Goal: Task Accomplishment & Management: Manage account settings

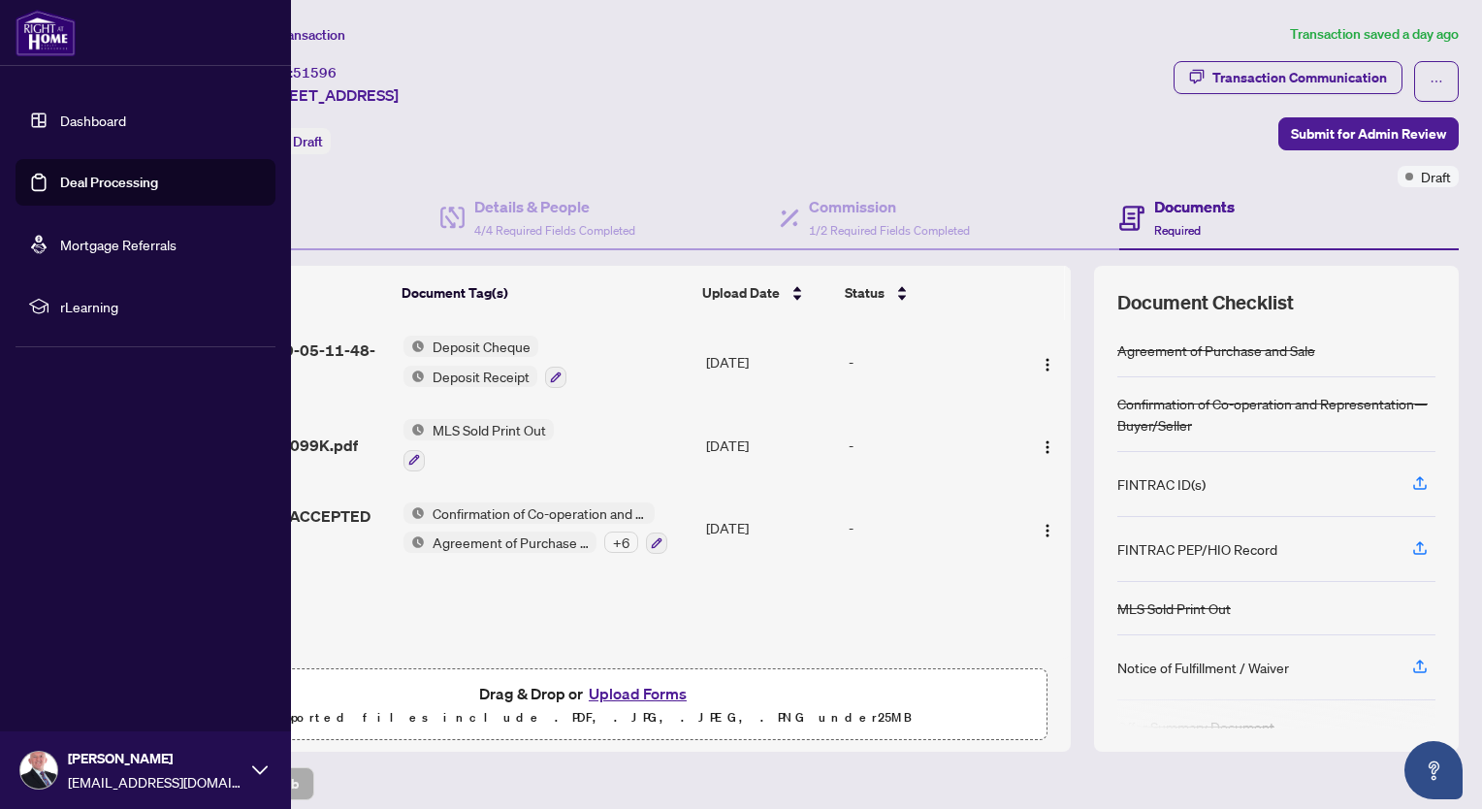
click at [85, 178] on link "Deal Processing" at bounding box center [109, 182] width 98 height 17
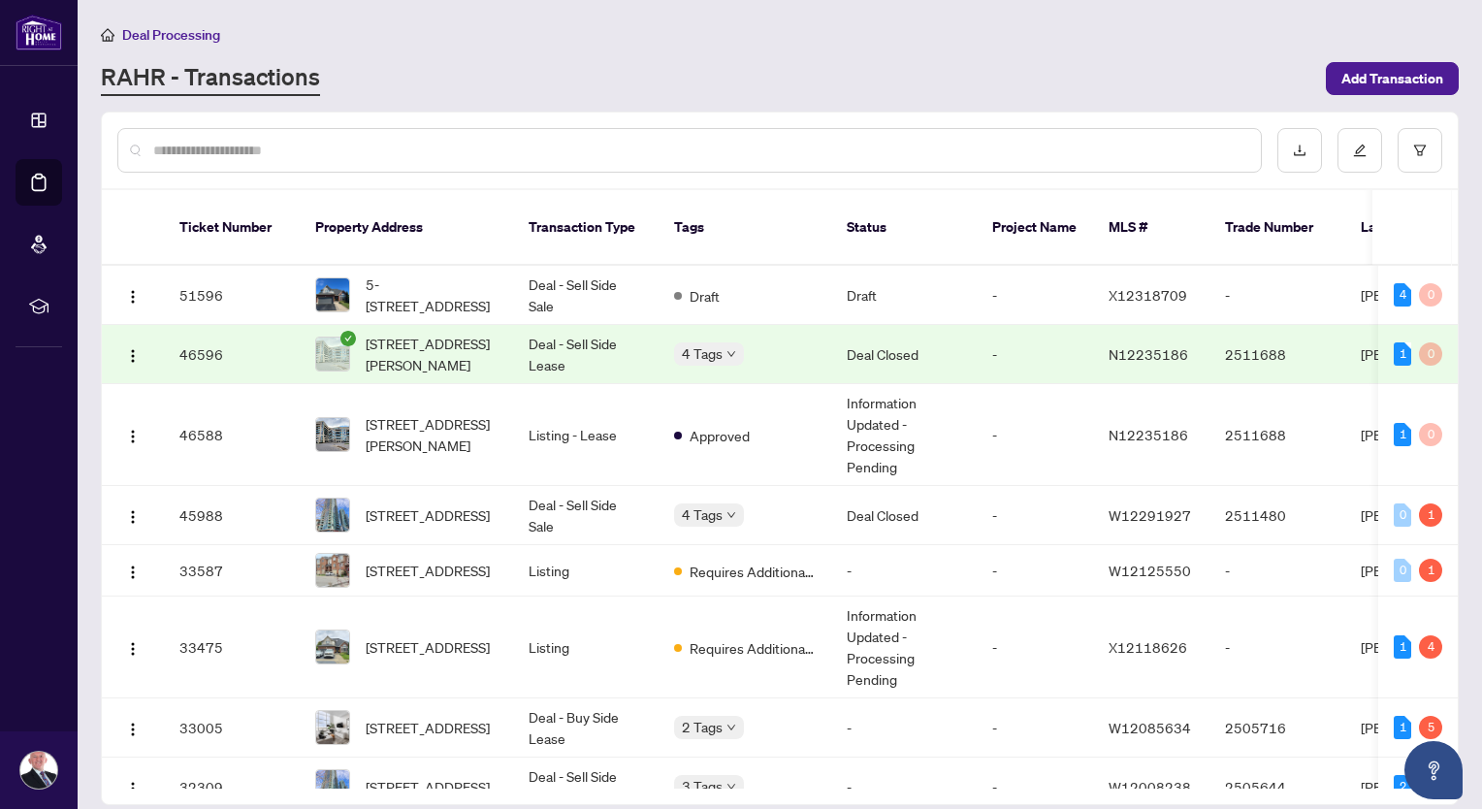
click at [432, 333] on span "[STREET_ADDRESS][PERSON_NAME]" at bounding box center [432, 354] width 132 height 43
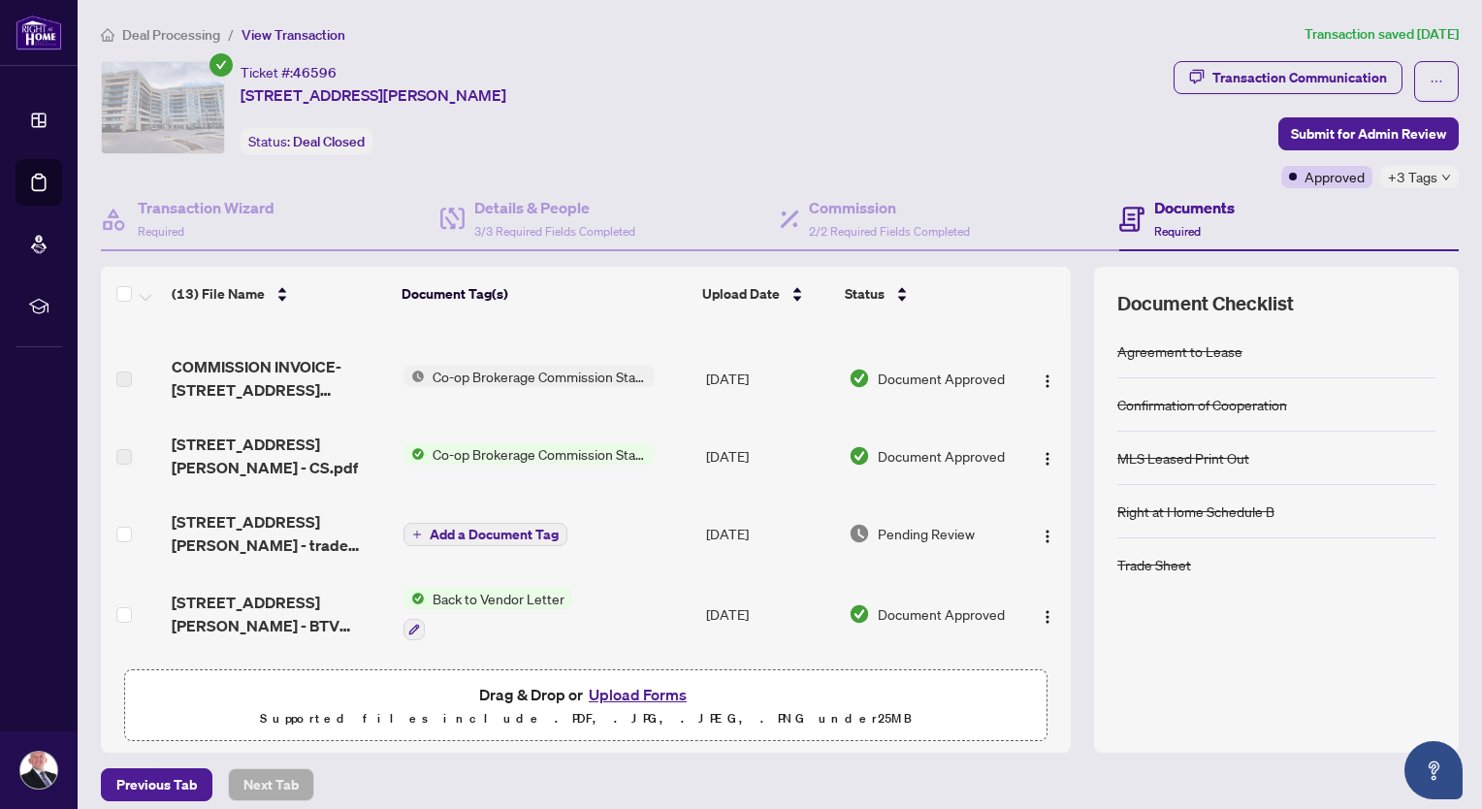
scroll to position [323, 0]
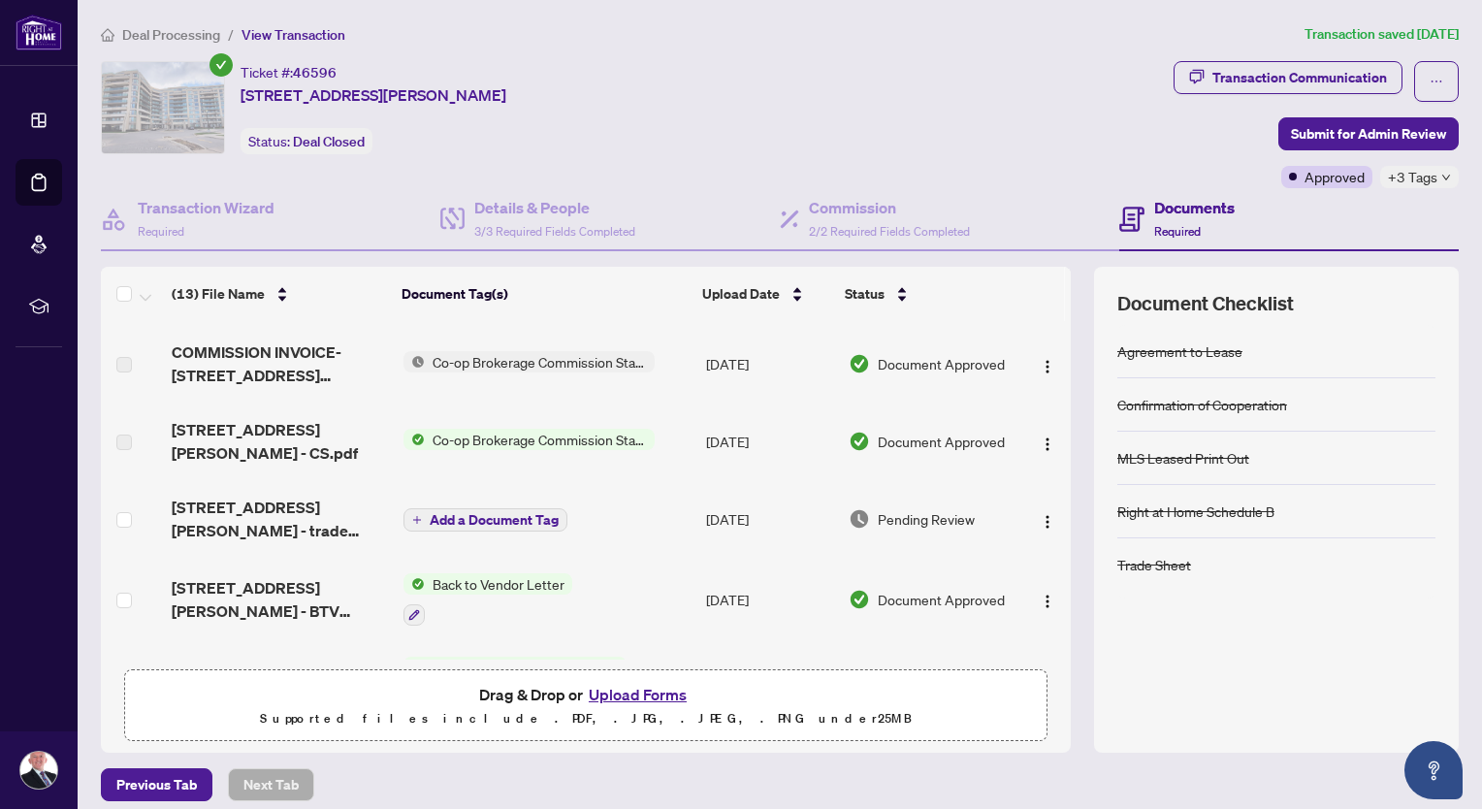
click at [516, 513] on span "Add a Document Tag" at bounding box center [494, 520] width 129 height 14
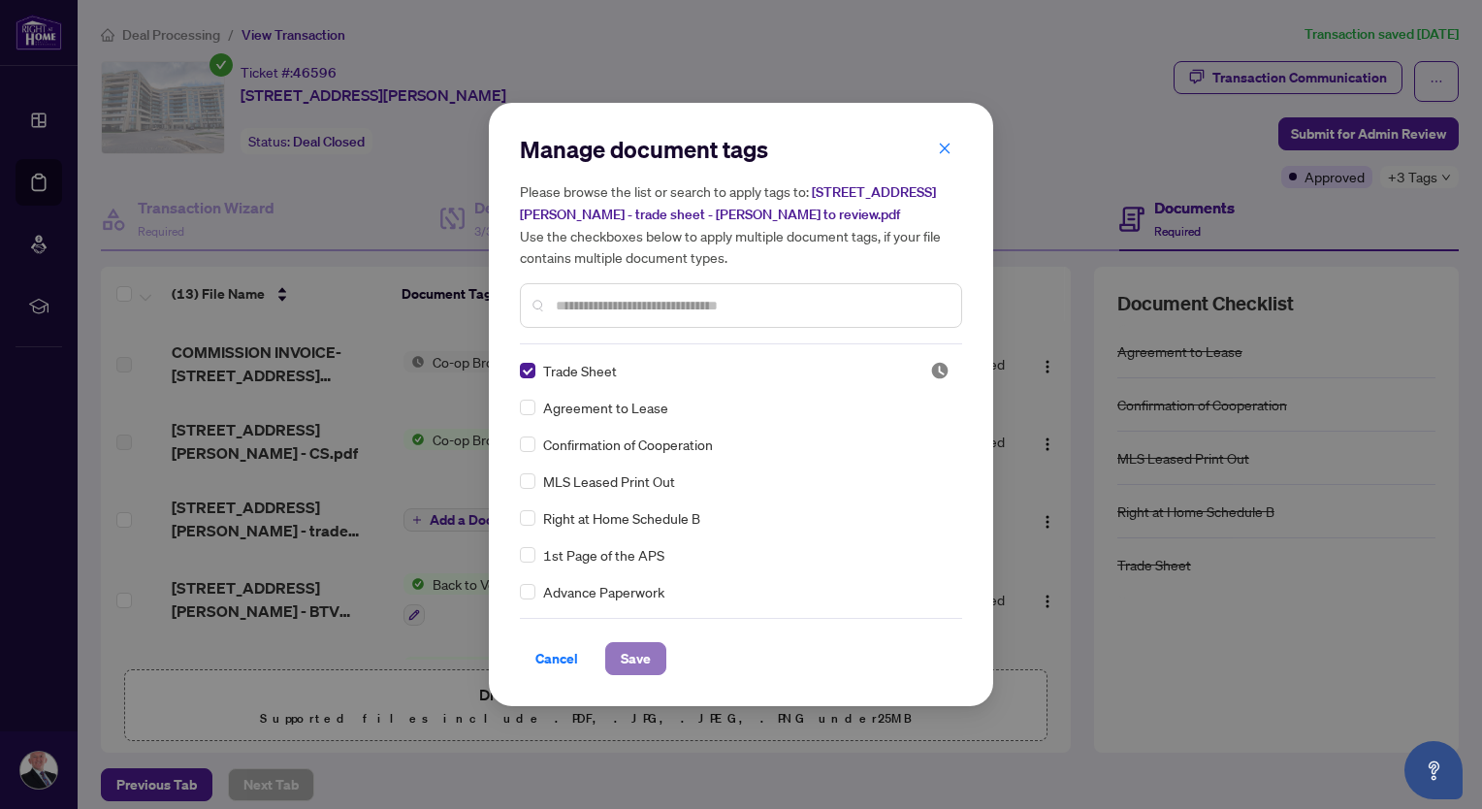
click at [643, 651] on span "Save" at bounding box center [636, 658] width 30 height 31
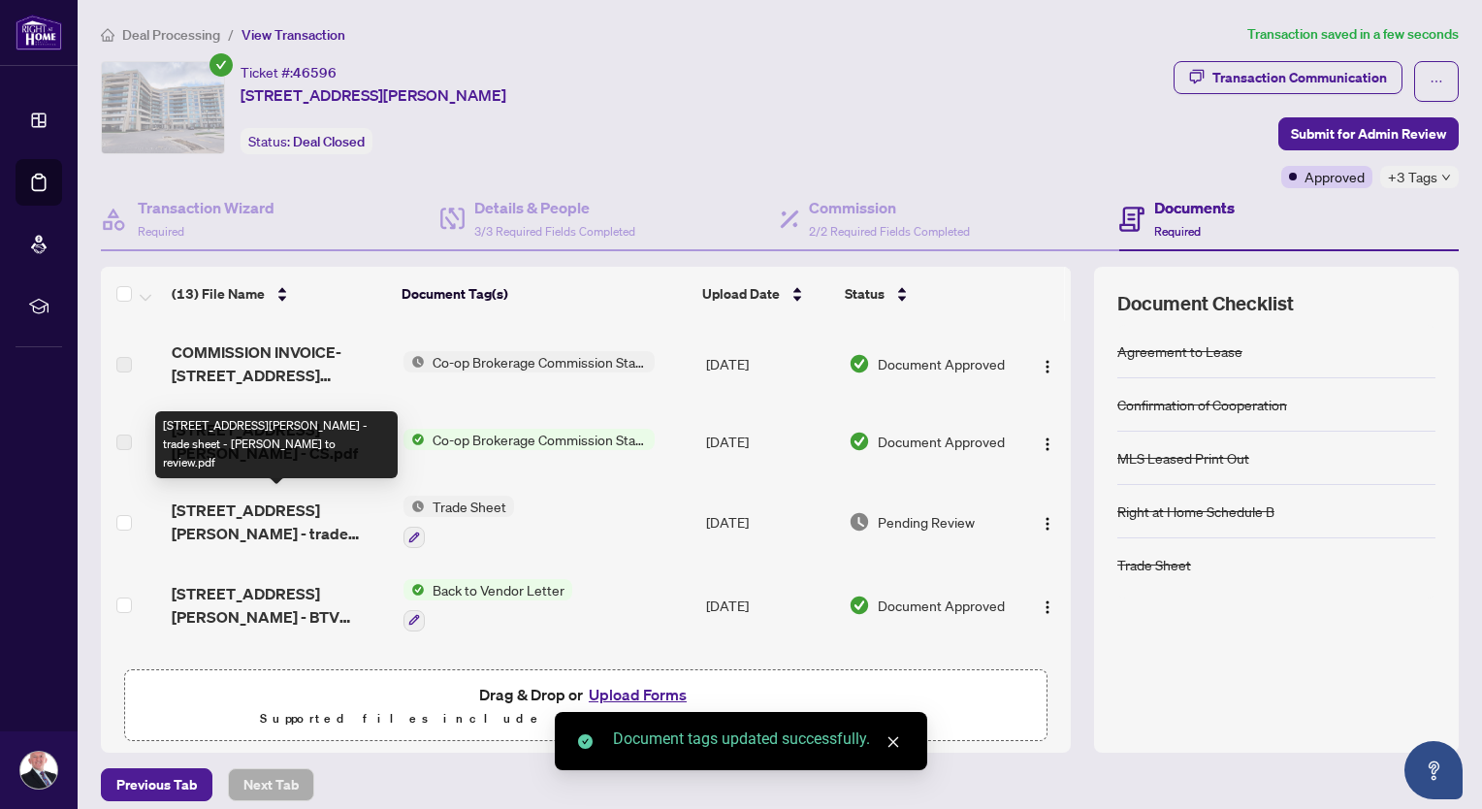
click at [309, 507] on span "[STREET_ADDRESS][PERSON_NAME] - trade sheet - [PERSON_NAME] to review.pdf" at bounding box center [280, 521] width 216 height 47
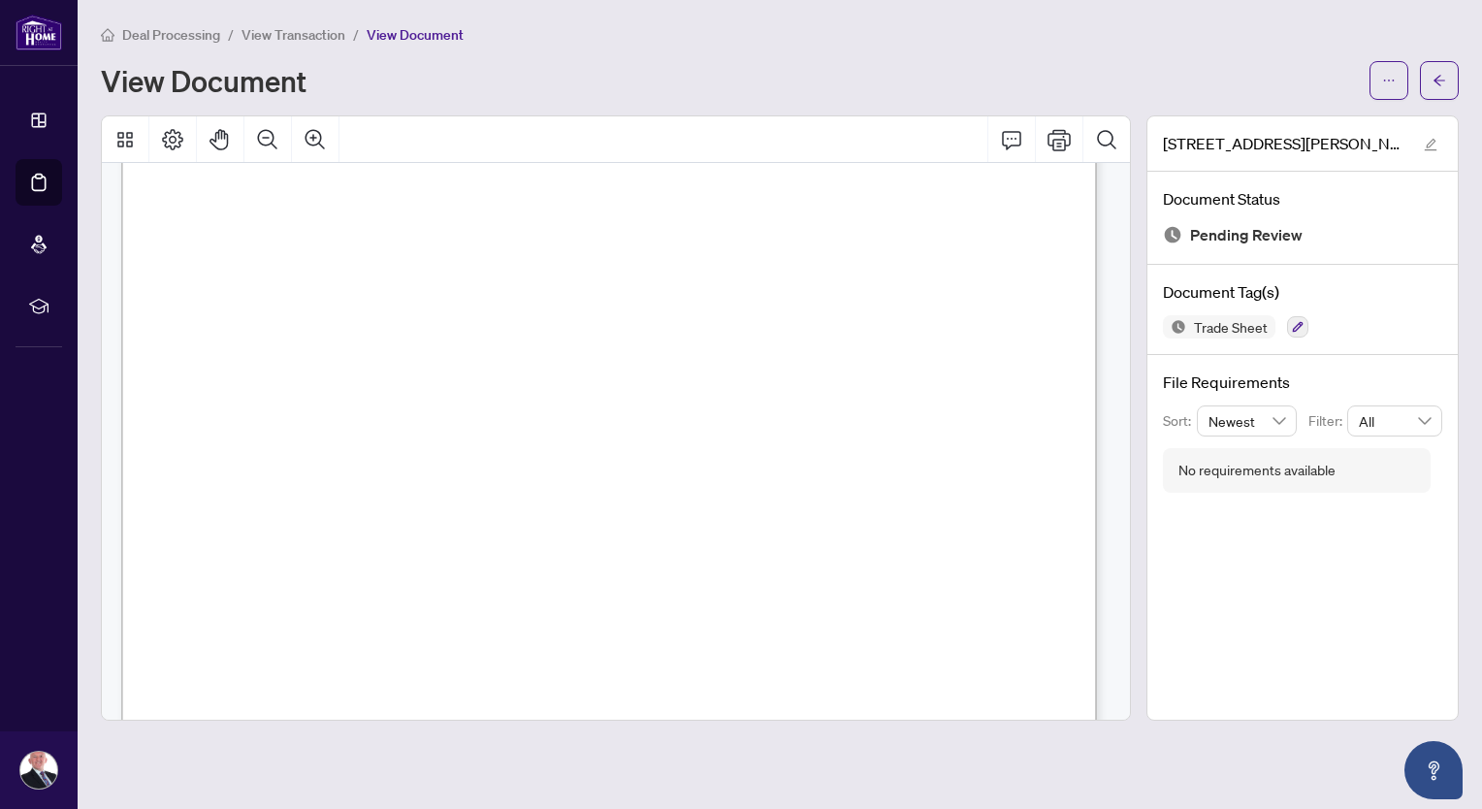
scroll to position [646, 0]
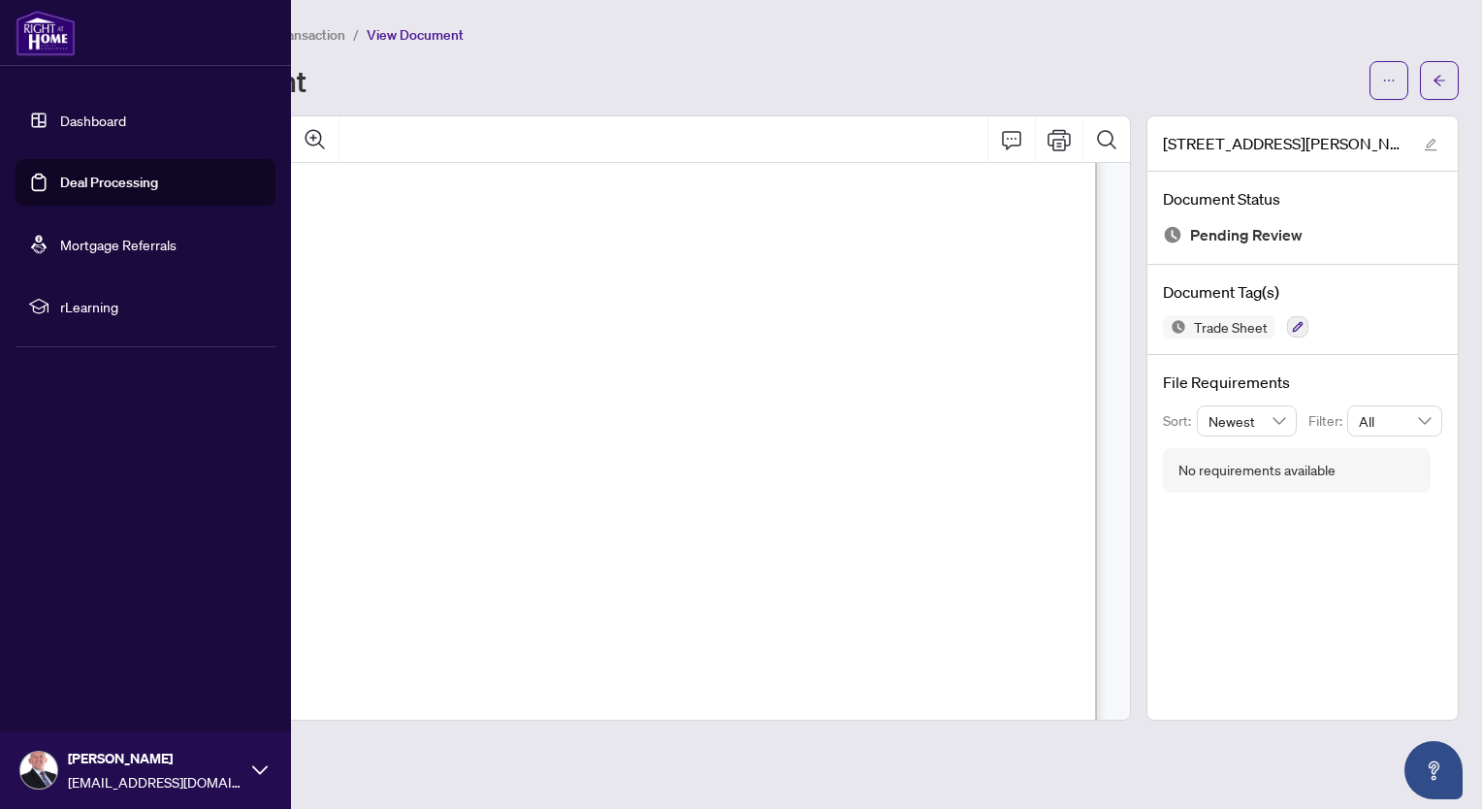
click at [97, 180] on link "Deal Processing" at bounding box center [109, 182] width 98 height 17
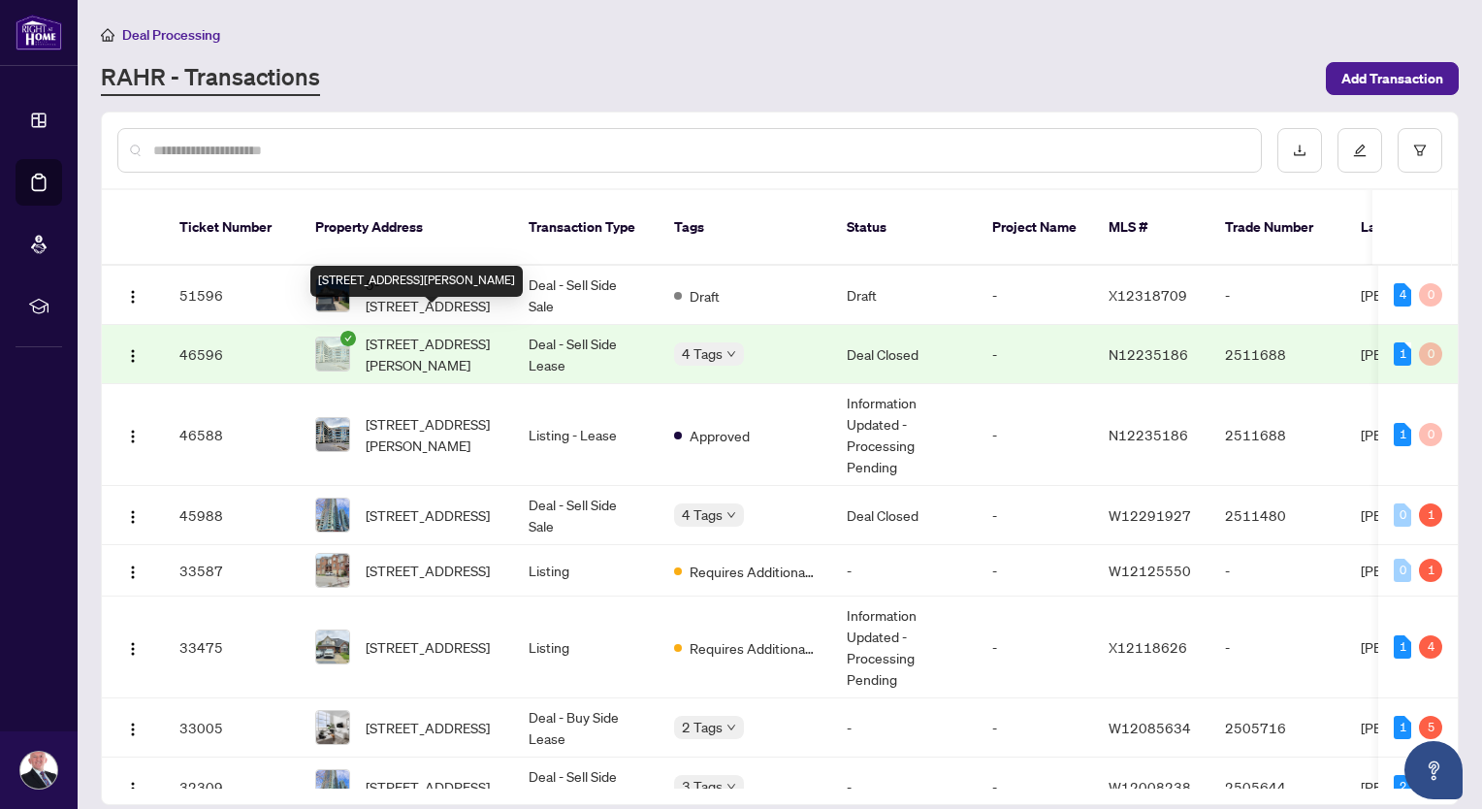
click at [411, 333] on span "[STREET_ADDRESS][PERSON_NAME]" at bounding box center [432, 354] width 132 height 43
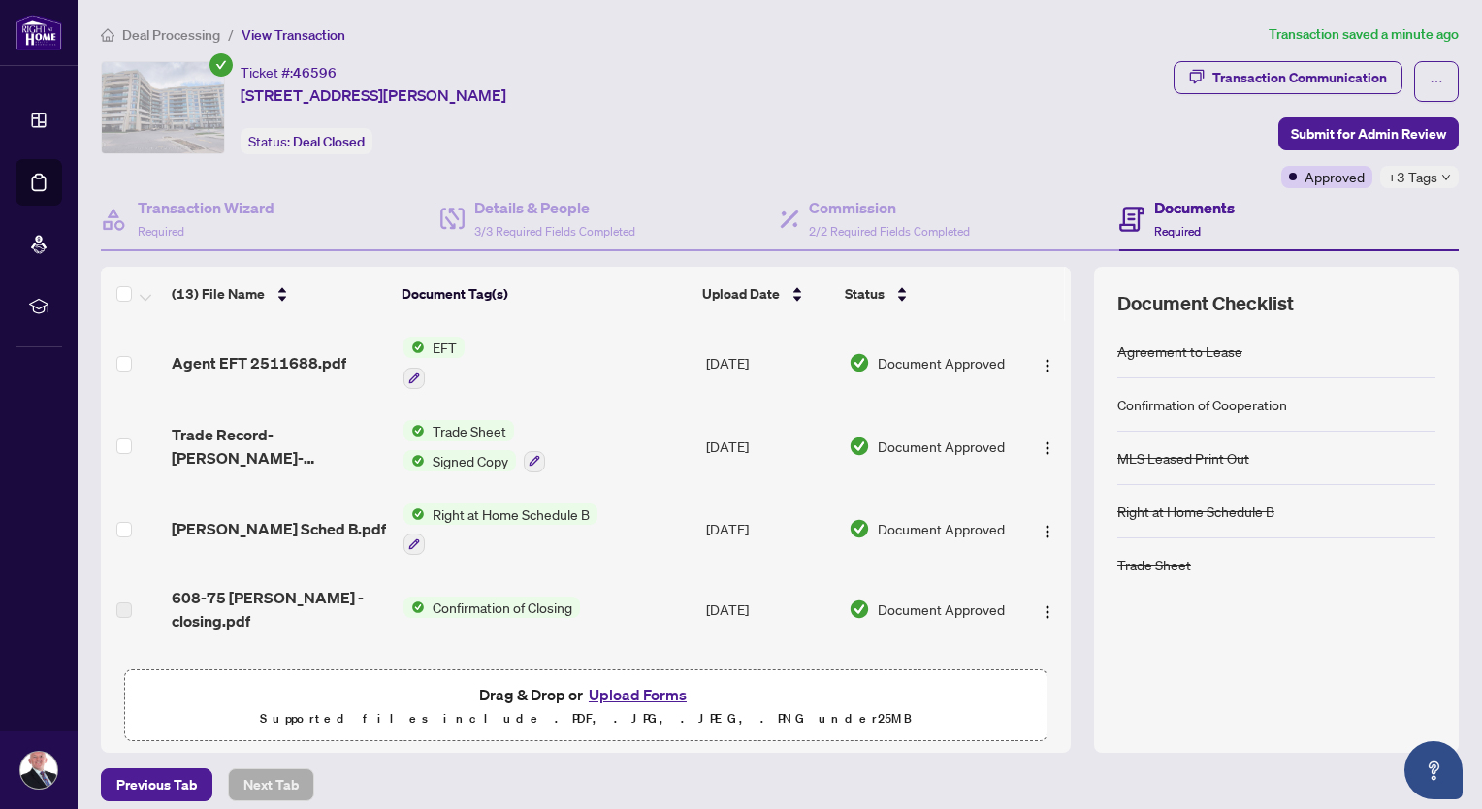
click at [638, 685] on button "Upload Forms" at bounding box center [638, 694] width 110 height 25
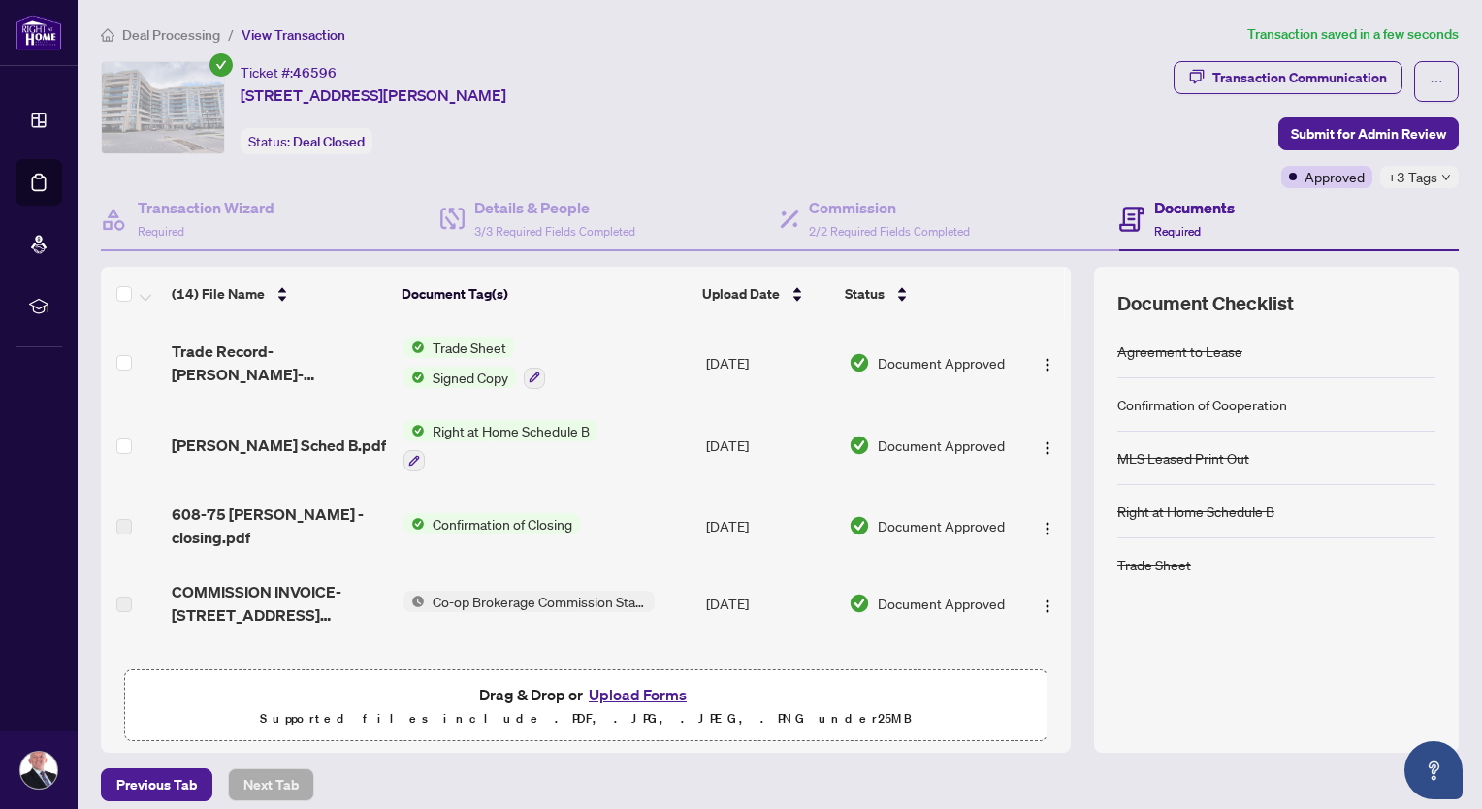
scroll to position [323, 0]
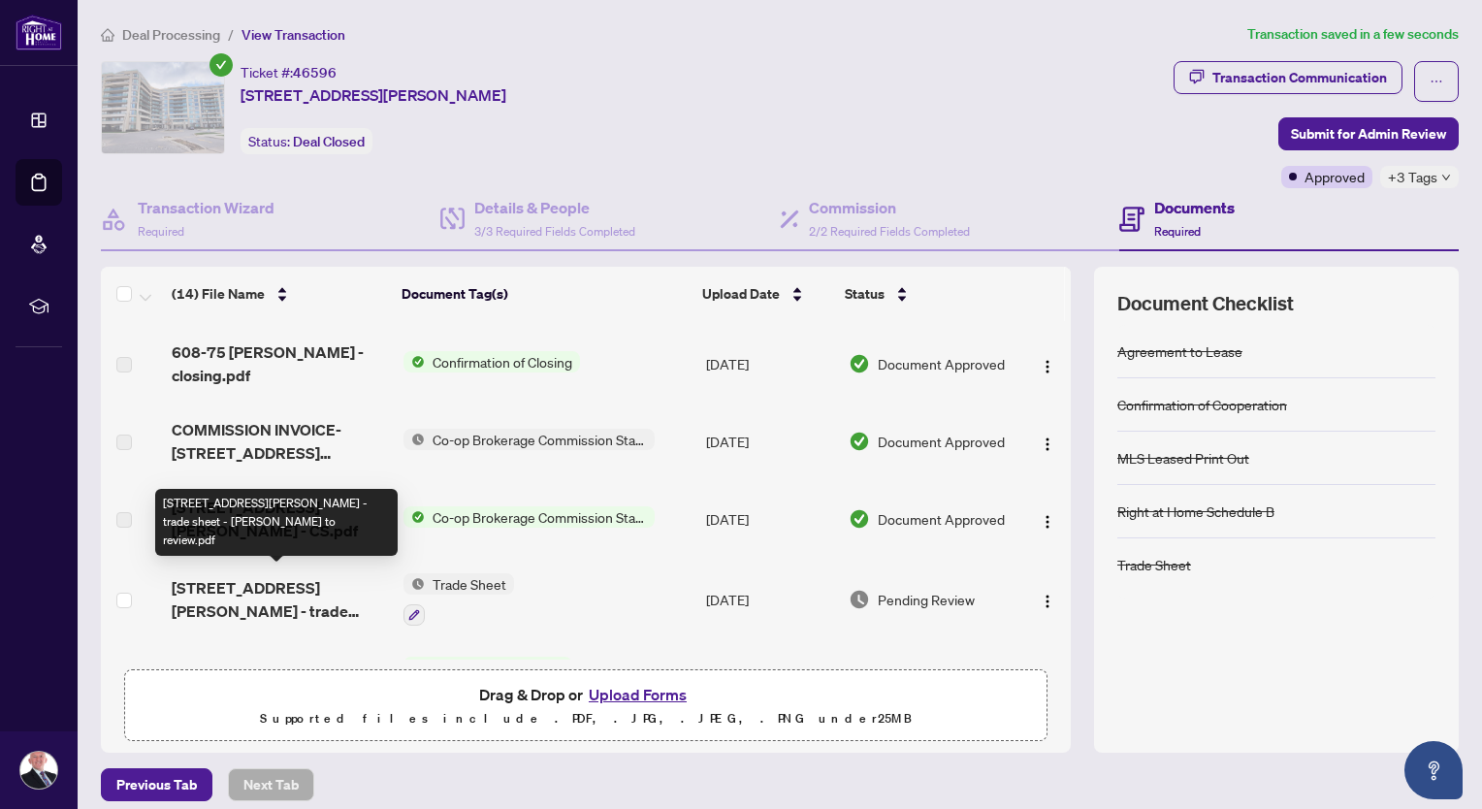
click at [271, 591] on span "[STREET_ADDRESS][PERSON_NAME] - trade sheet - [PERSON_NAME] to review.pdf" at bounding box center [280, 599] width 216 height 47
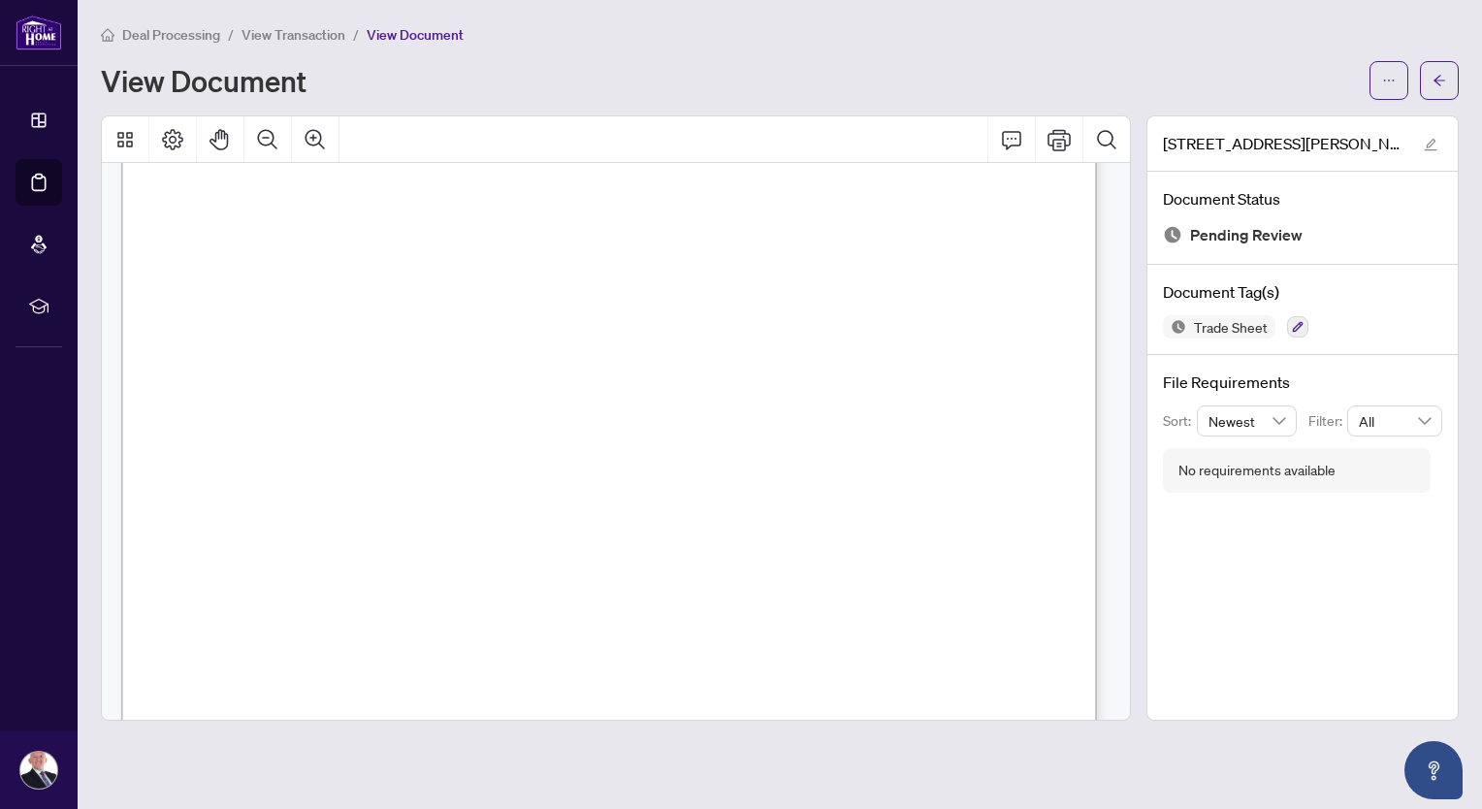
scroll to position [161, 0]
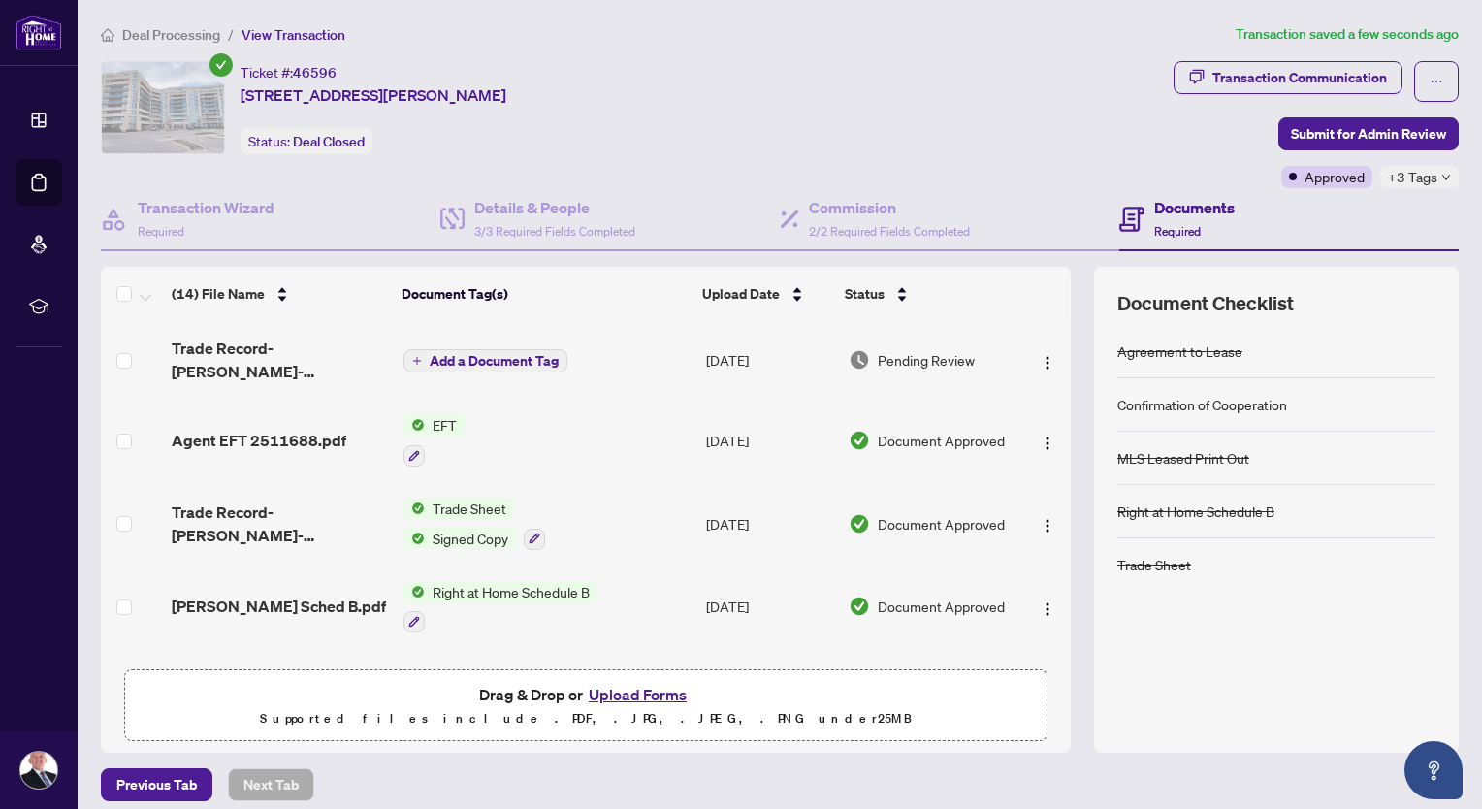
click at [498, 357] on span "Add a Document Tag" at bounding box center [494, 361] width 129 height 14
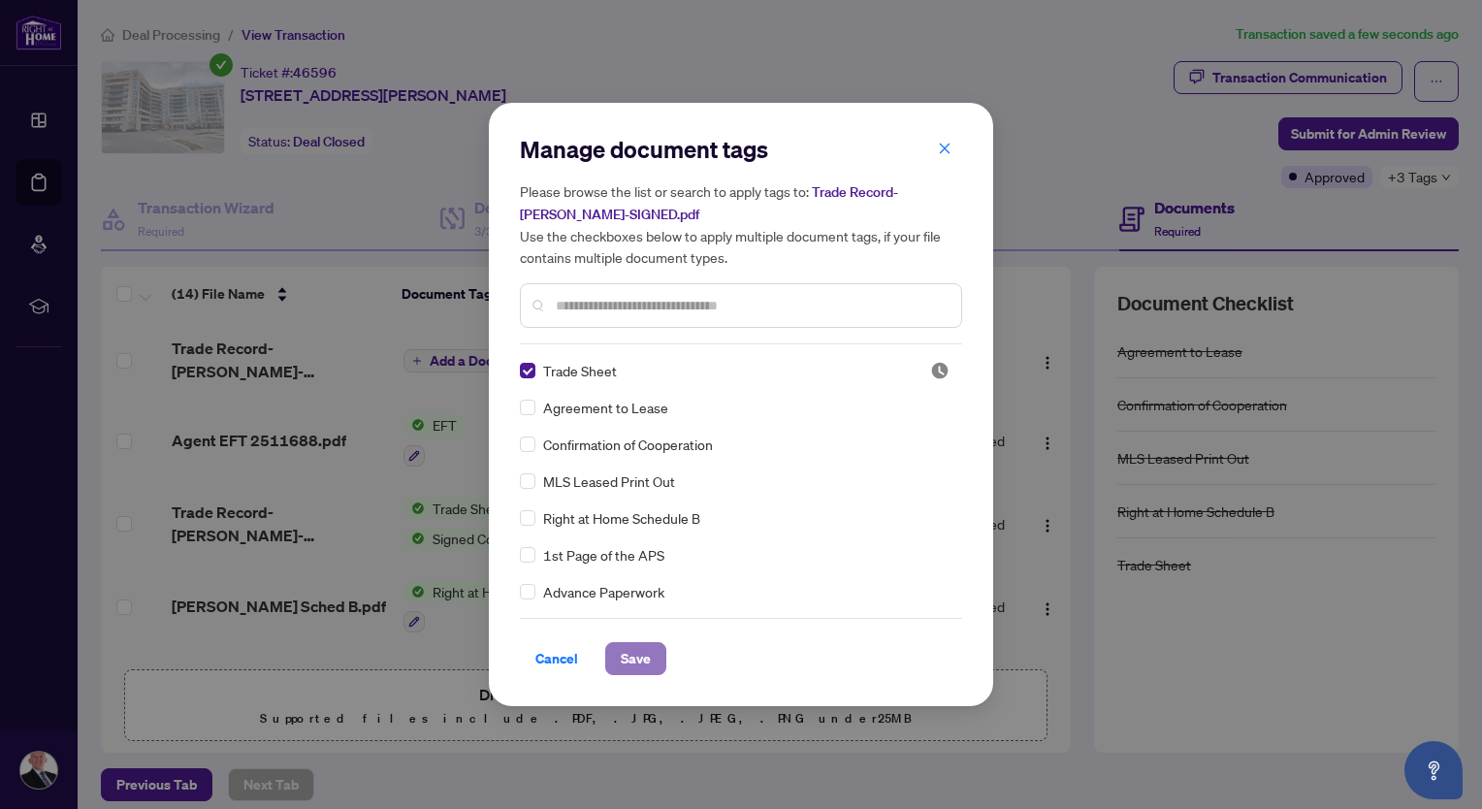
click at [640, 649] on span "Save" at bounding box center [636, 658] width 30 height 31
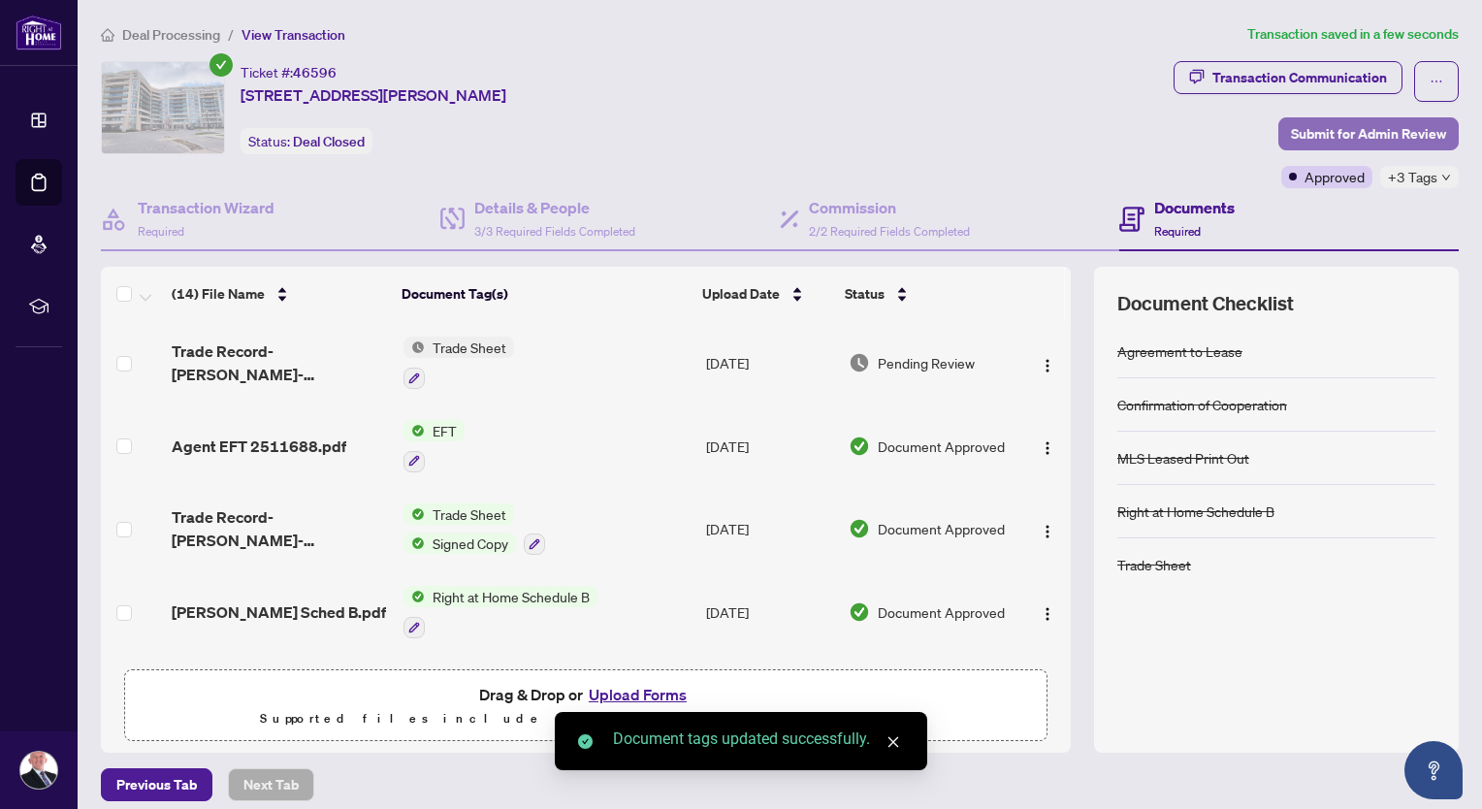
click at [1356, 129] on span "Submit for Admin Review" at bounding box center [1368, 133] width 155 height 31
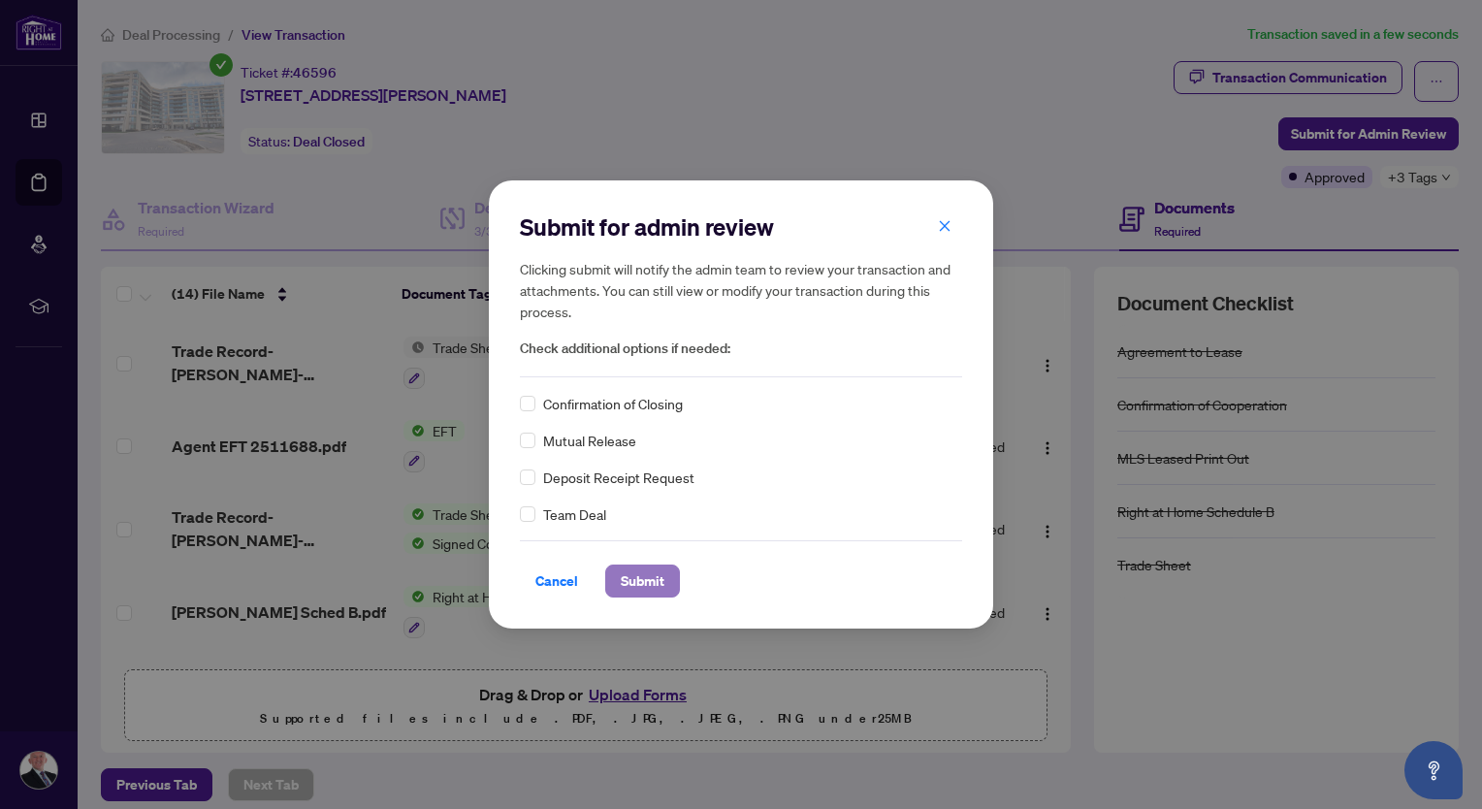
click at [650, 587] on span "Submit" at bounding box center [643, 580] width 44 height 31
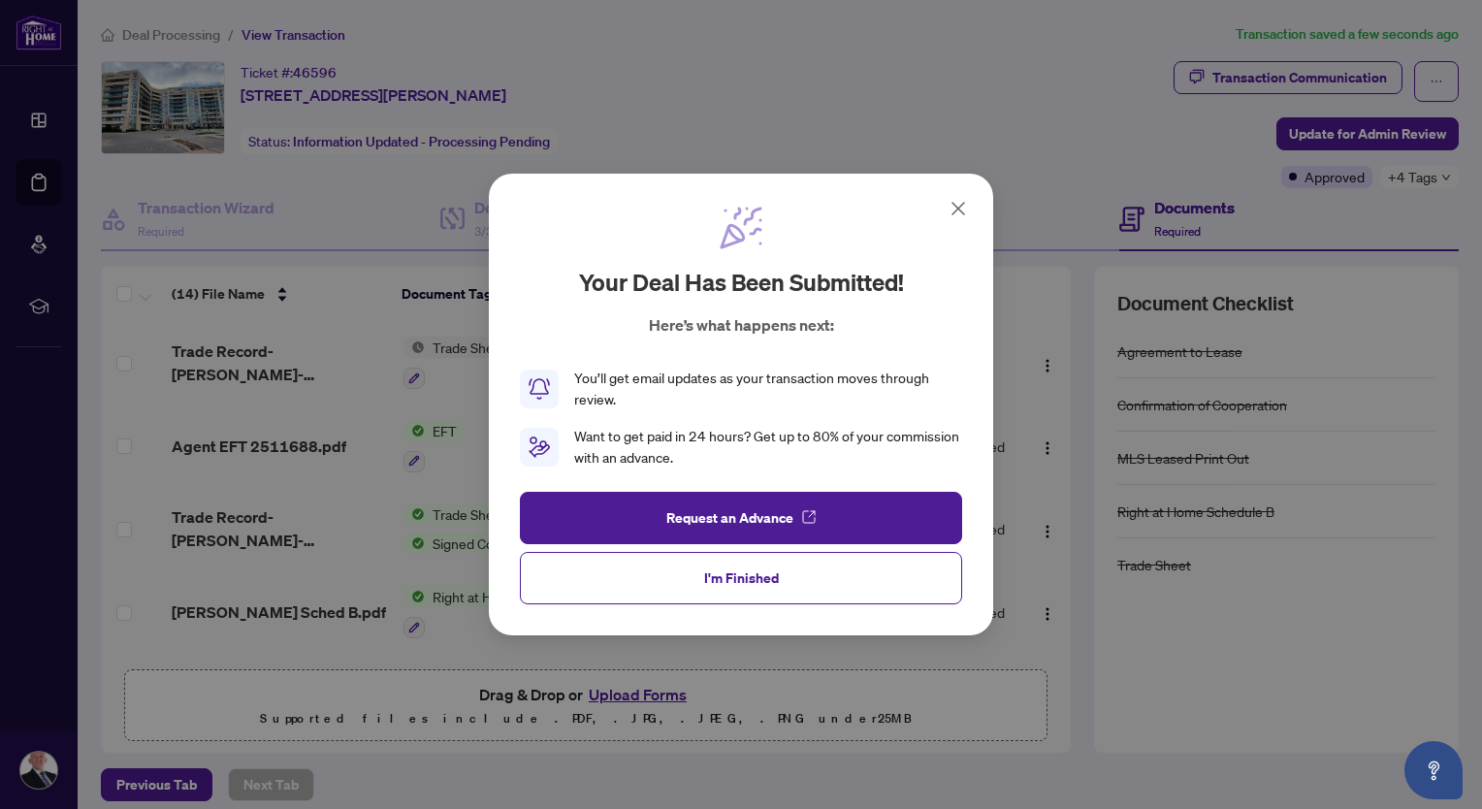
click at [791, 577] on button "I'm Finished" at bounding box center [741, 578] width 442 height 52
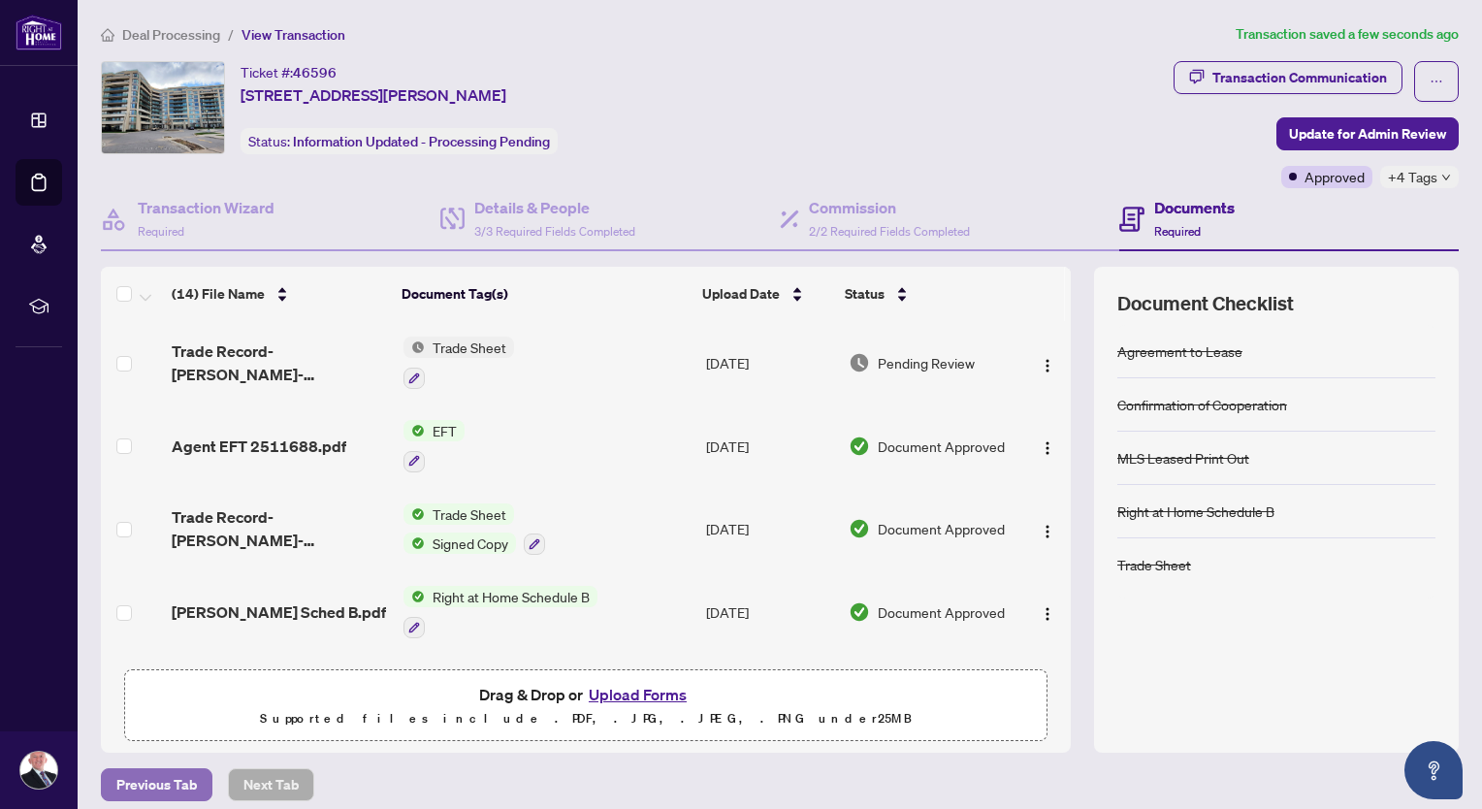
click at [155, 787] on span "Previous Tab" at bounding box center [156, 784] width 80 height 31
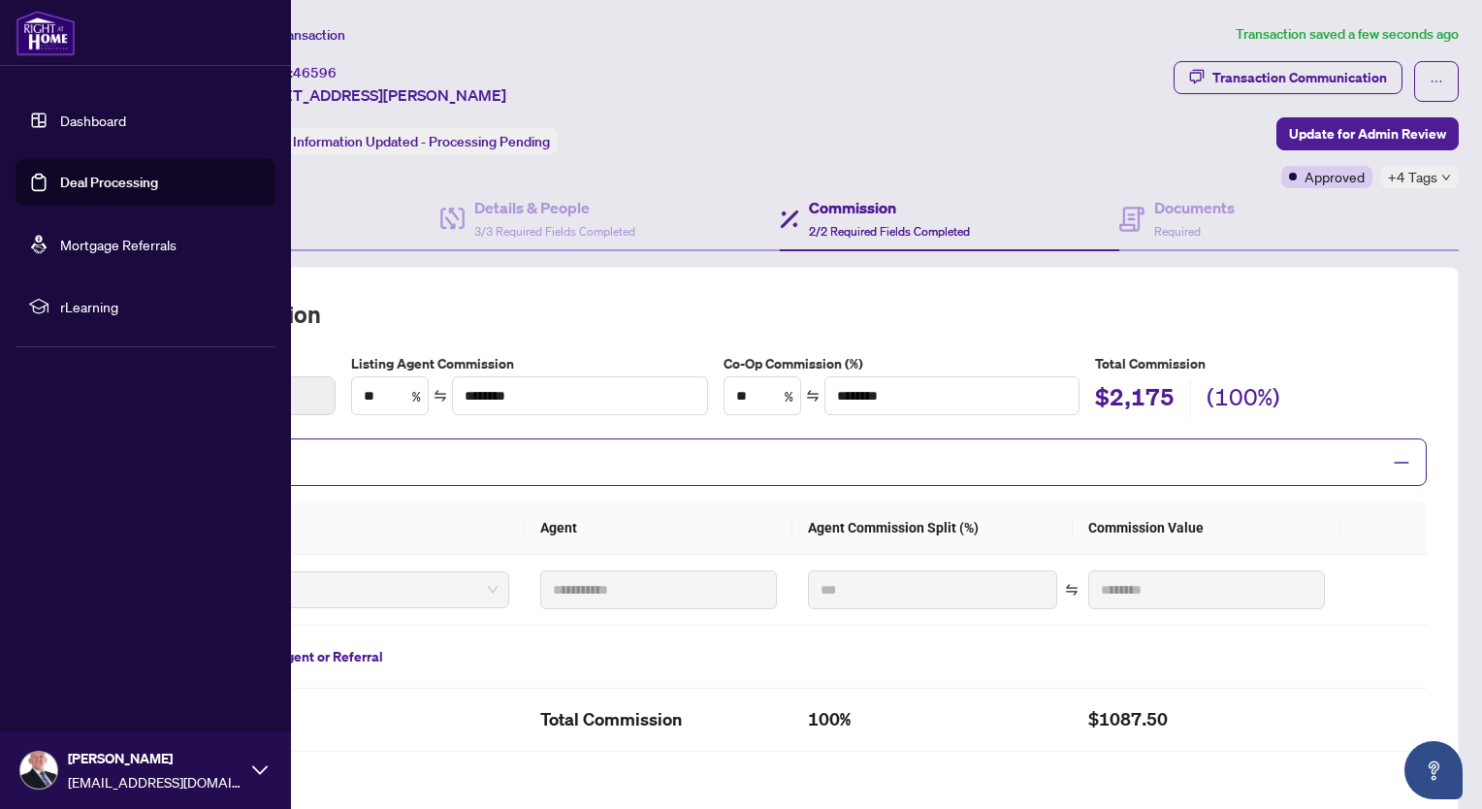
click at [66, 187] on link "Deal Processing" at bounding box center [109, 182] width 98 height 17
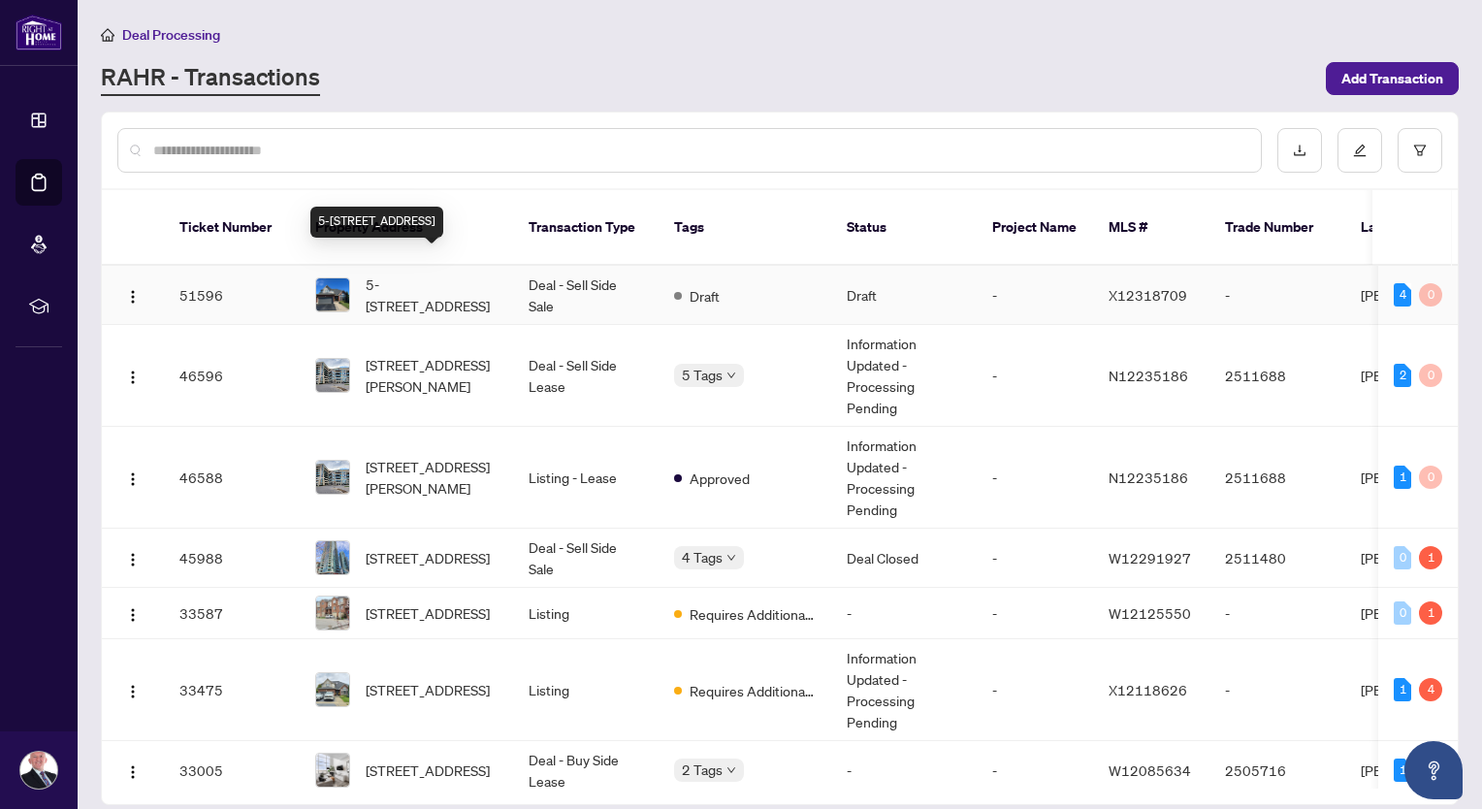
click at [436, 273] on span "5-[STREET_ADDRESS]" at bounding box center [432, 294] width 132 height 43
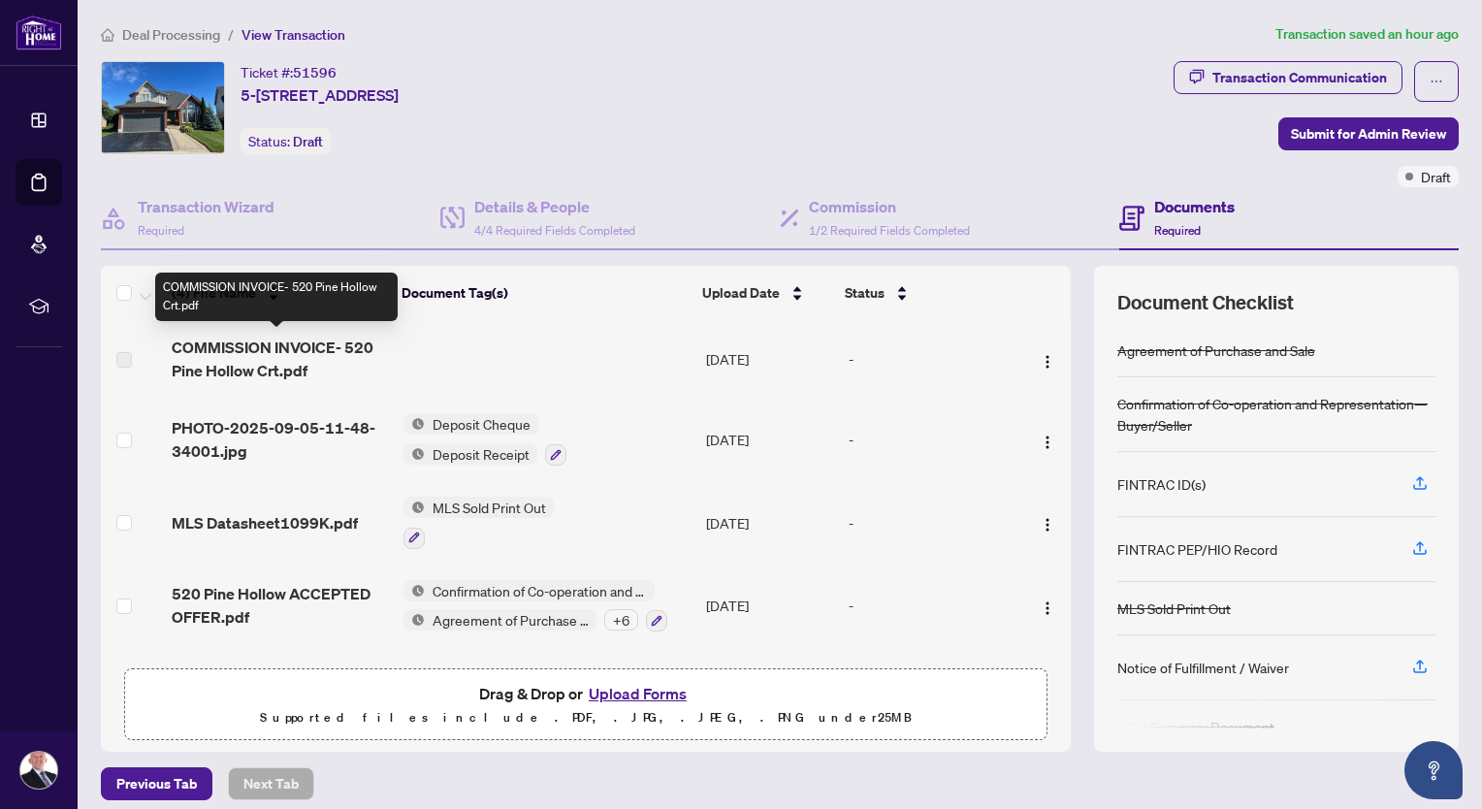
click at [283, 344] on span "COMMISSION INVOICE- 520 Pine Hollow Crt.pdf" at bounding box center [280, 358] width 216 height 47
click at [302, 347] on span "COMMISSION INVOICE- 520 Pine Hollow Crt.pdf" at bounding box center [280, 358] width 216 height 47
click at [303, 347] on span "COMMISSION INVOICE- 520 Pine Hollow Crt.pdf" at bounding box center [280, 358] width 216 height 47
drag, startPoint x: 303, startPoint y: 347, endPoint x: 450, endPoint y: 378, distance: 150.6
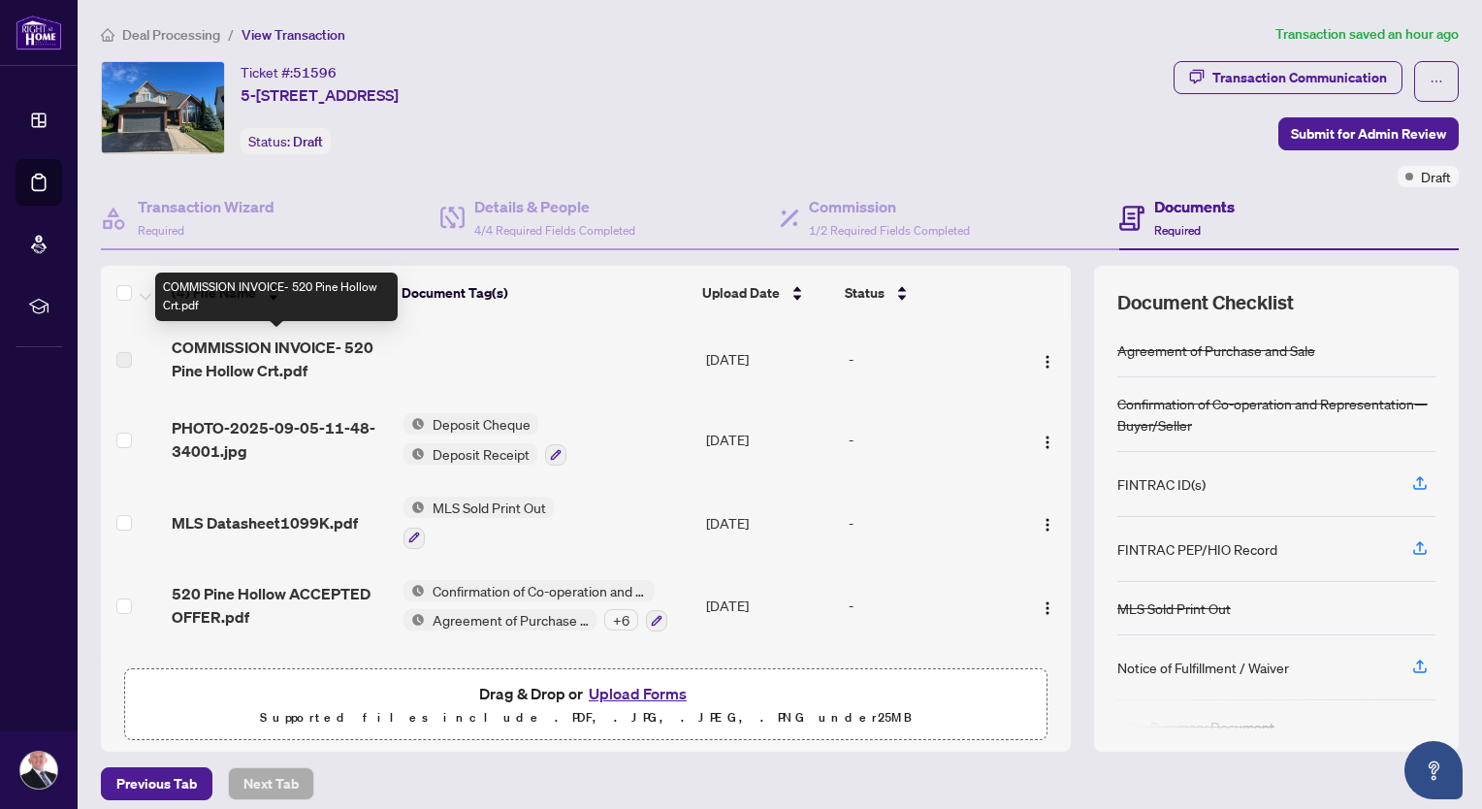
click at [449, 378] on td at bounding box center [547, 359] width 303 height 78
click at [264, 361] on span "COMMISSION INVOICE- 520 Pine Hollow Crt.pdf" at bounding box center [280, 358] width 216 height 47
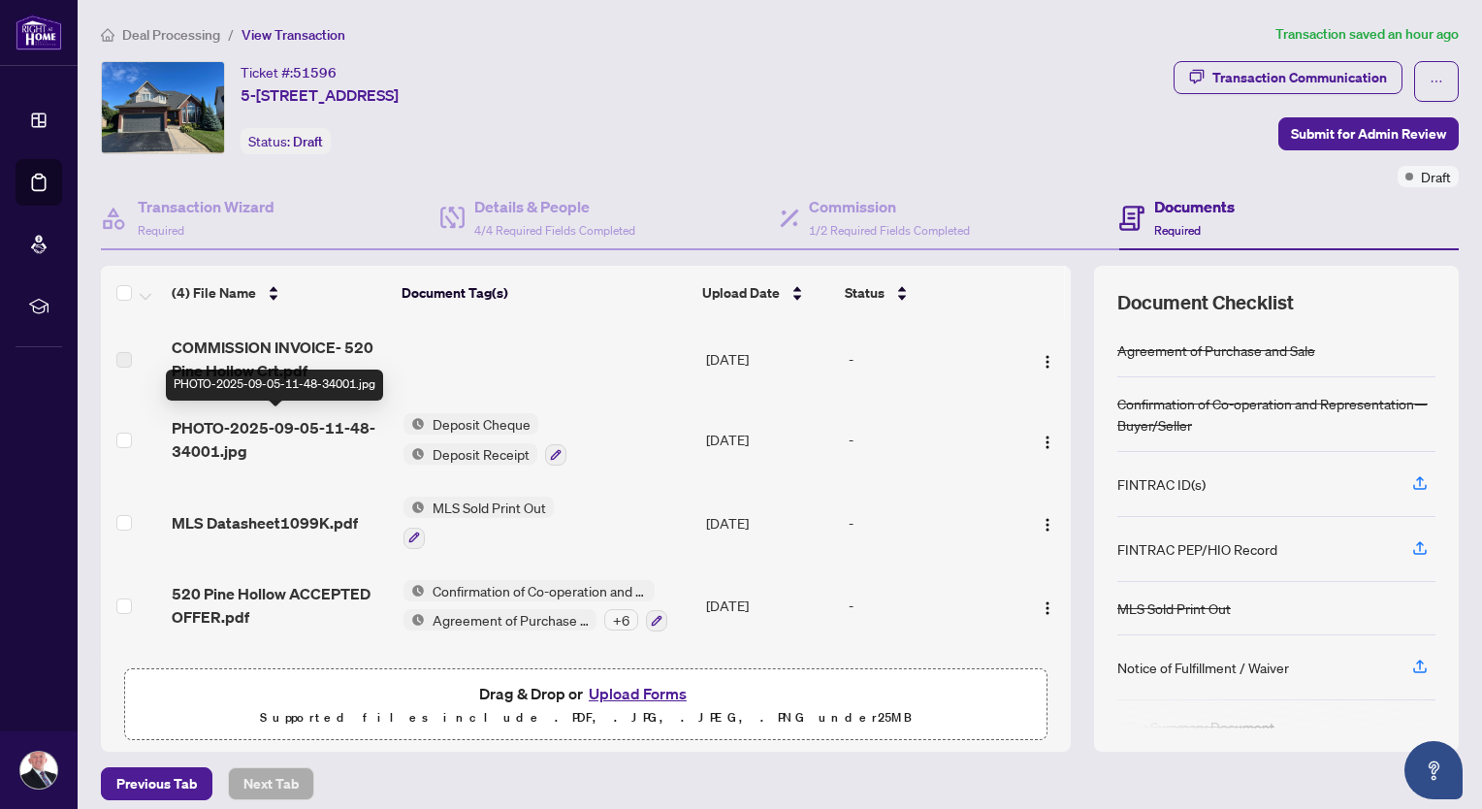
click at [298, 423] on span "PHOTO-2025-09-05-11-48-34001.jpg" at bounding box center [280, 439] width 216 height 47
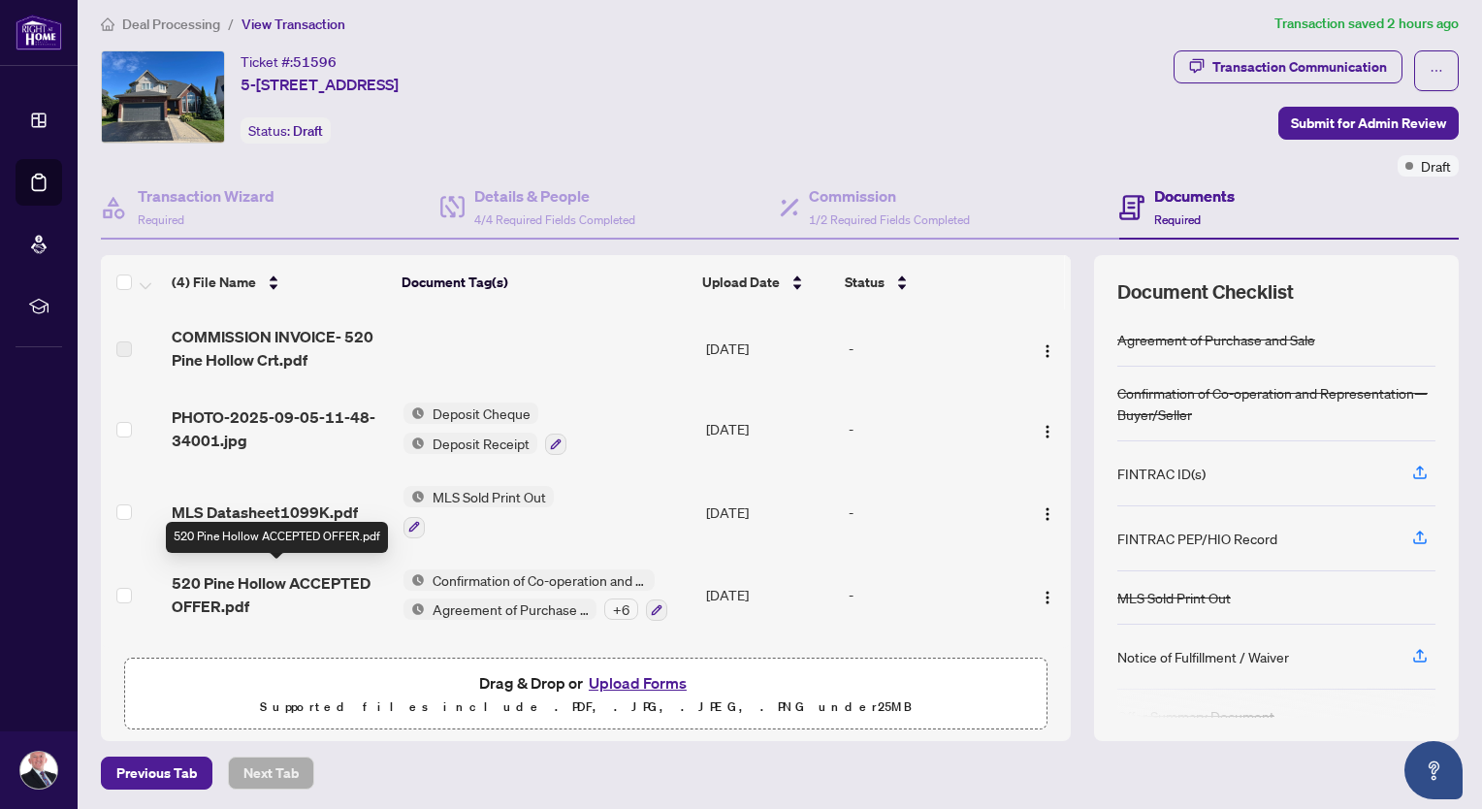
click at [263, 575] on span "520 Pine Hollow ACCEPTED OFFER.pdf" at bounding box center [280, 594] width 216 height 47
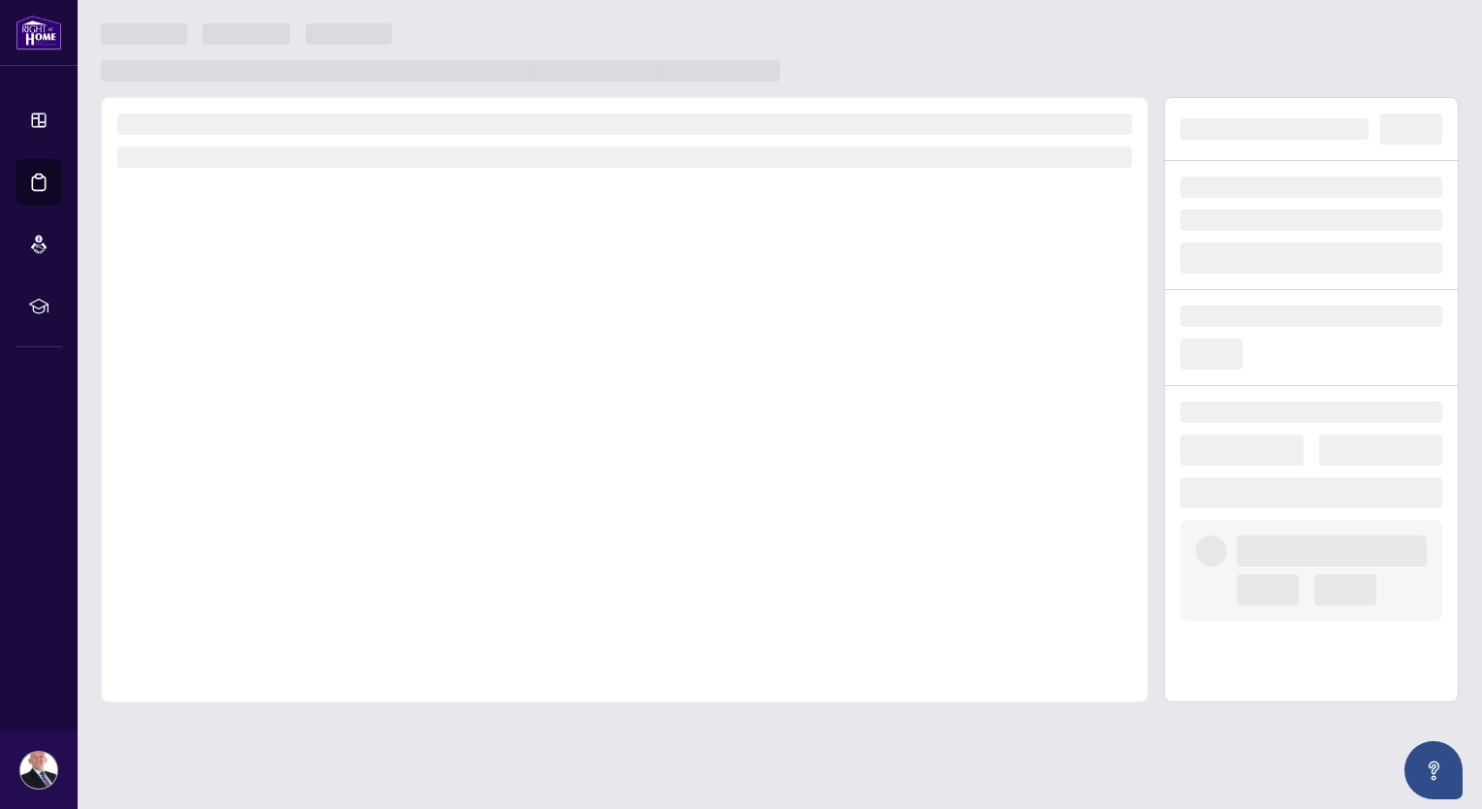
click at [263, 575] on div at bounding box center [624, 399] width 1047 height 605
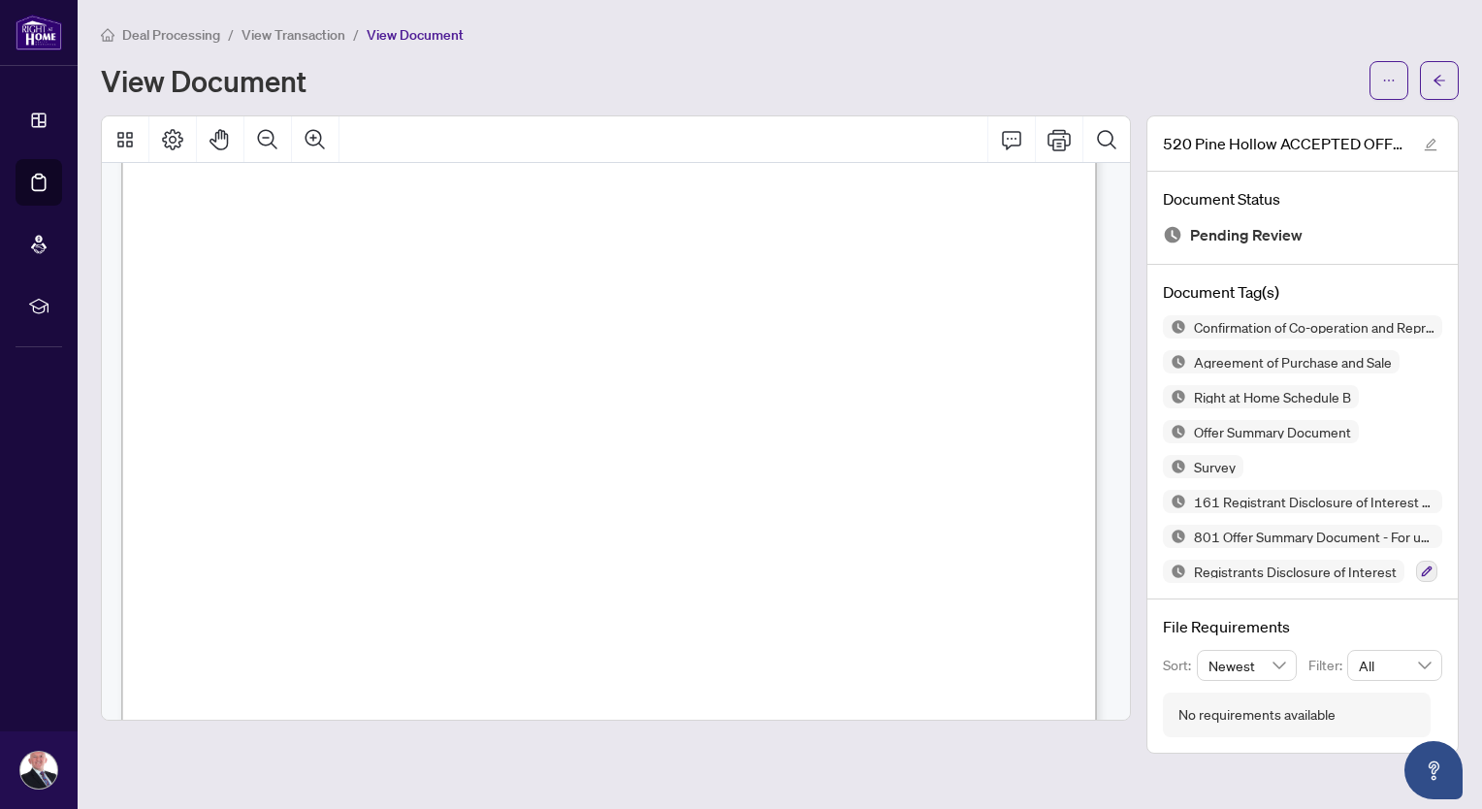
scroll to position [2585, 0]
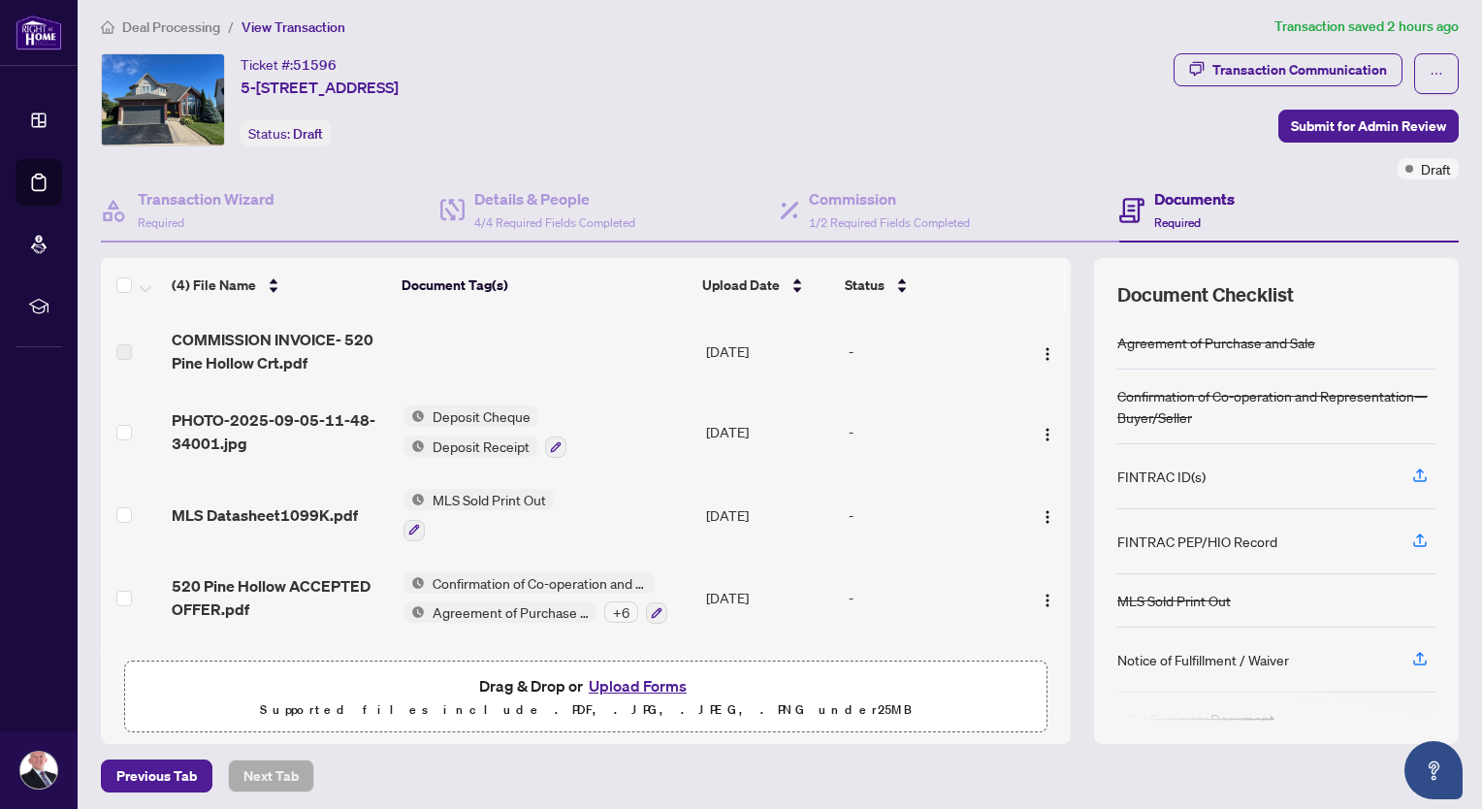
scroll to position [11, 0]
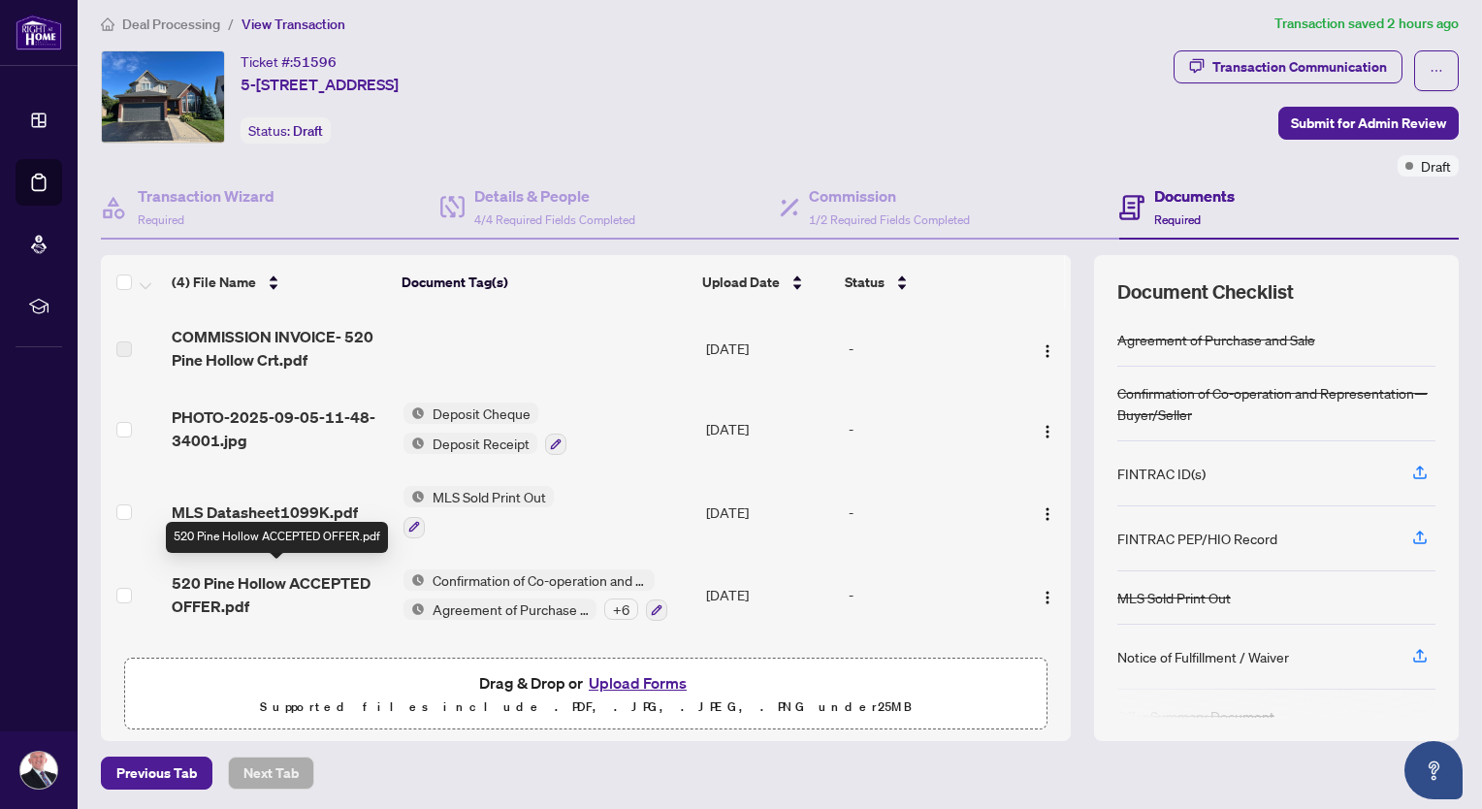
click at [316, 584] on span "520 Pine Hollow ACCEPTED OFFER.pdf" at bounding box center [280, 594] width 216 height 47
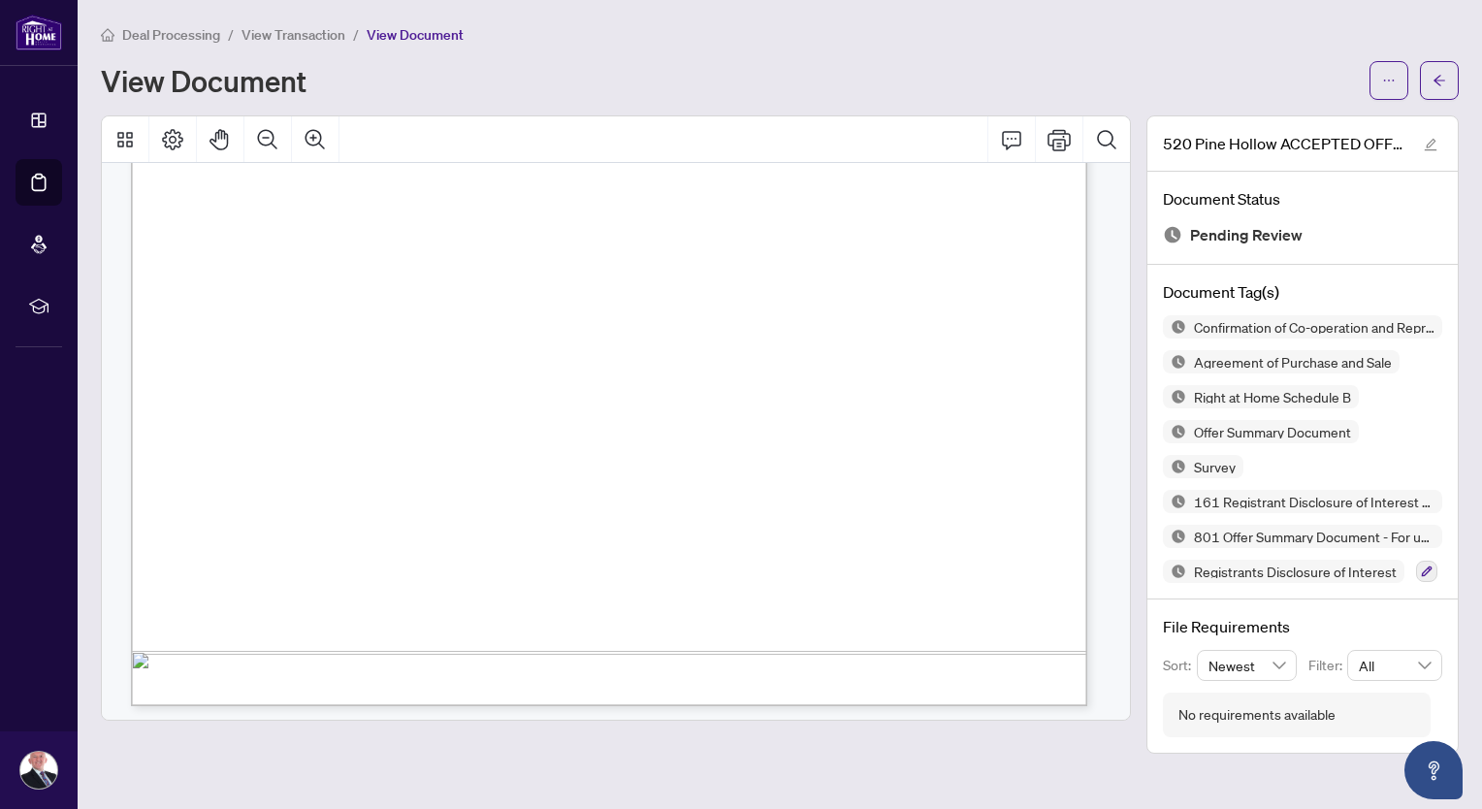
scroll to position [16250, 0]
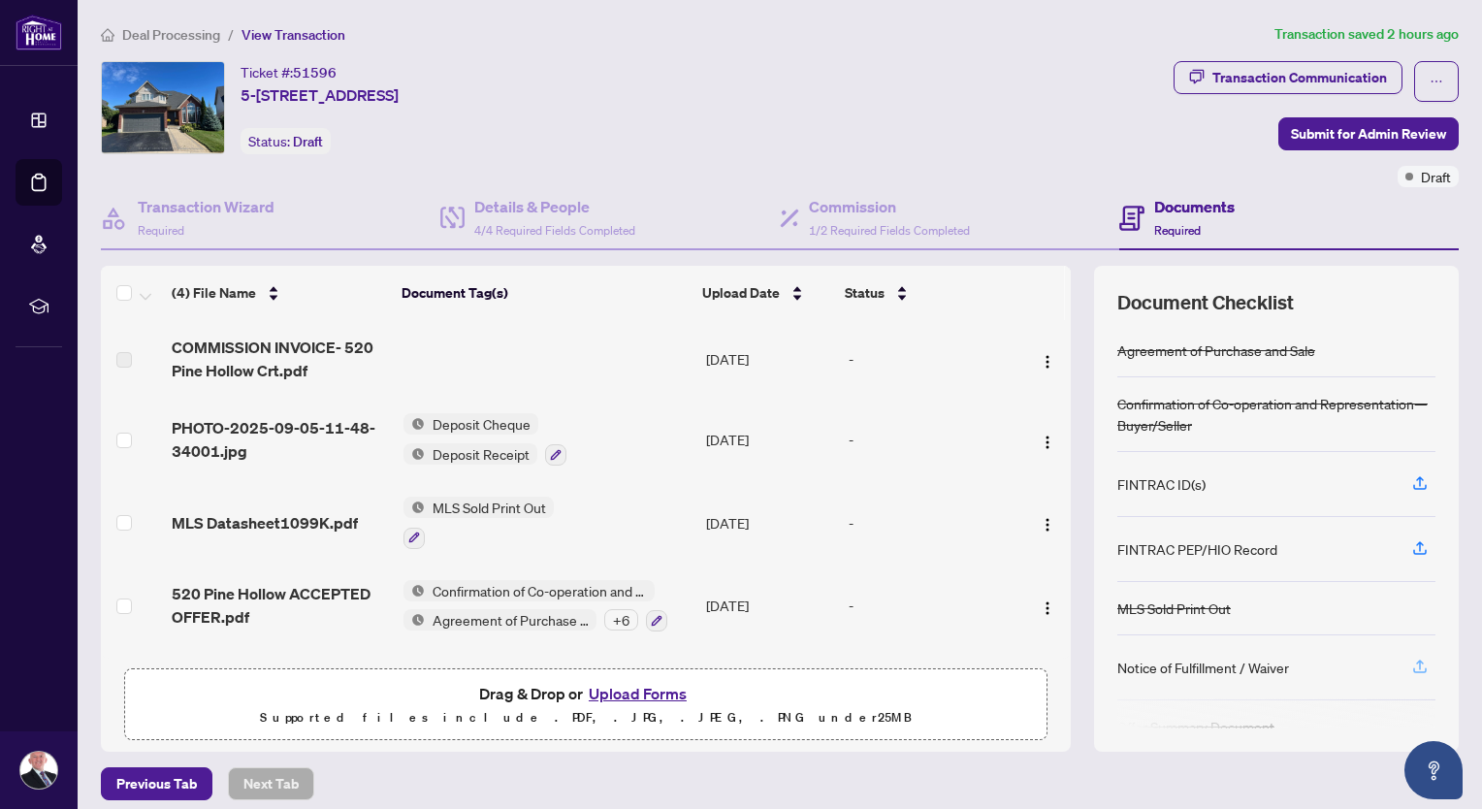
click at [1411, 661] on icon "button" at bounding box center [1419, 665] width 17 height 17
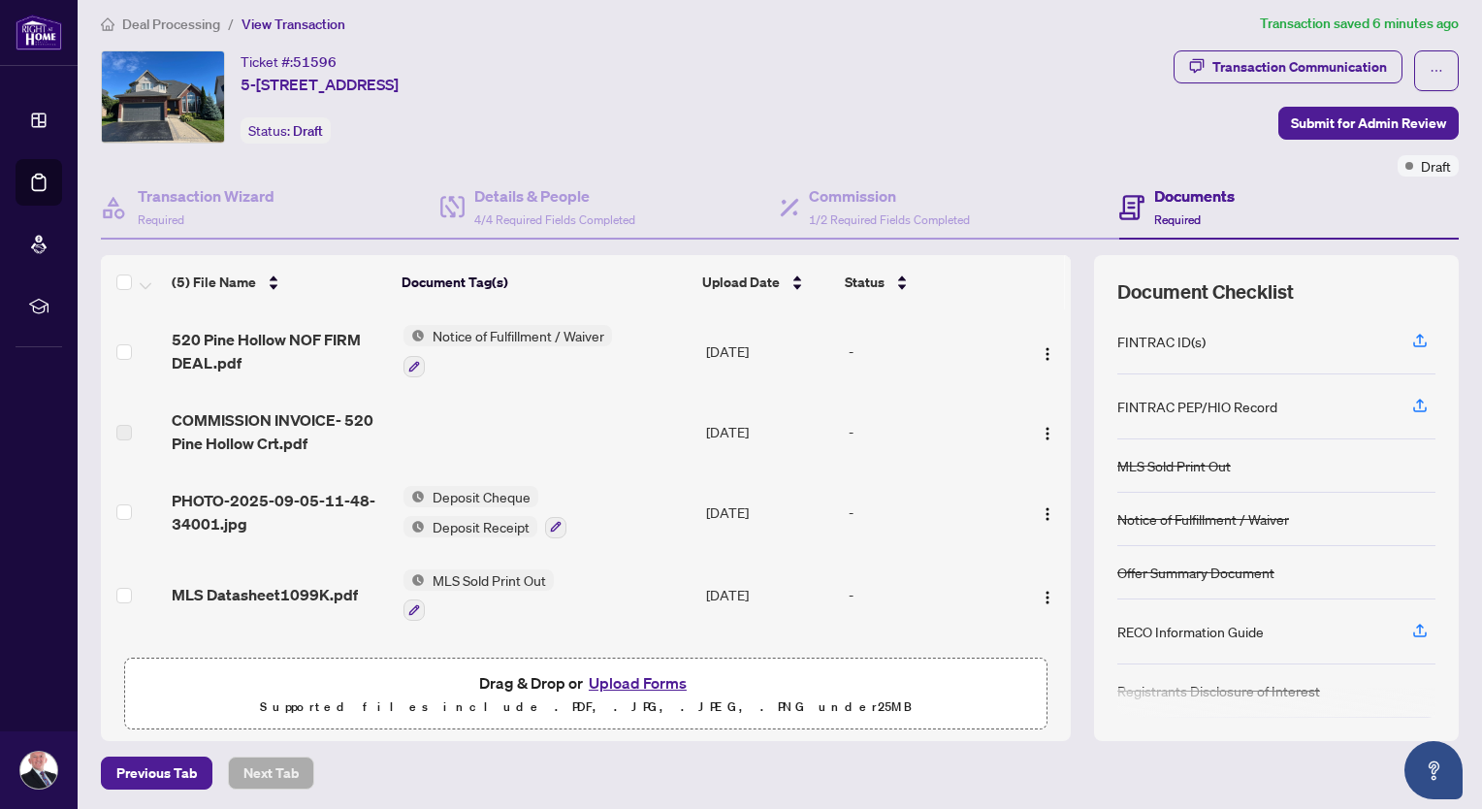
scroll to position [189, 0]
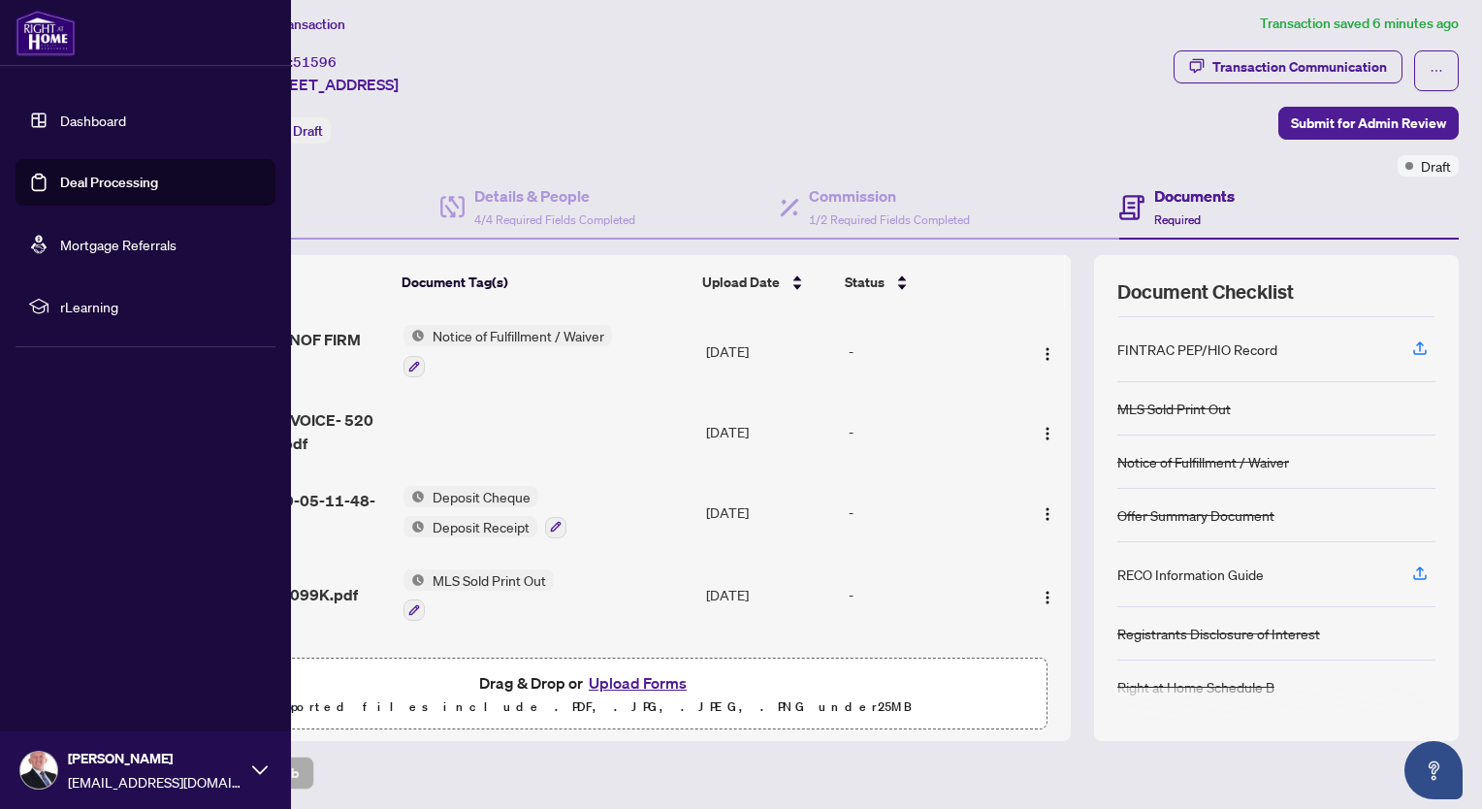
click at [95, 183] on link "Deal Processing" at bounding box center [109, 182] width 98 height 17
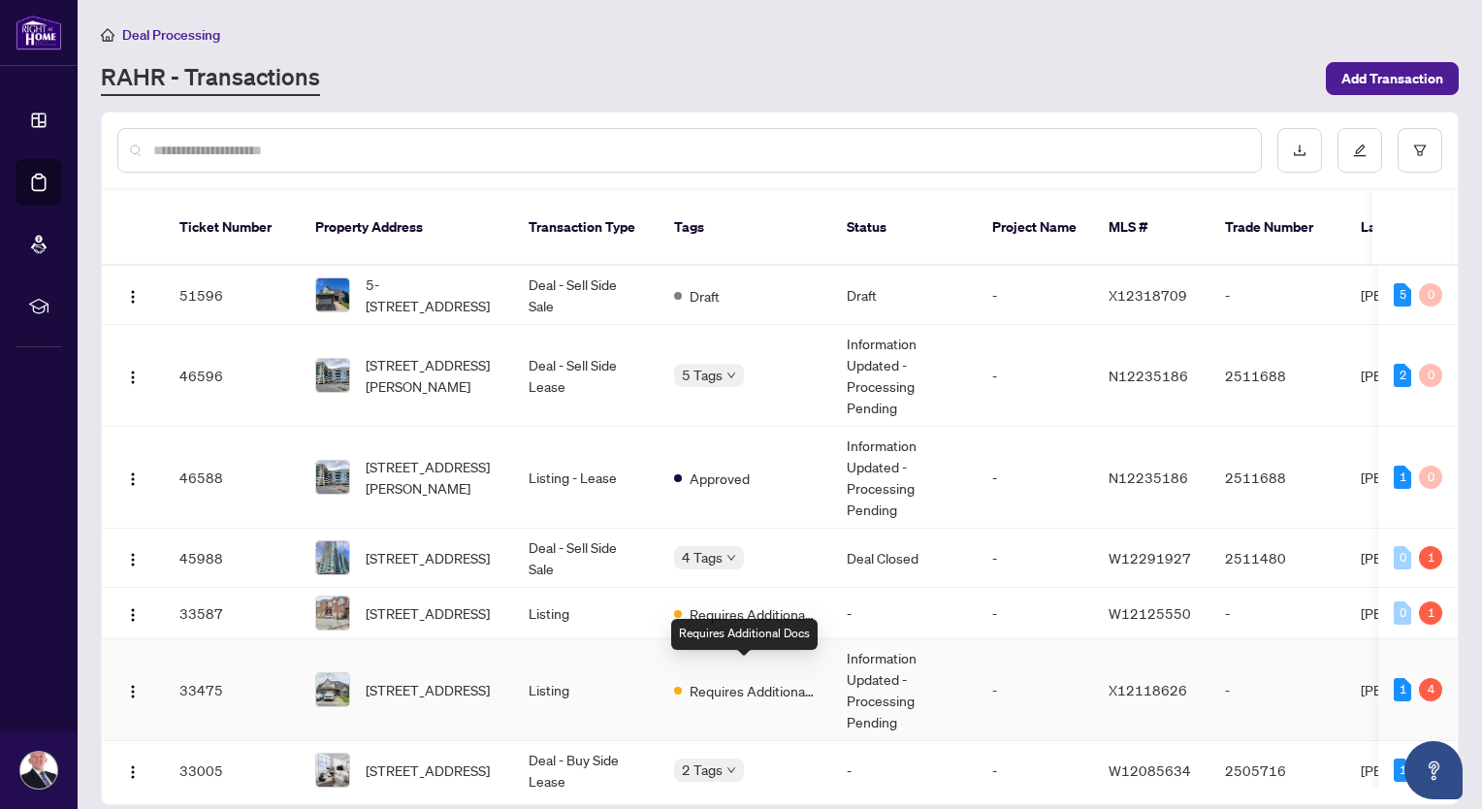
click at [750, 680] on span "Requires Additional Docs" at bounding box center [752, 690] width 126 height 21
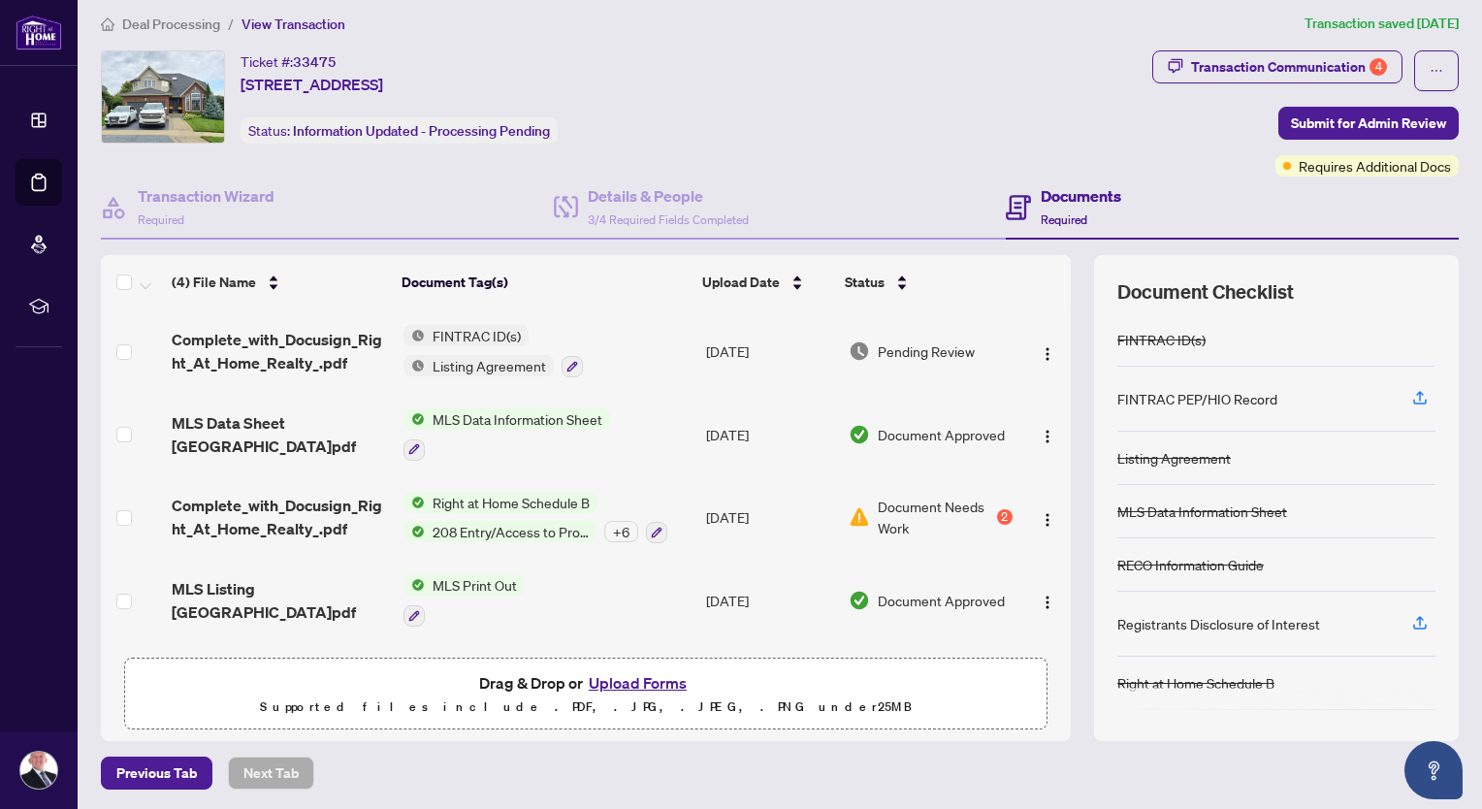
click at [304, 332] on span "Complete_with_Docusign_Right_At_Home_Realty_.pdf" at bounding box center [280, 351] width 216 height 47
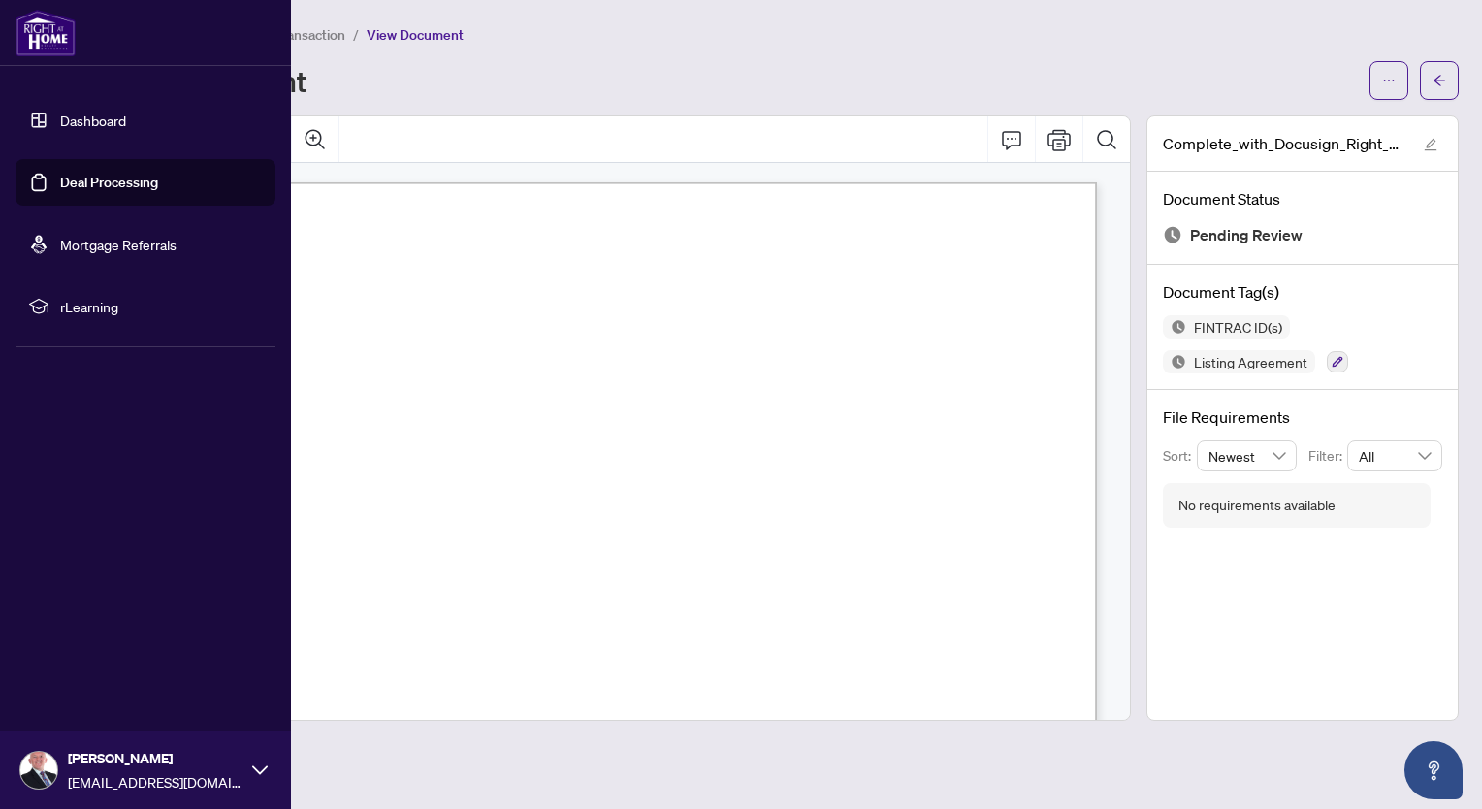
click at [89, 118] on link "Dashboard" at bounding box center [93, 120] width 66 height 17
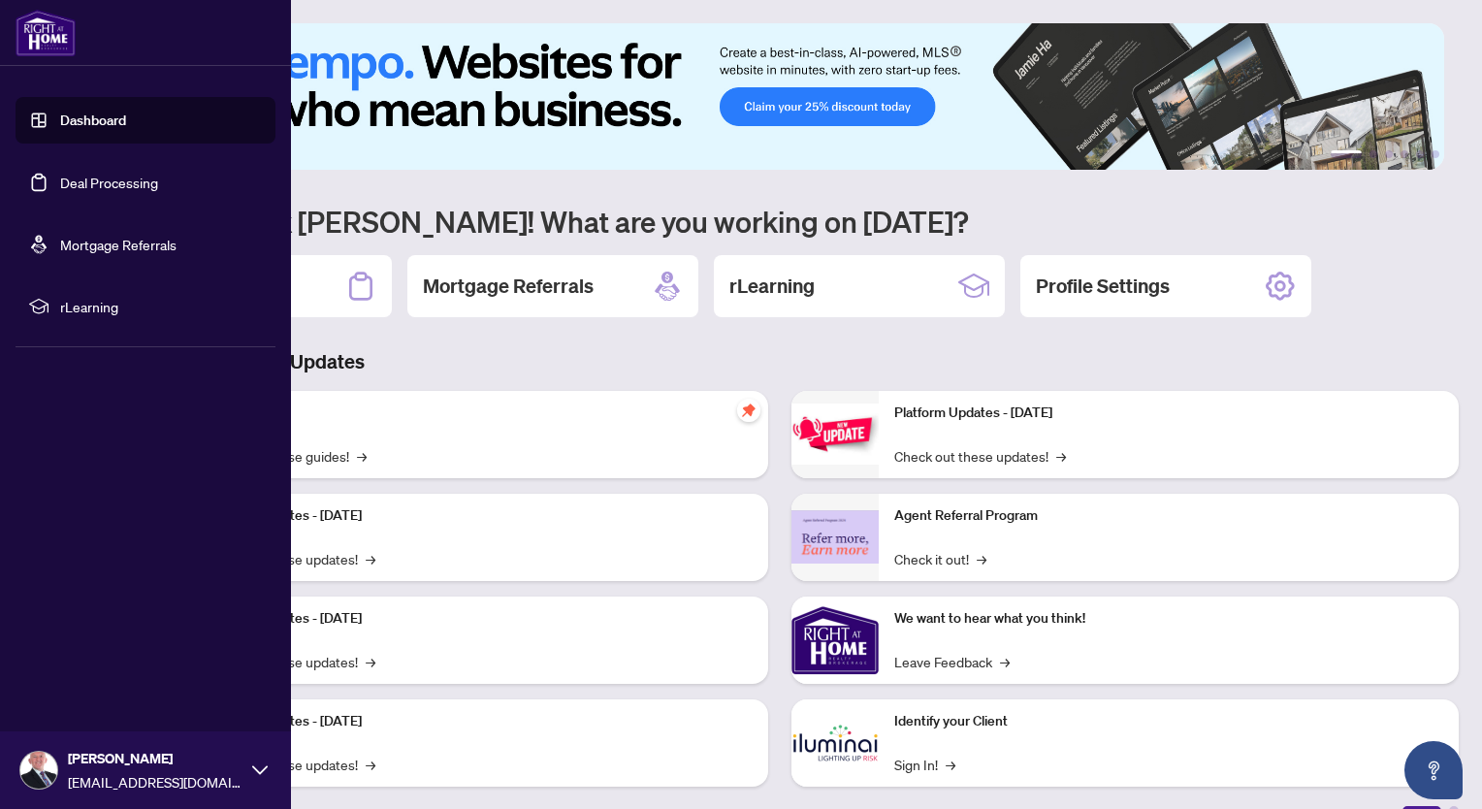
click at [78, 175] on link "Deal Processing" at bounding box center [109, 182] width 98 height 17
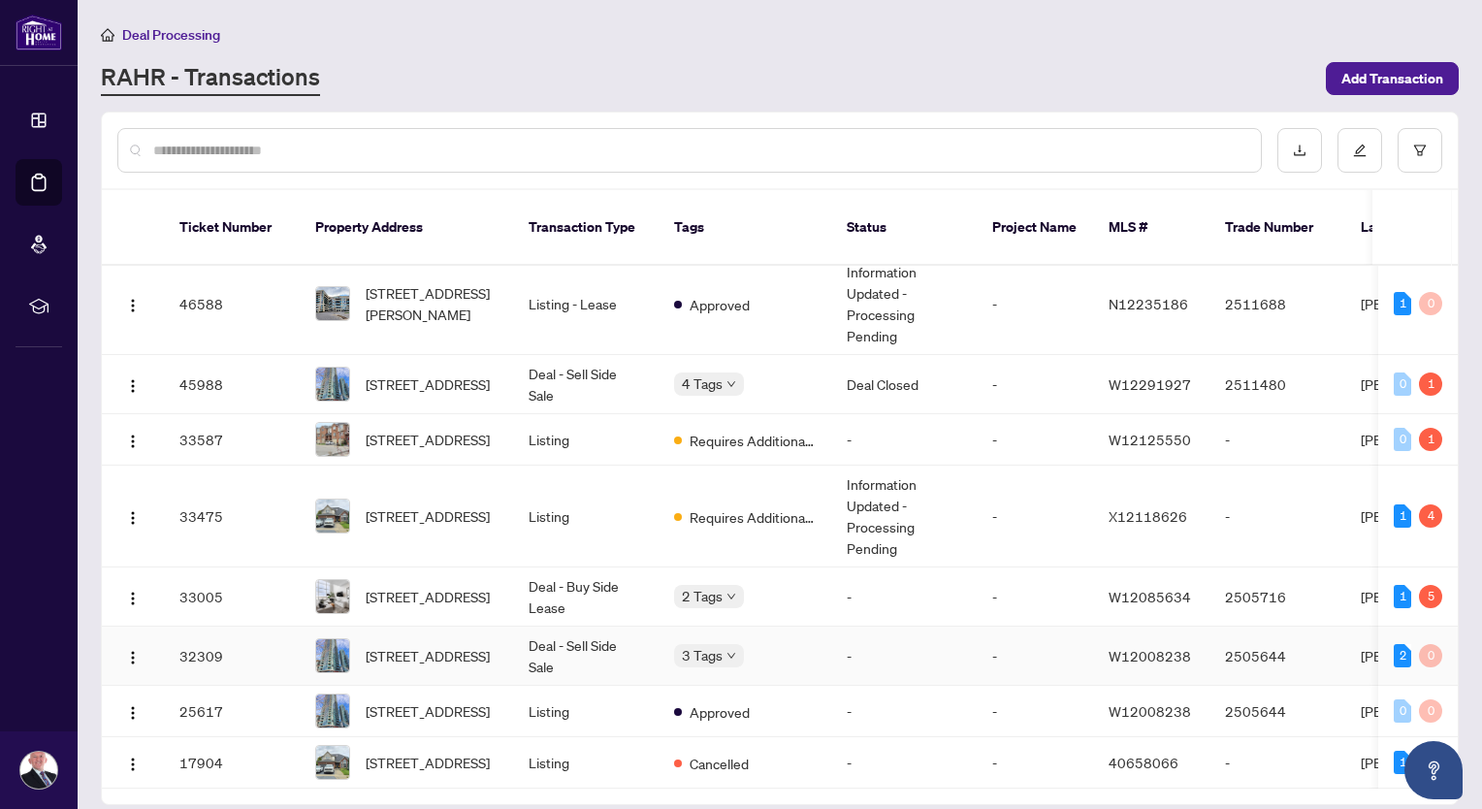
scroll to position [200, 0]
click at [456, 751] on span "[STREET_ADDRESS]" at bounding box center [428, 761] width 124 height 21
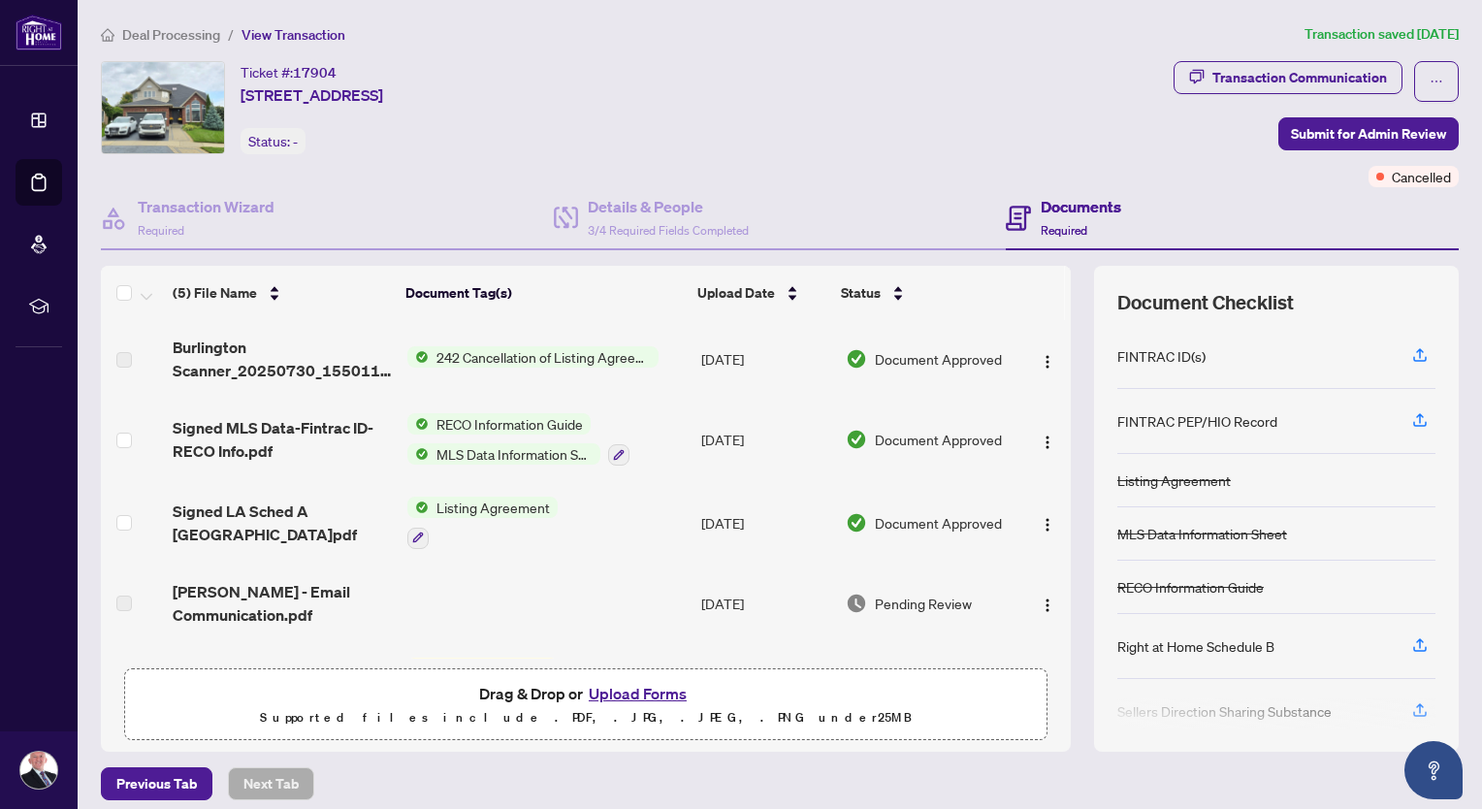
click at [475, 451] on span "MLS Data Information Sheet" at bounding box center [515, 453] width 172 height 21
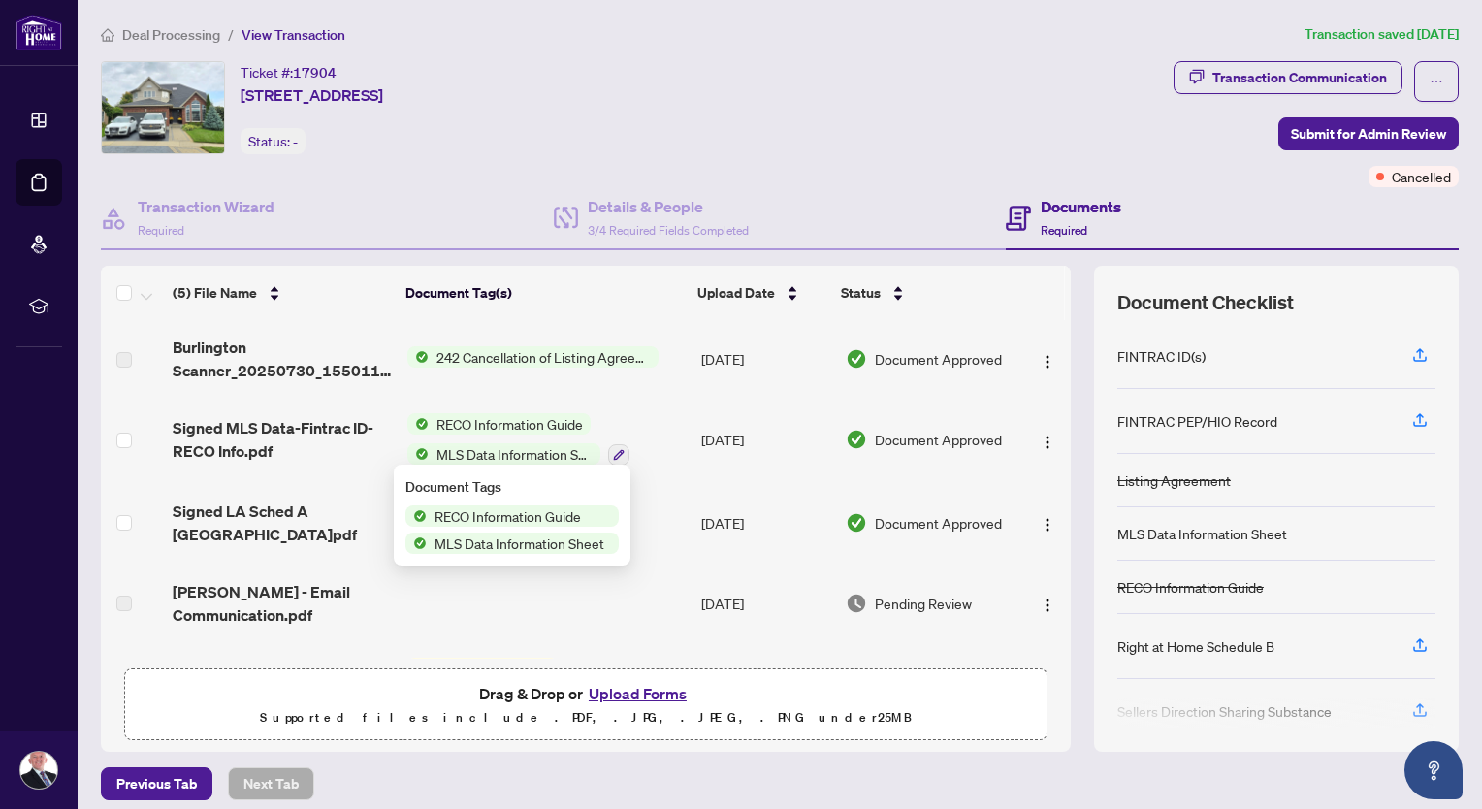
click at [475, 451] on span "MLS Data Information Sheet" at bounding box center [515, 453] width 172 height 21
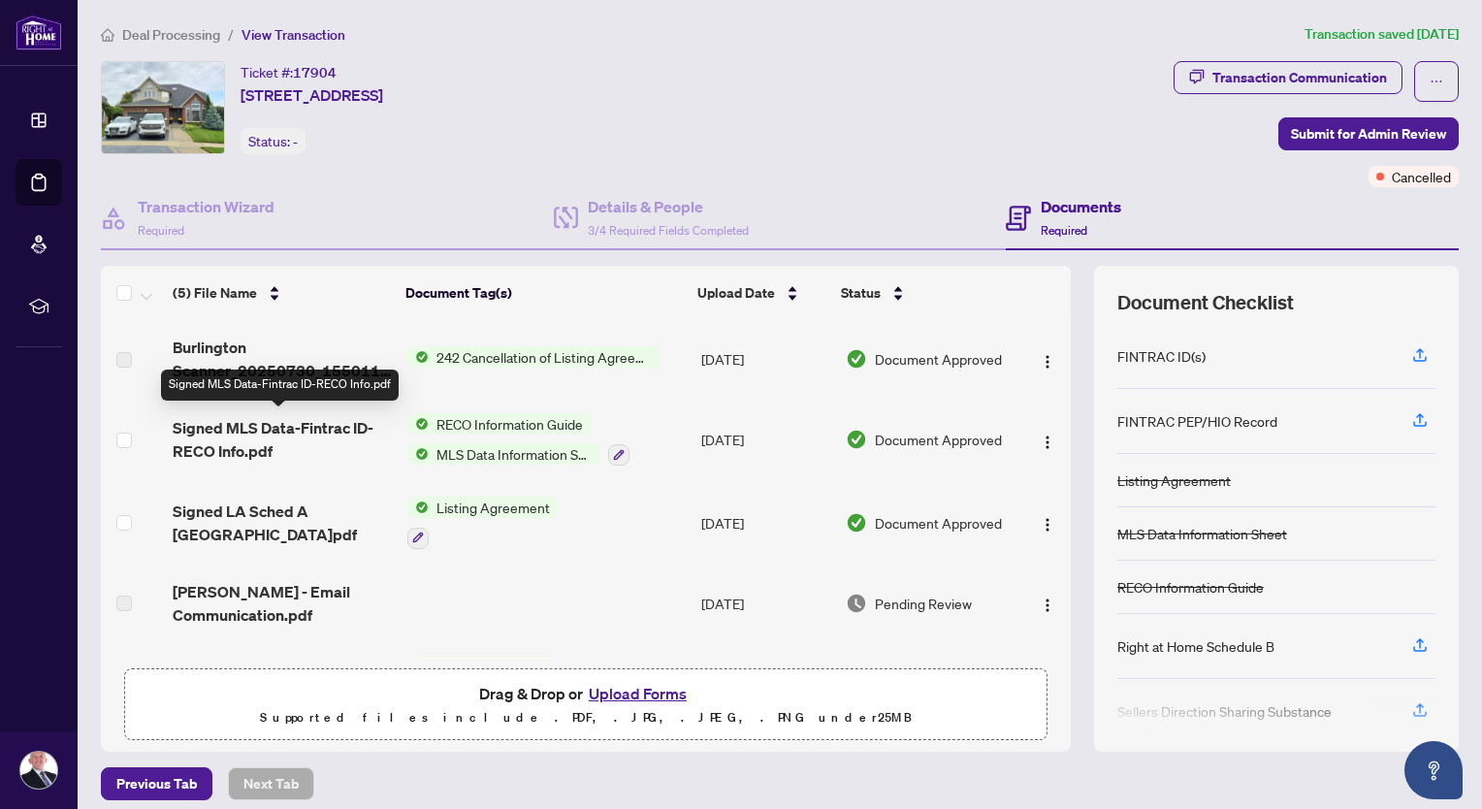
click at [223, 434] on span "Signed MLS Data-Fintrac ID-RECO Info.pdf" at bounding box center [282, 439] width 219 height 47
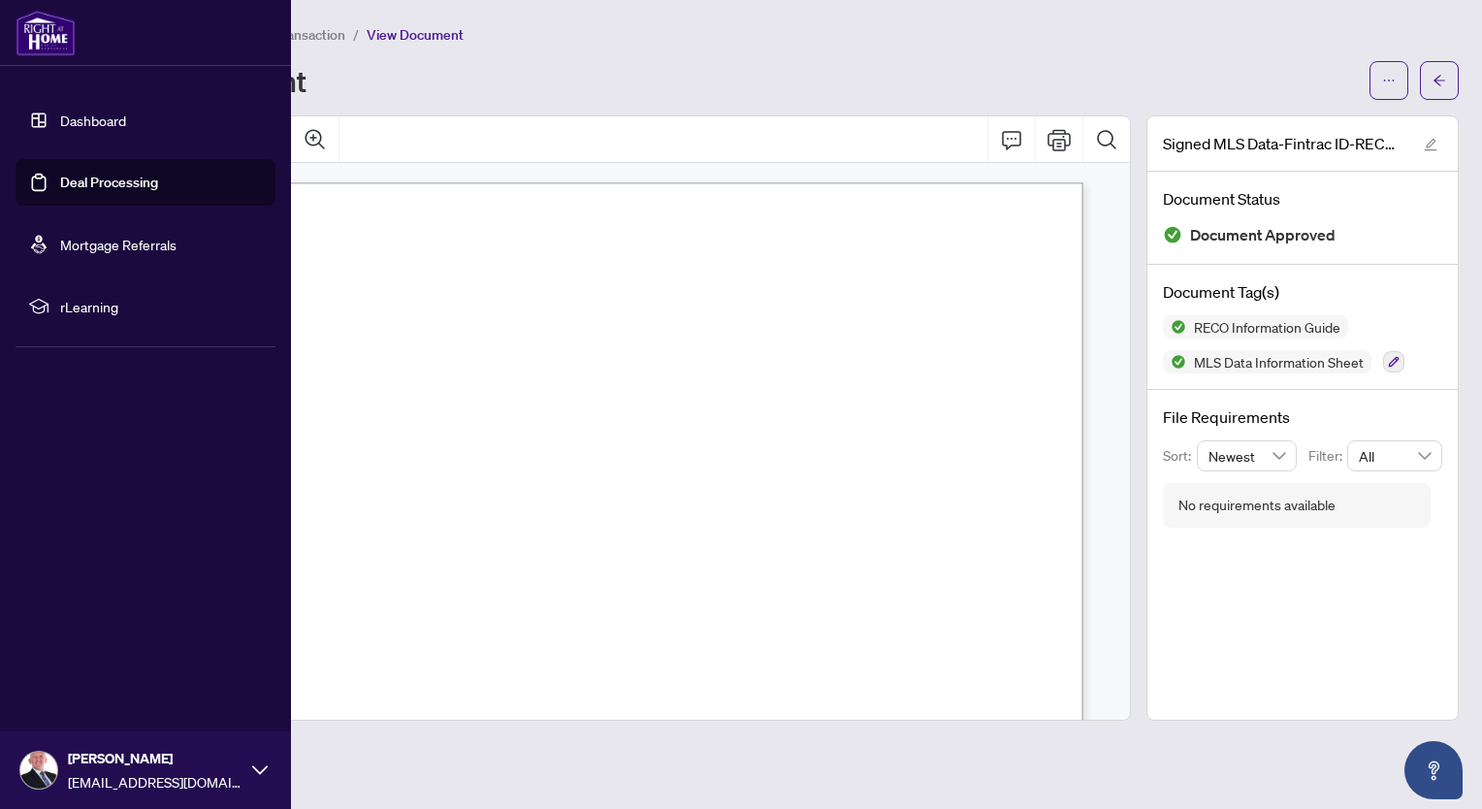
click at [89, 176] on link "Deal Processing" at bounding box center [109, 182] width 98 height 17
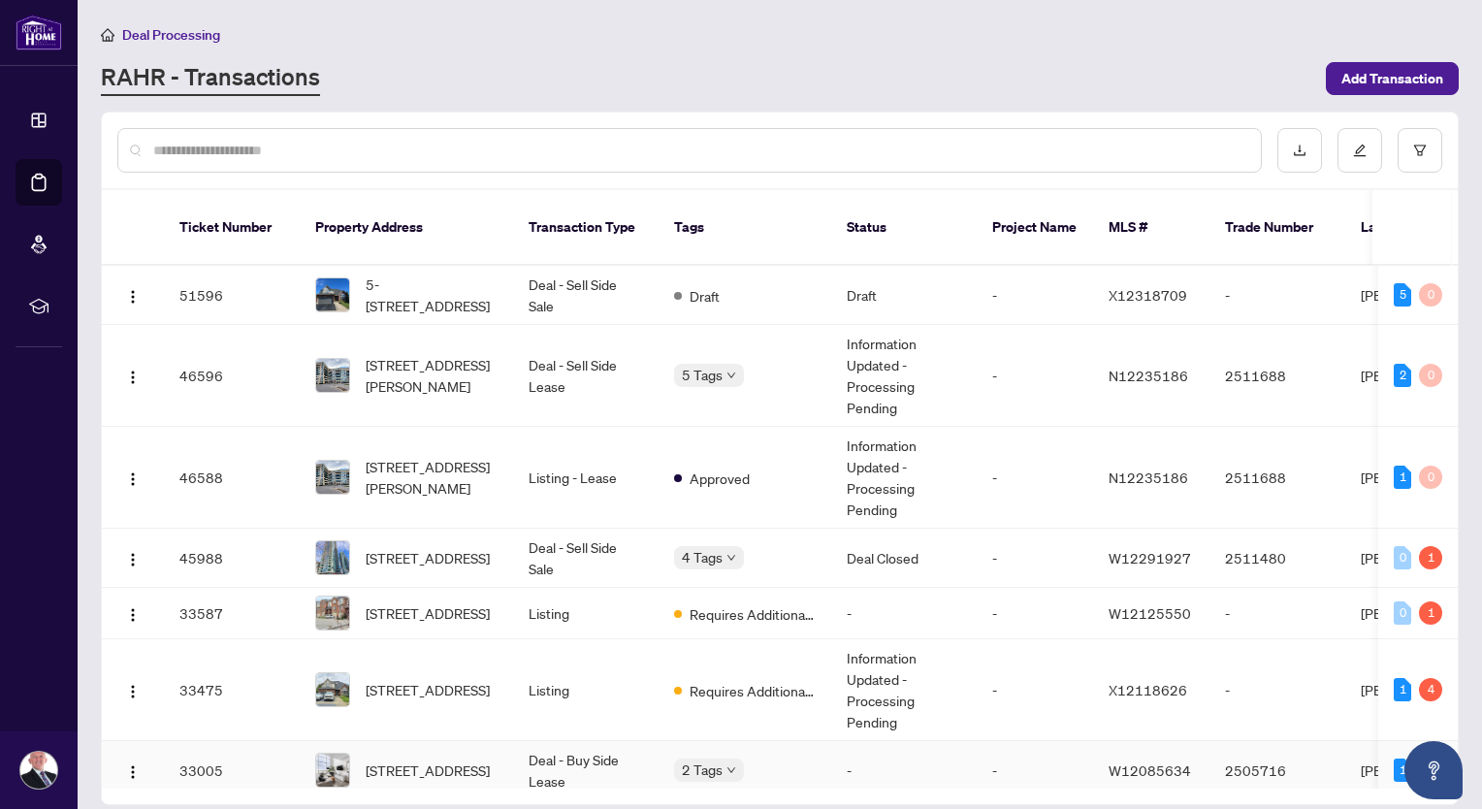
scroll to position [200, 0]
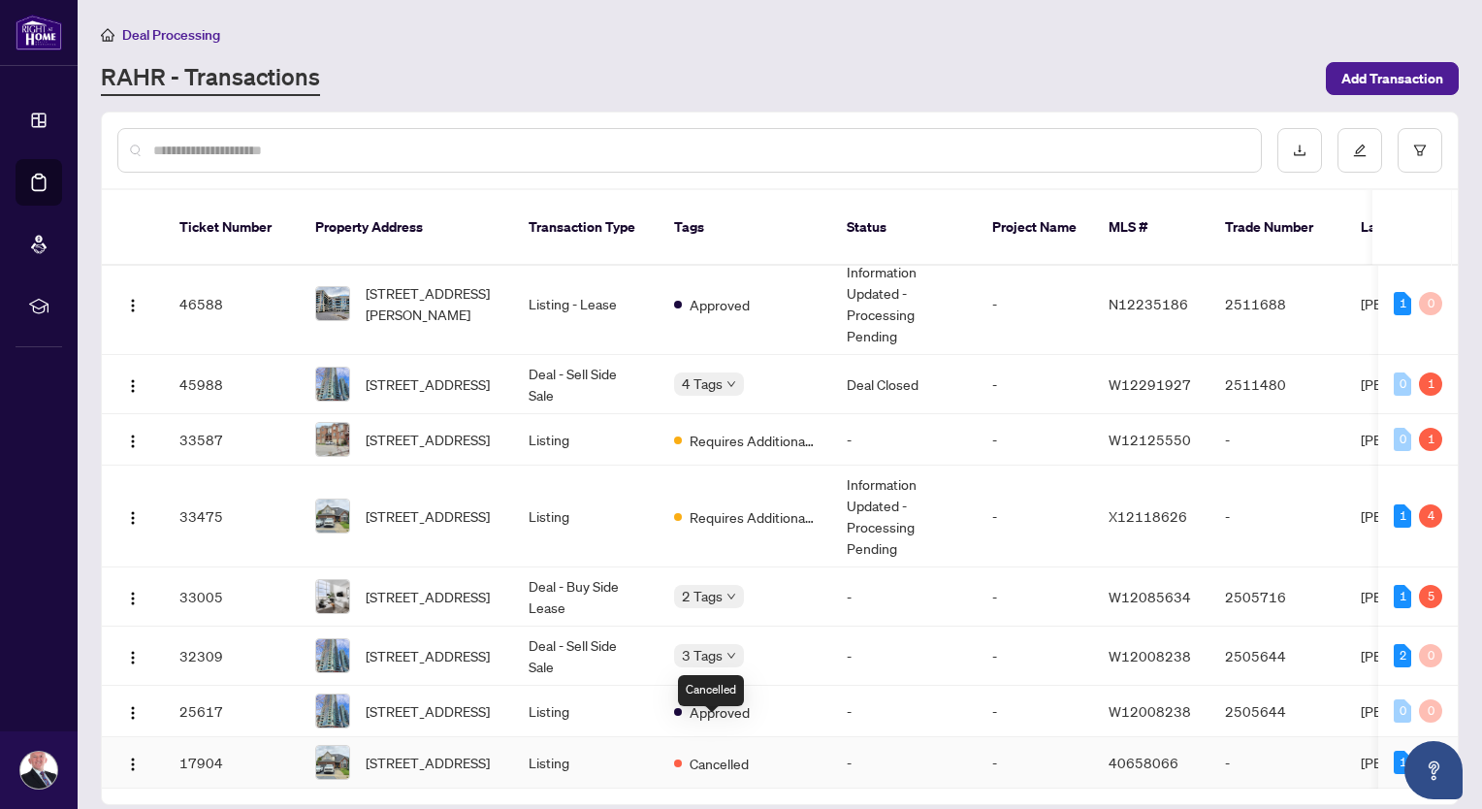
click at [712, 752] on span "Cancelled" at bounding box center [718, 762] width 59 height 21
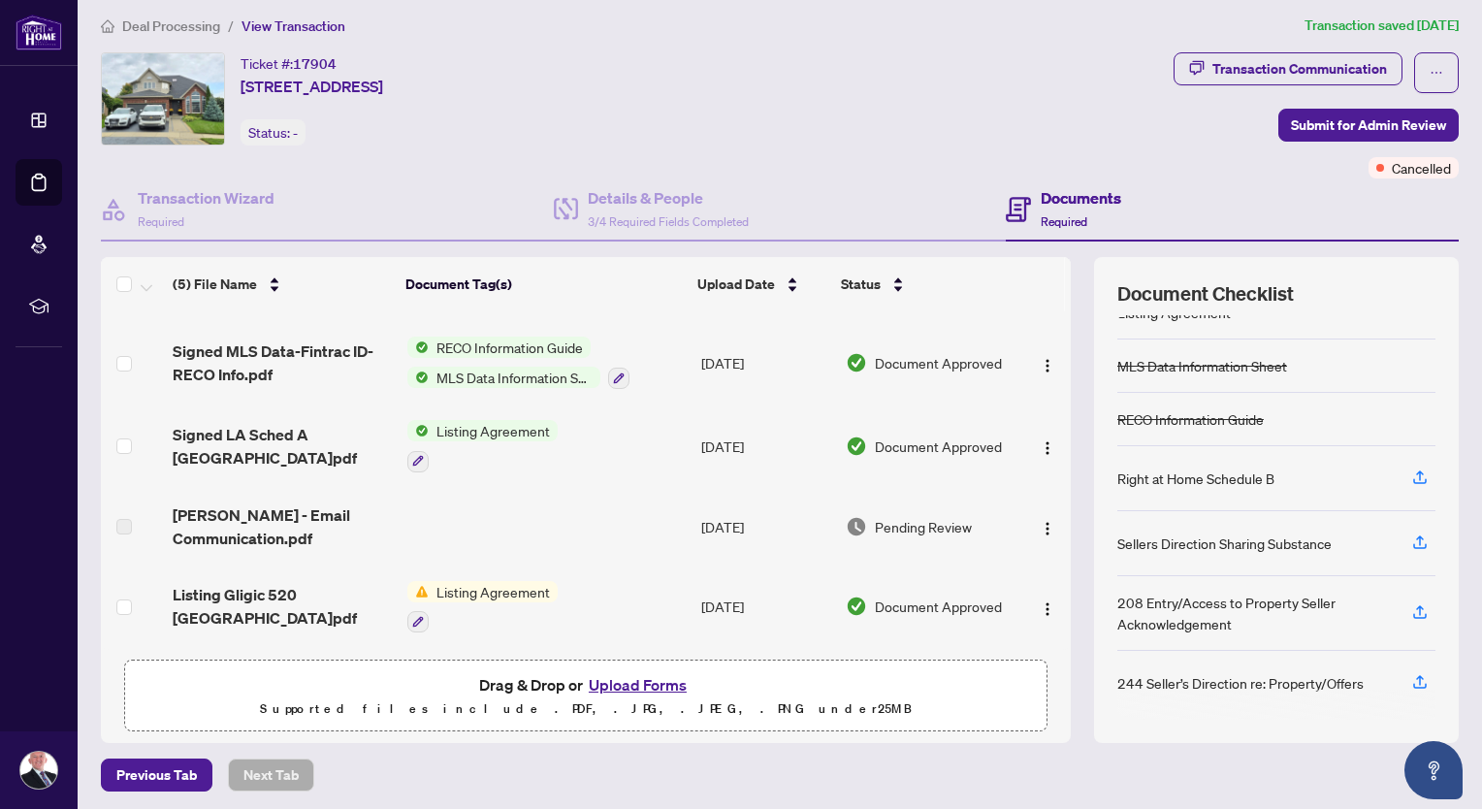
scroll to position [11, 0]
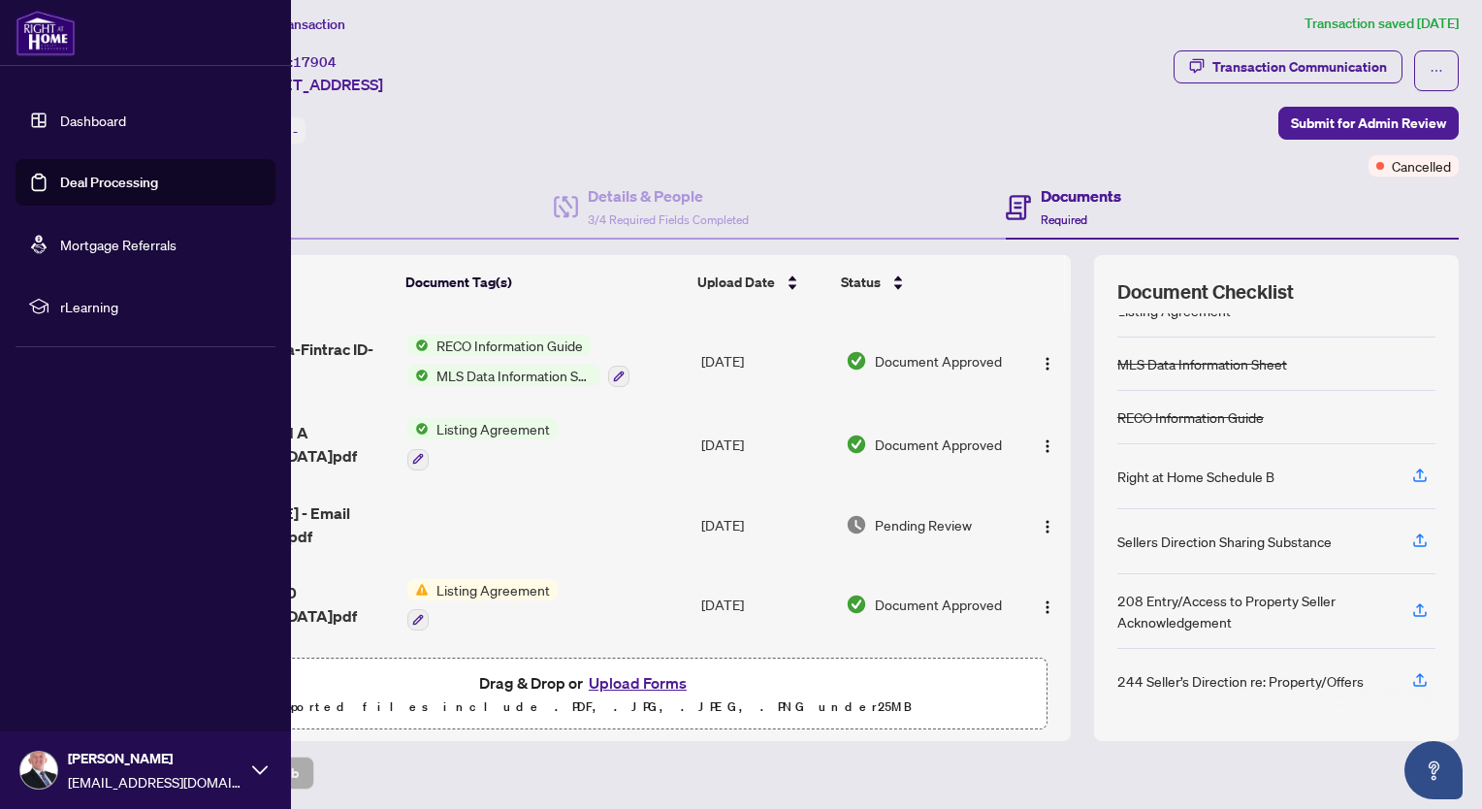
click at [127, 188] on link "Deal Processing" at bounding box center [109, 182] width 98 height 17
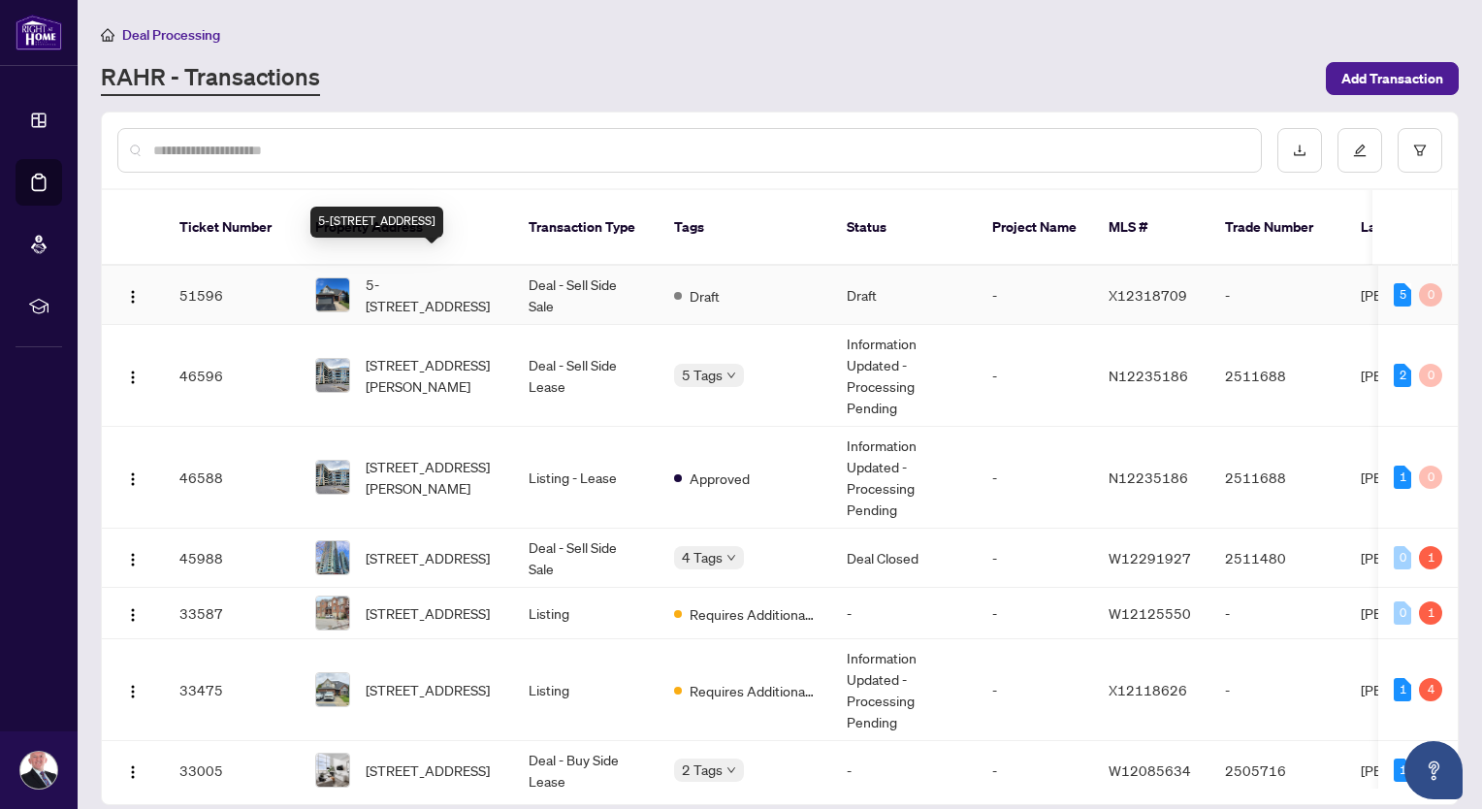
click at [430, 273] on span "5-[STREET_ADDRESS]" at bounding box center [432, 294] width 132 height 43
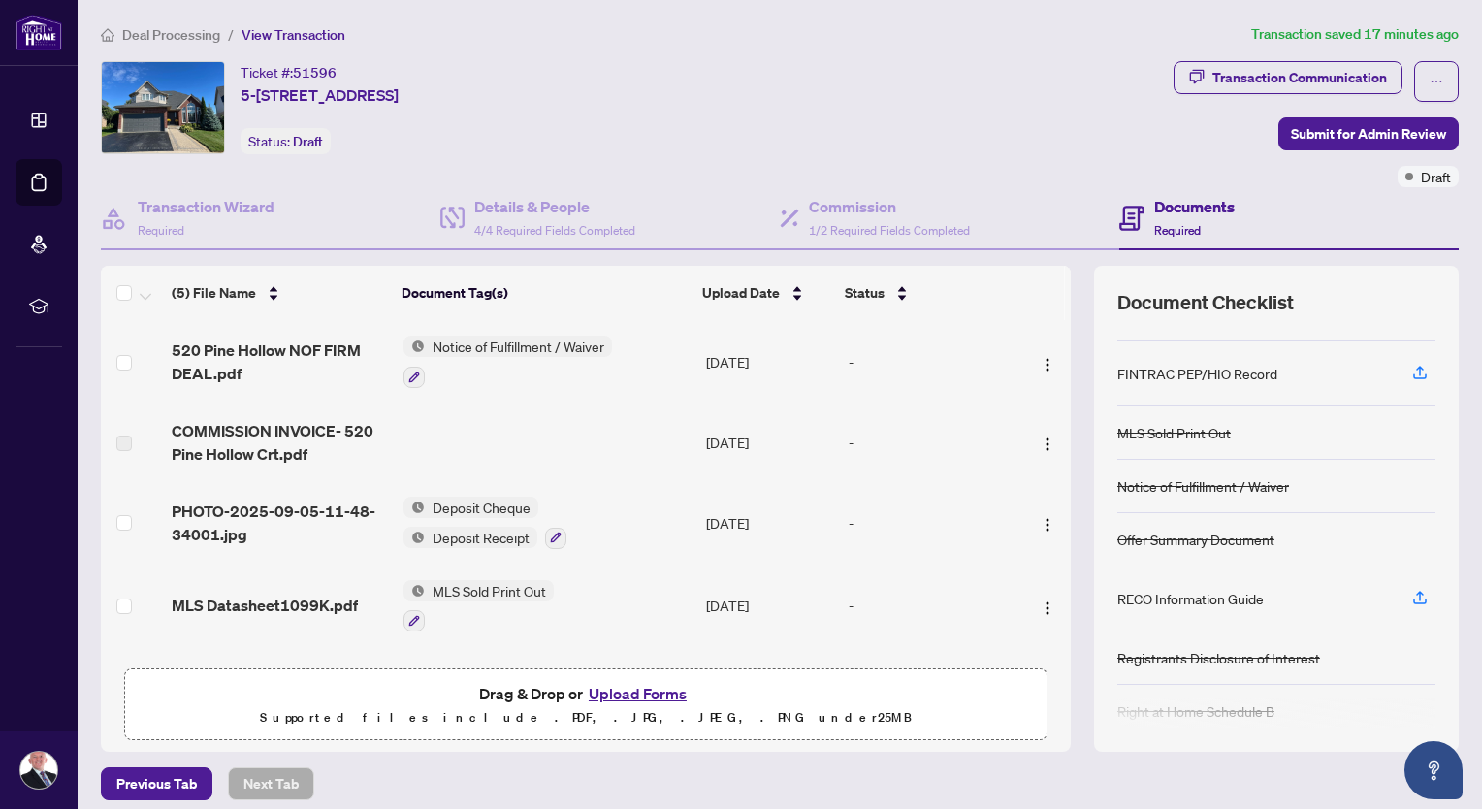
scroll to position [189, 0]
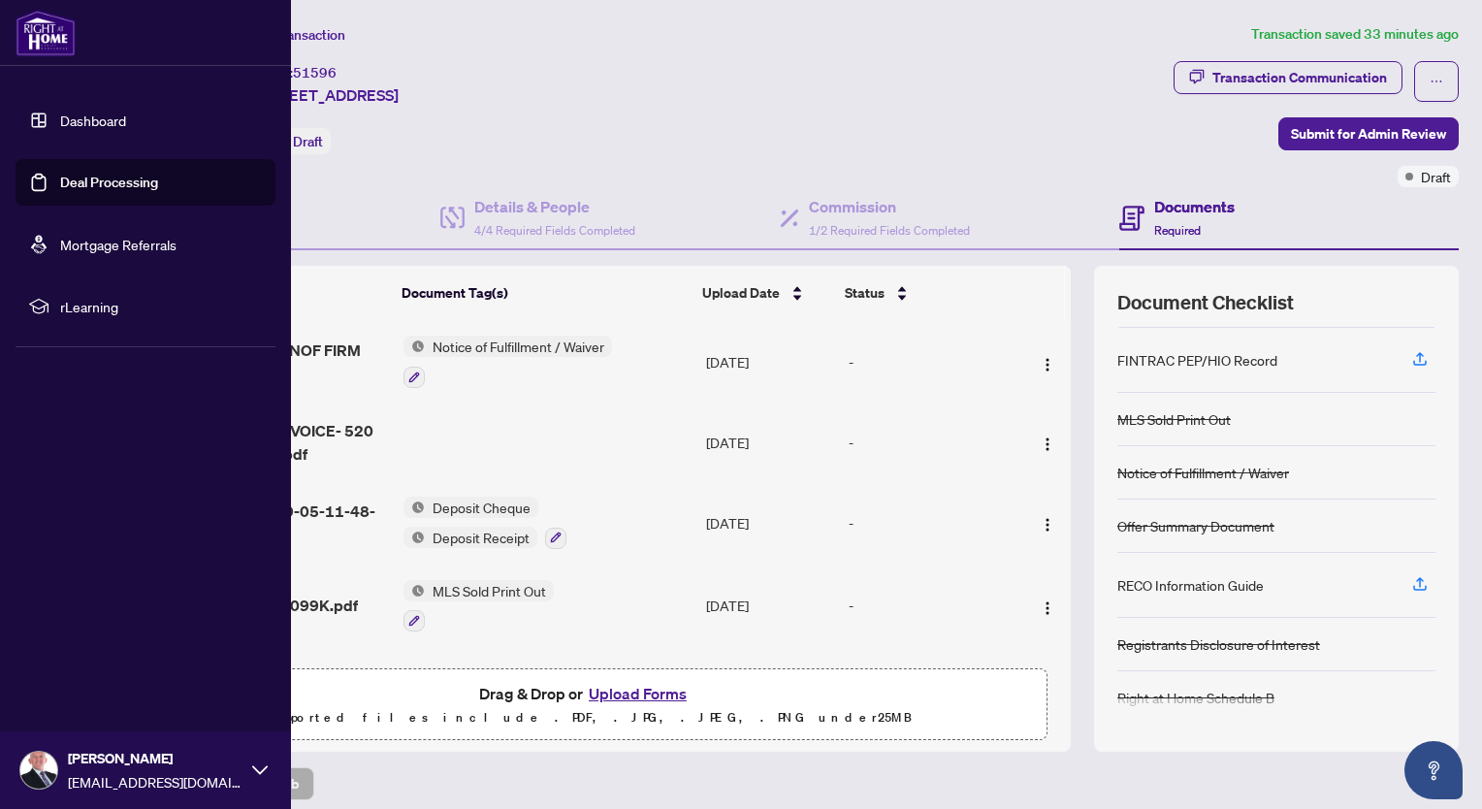
click at [97, 186] on link "Deal Processing" at bounding box center [109, 182] width 98 height 17
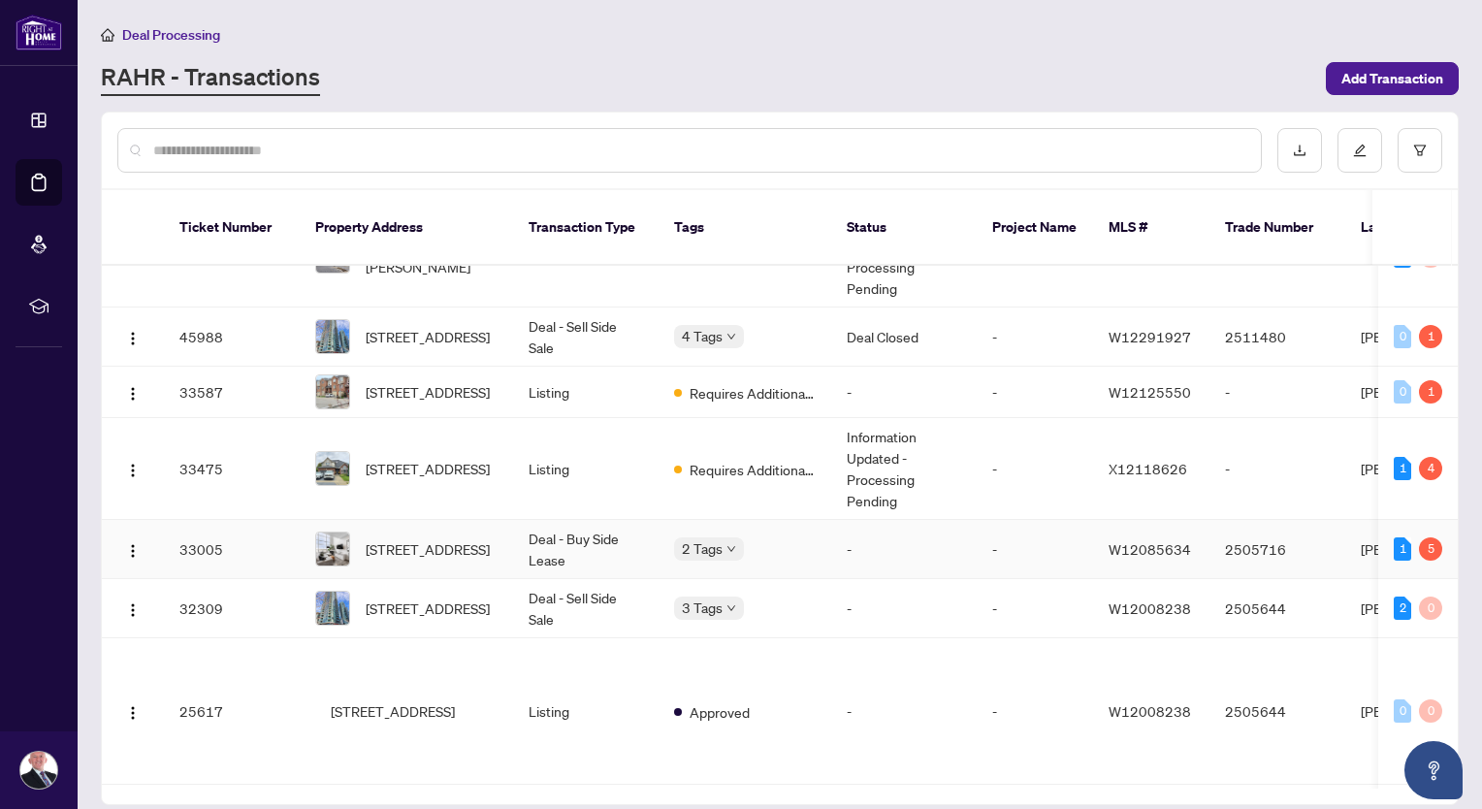
scroll to position [200, 0]
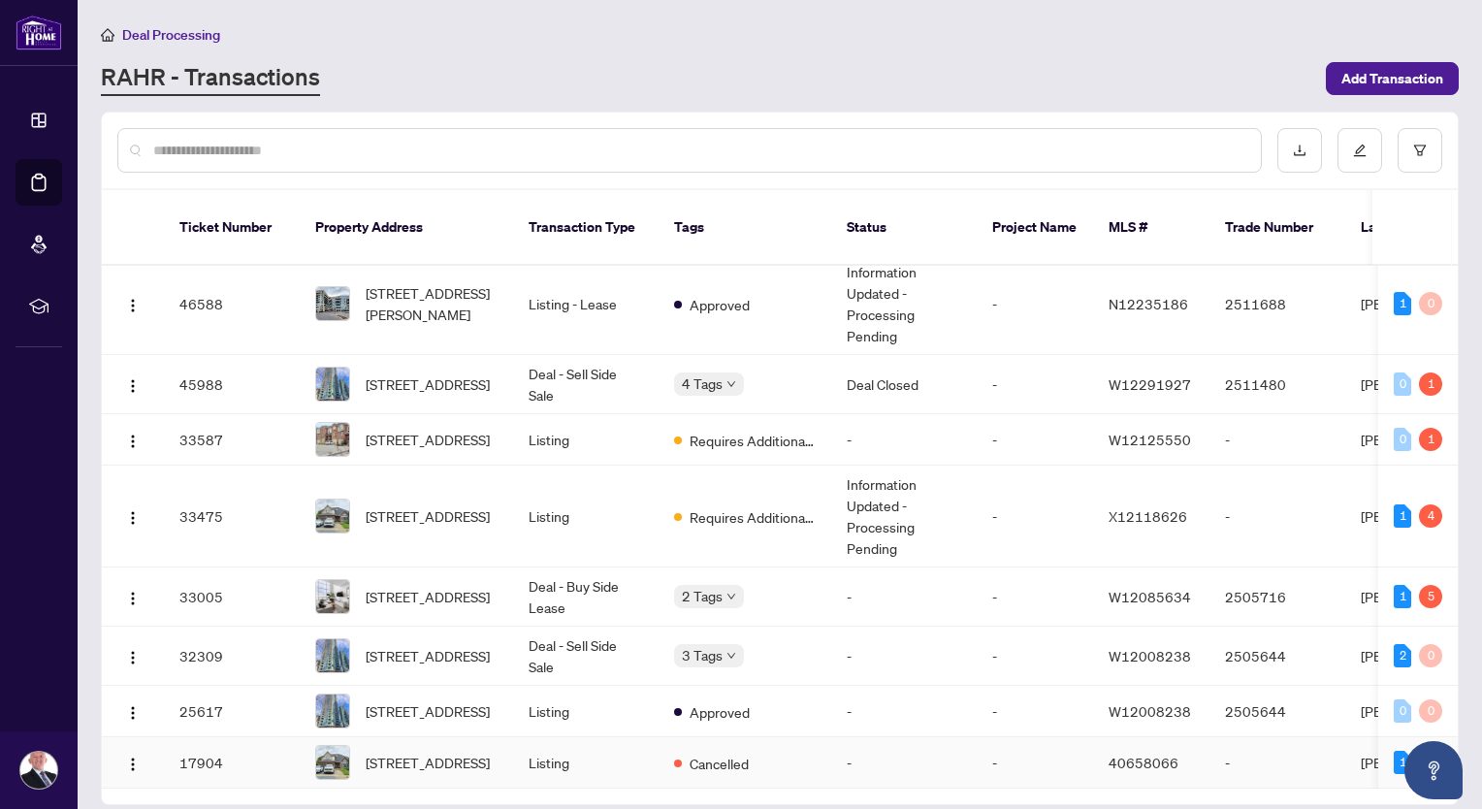
click at [1128, 753] on span "40658066" at bounding box center [1143, 761] width 70 height 17
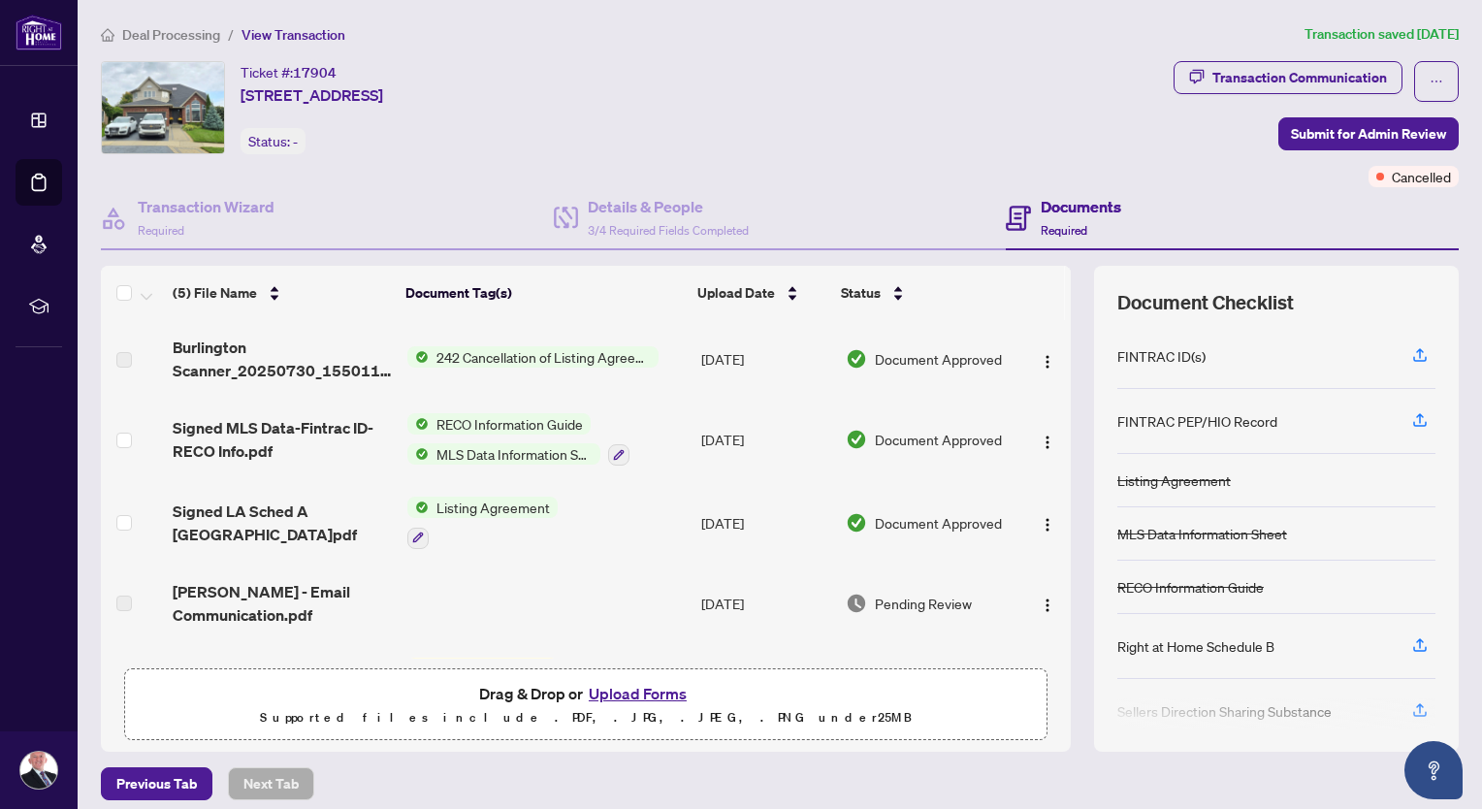
click at [508, 447] on span "MLS Data Information Sheet" at bounding box center [515, 453] width 172 height 21
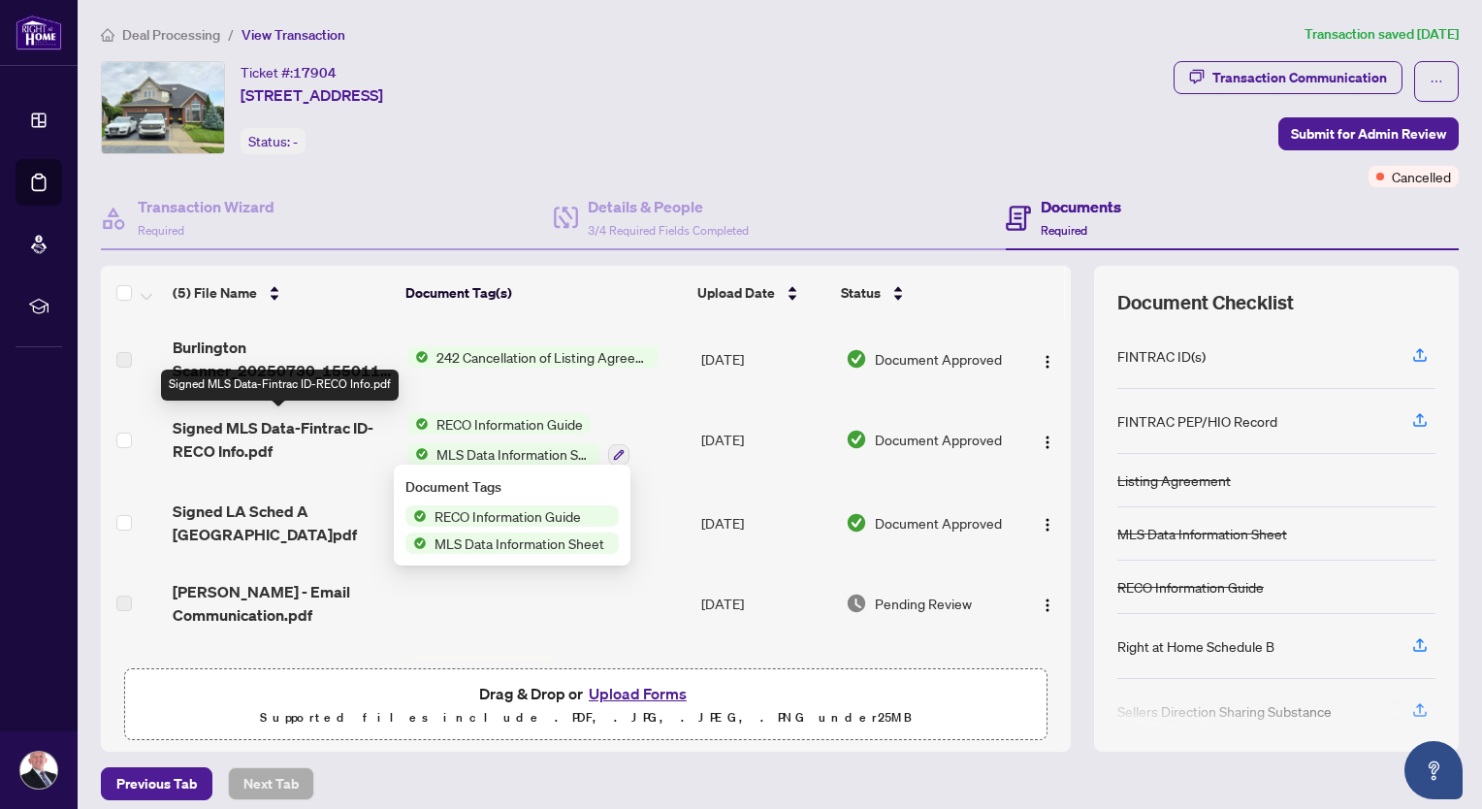
click at [219, 434] on span "Signed MLS Data-Fintrac ID-RECO Info.pdf" at bounding box center [282, 439] width 219 height 47
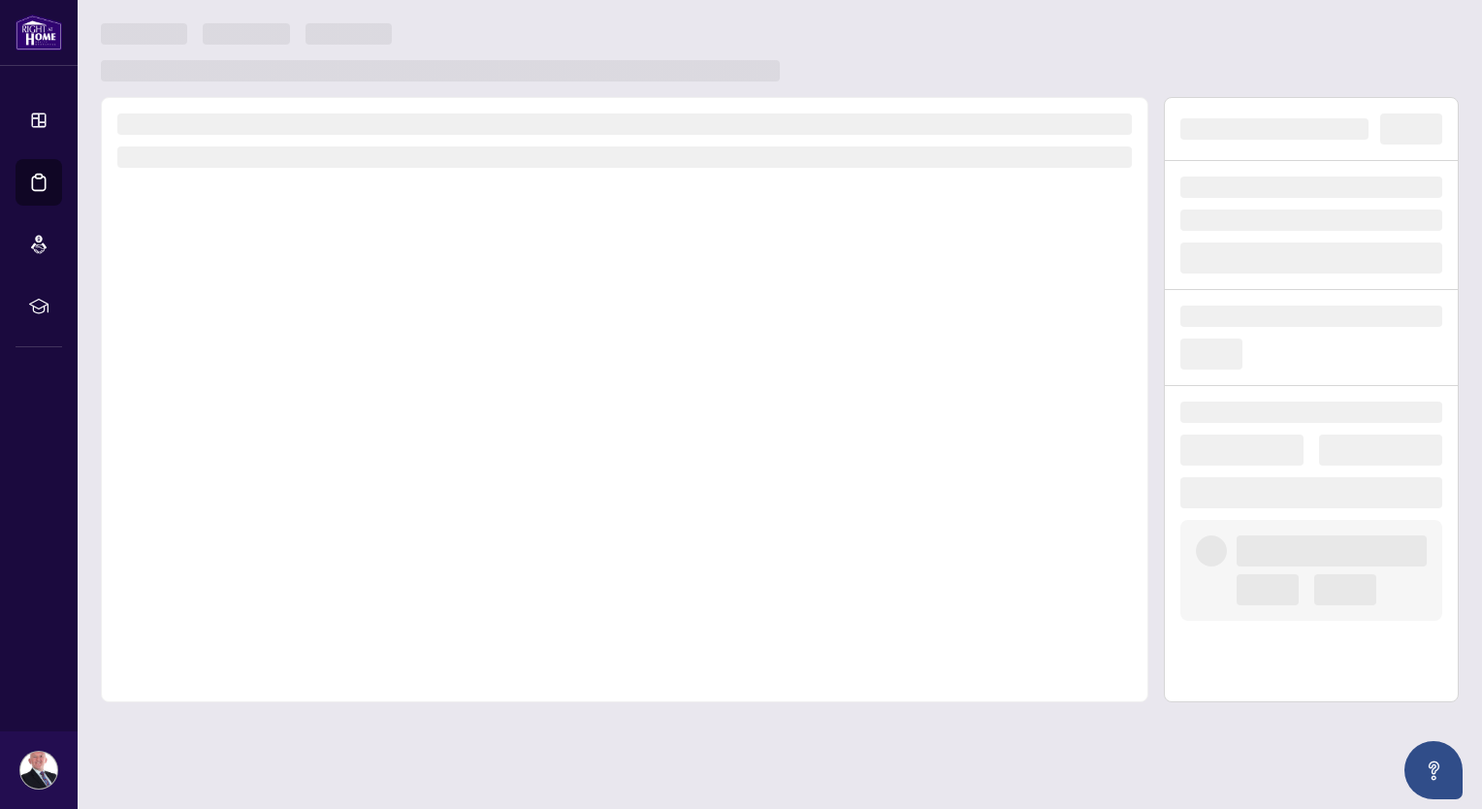
click at [219, 434] on div at bounding box center [624, 399] width 1047 height 605
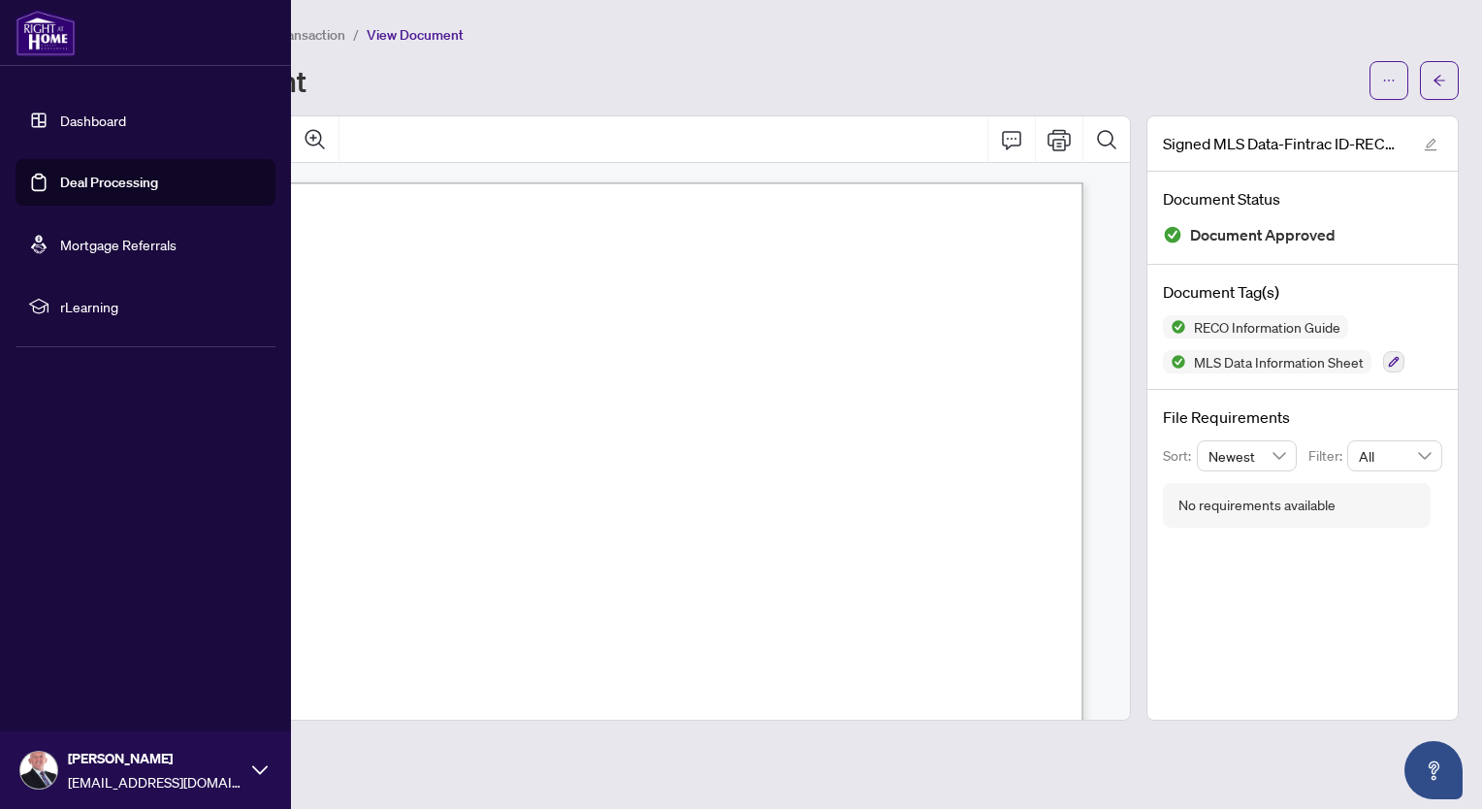
click at [88, 184] on link "Deal Processing" at bounding box center [109, 182] width 98 height 17
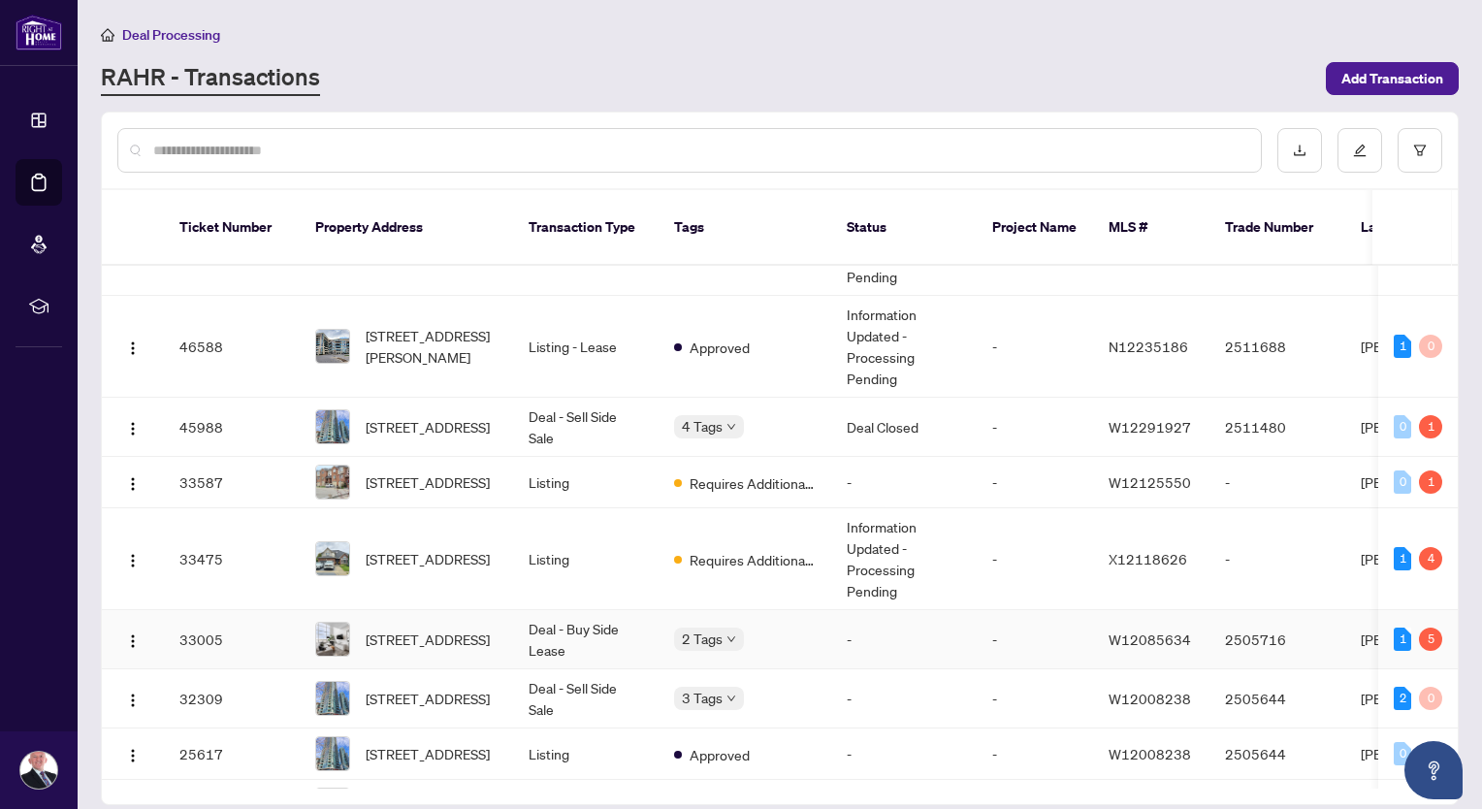
scroll to position [200, 0]
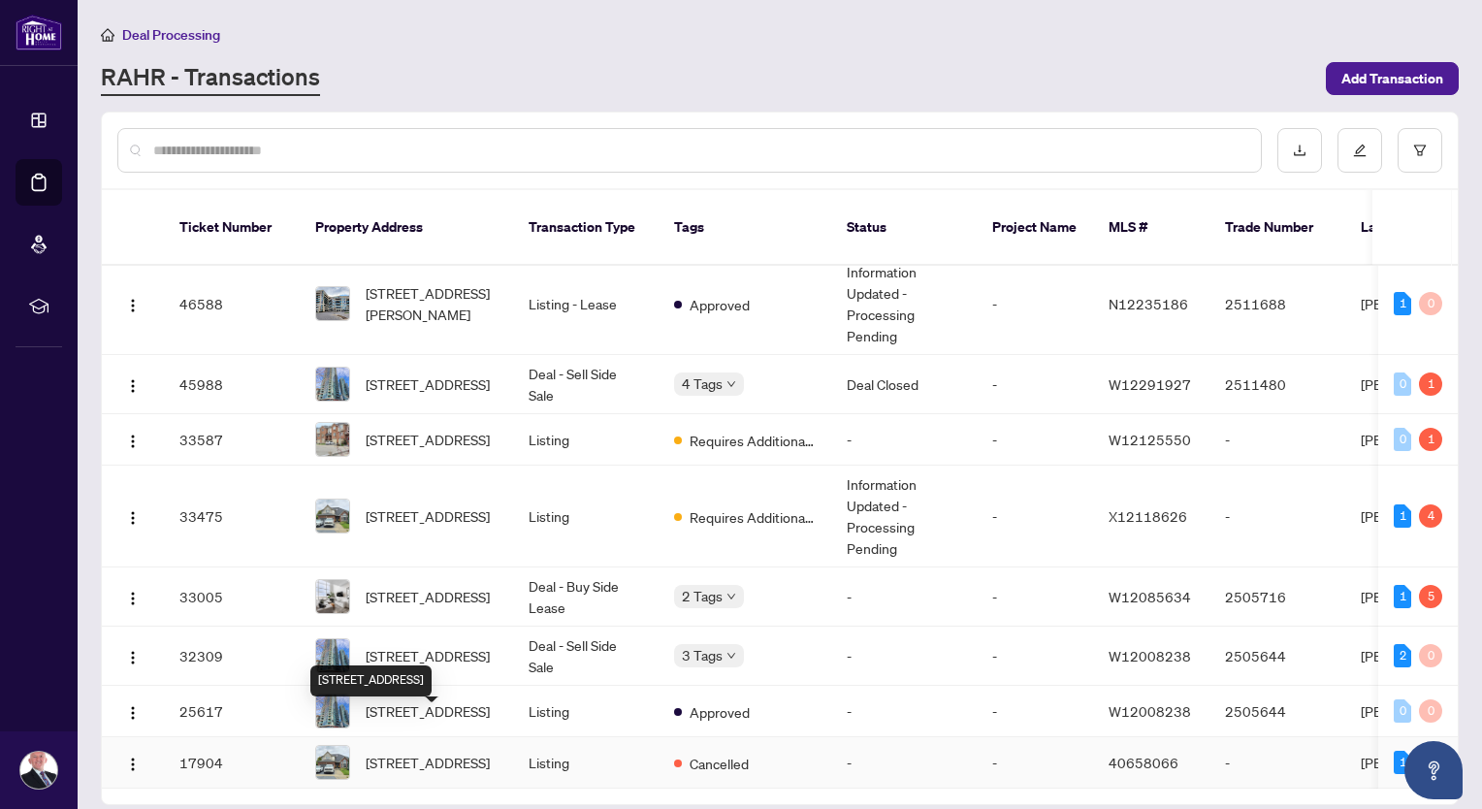
click at [475, 751] on span "[STREET_ADDRESS]" at bounding box center [428, 761] width 124 height 21
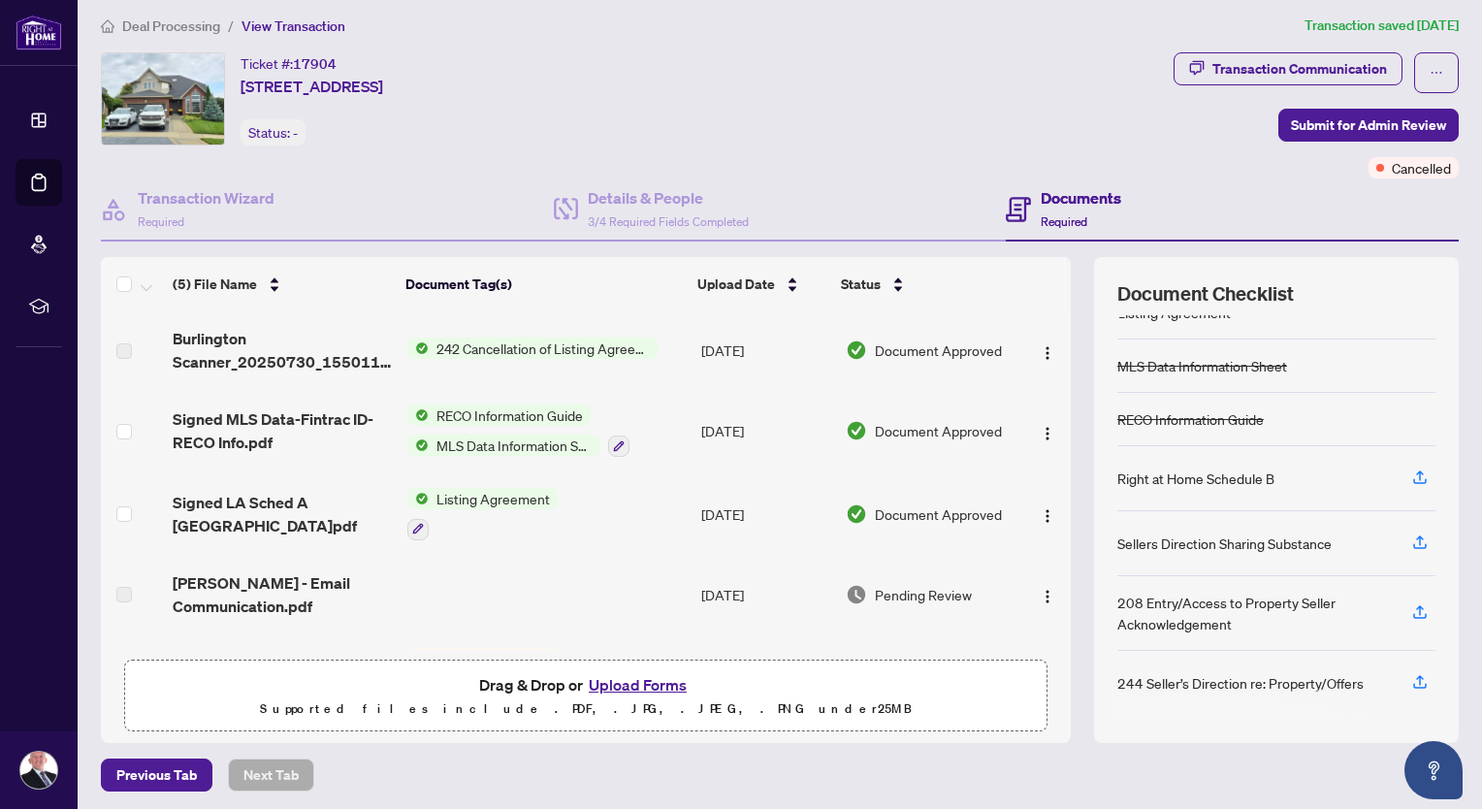
scroll to position [11, 0]
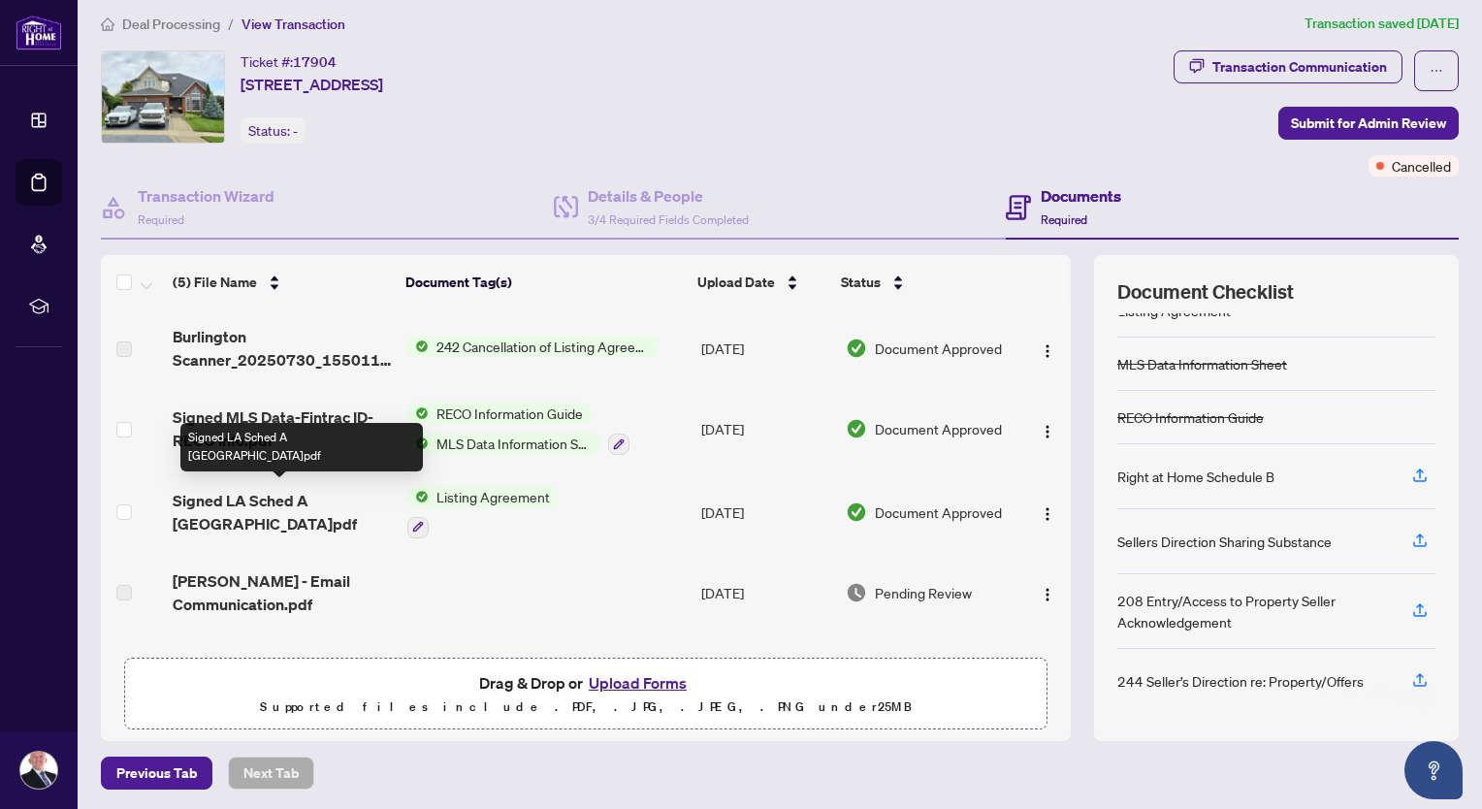
click at [260, 495] on span "Signed LA Sched A [GEOGRAPHIC_DATA]pdf" at bounding box center [282, 512] width 219 height 47
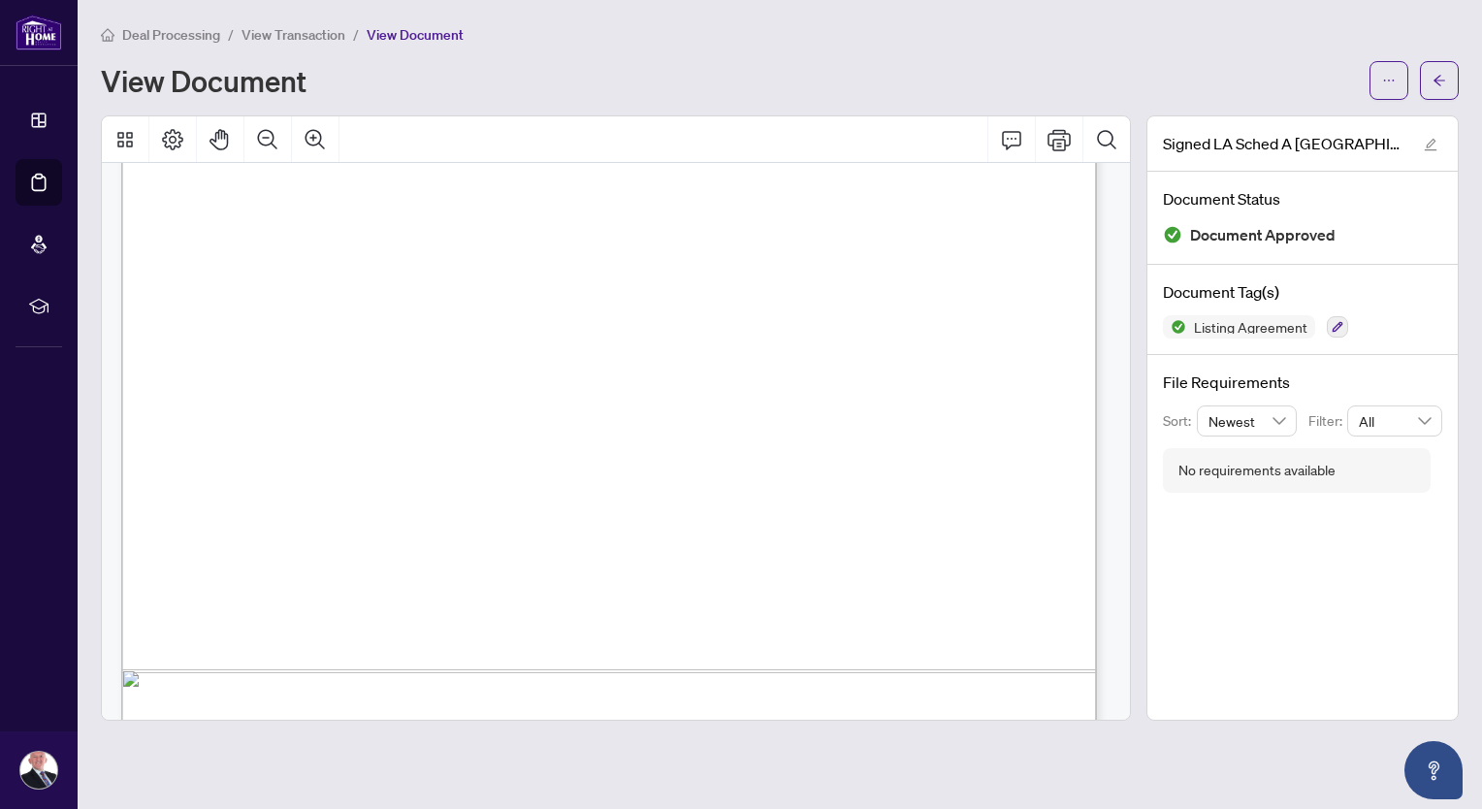
scroll to position [7213, 0]
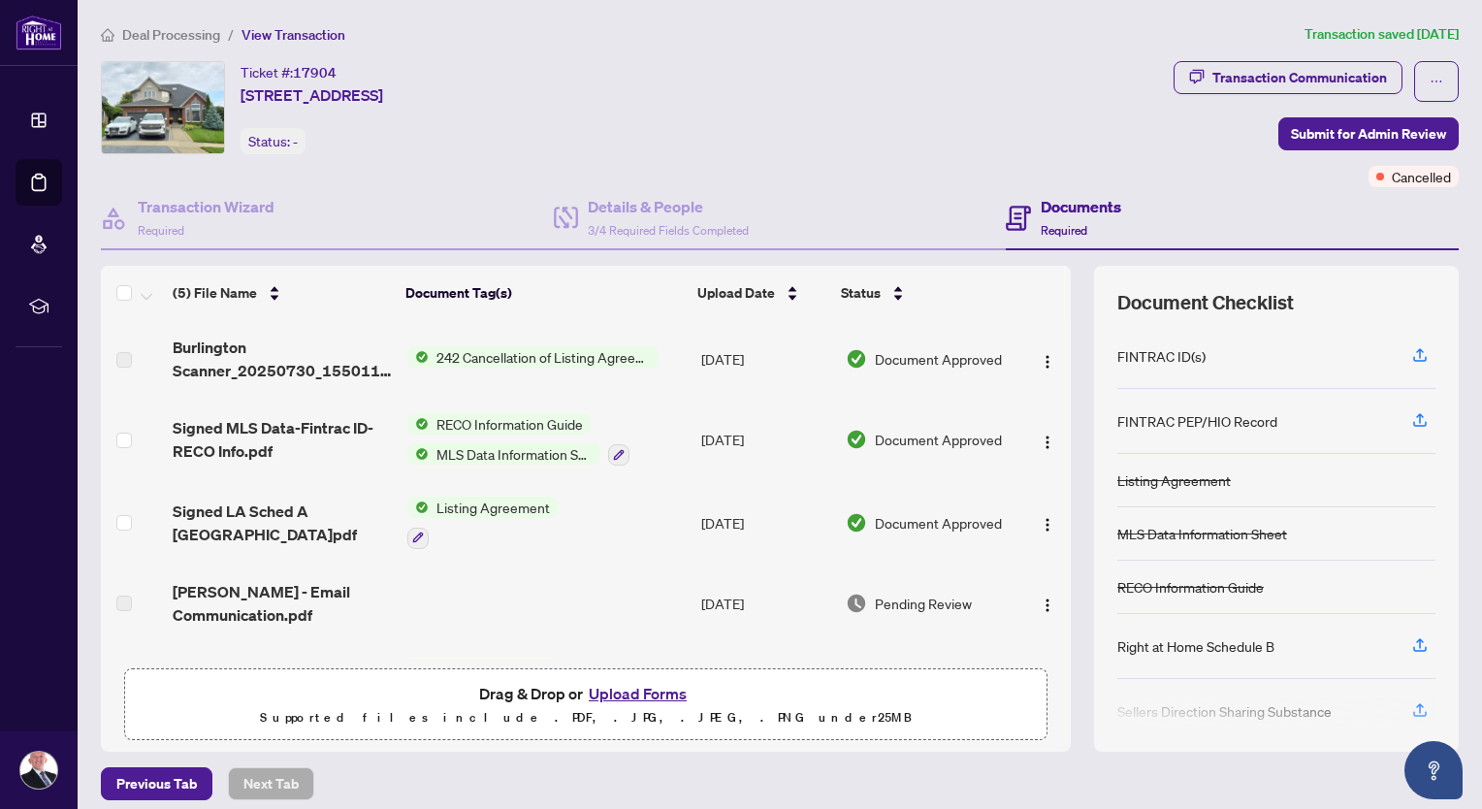
click at [524, 497] on span "Listing Agreement" at bounding box center [493, 506] width 129 height 21
click at [524, 500] on span "Listing Agreement" at bounding box center [493, 506] width 129 height 21
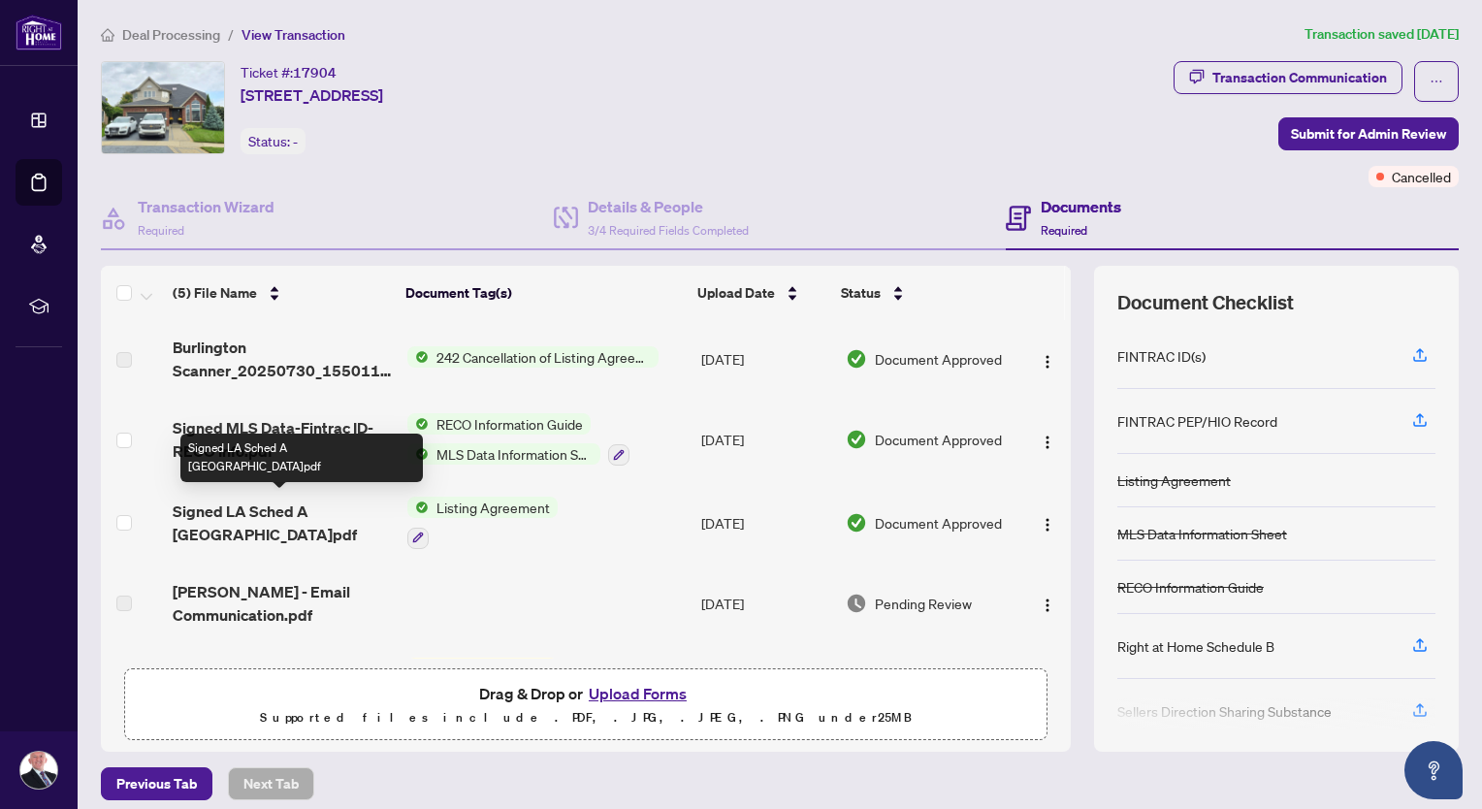
click at [234, 506] on span "Signed LA Sched A [GEOGRAPHIC_DATA]pdf" at bounding box center [282, 522] width 219 height 47
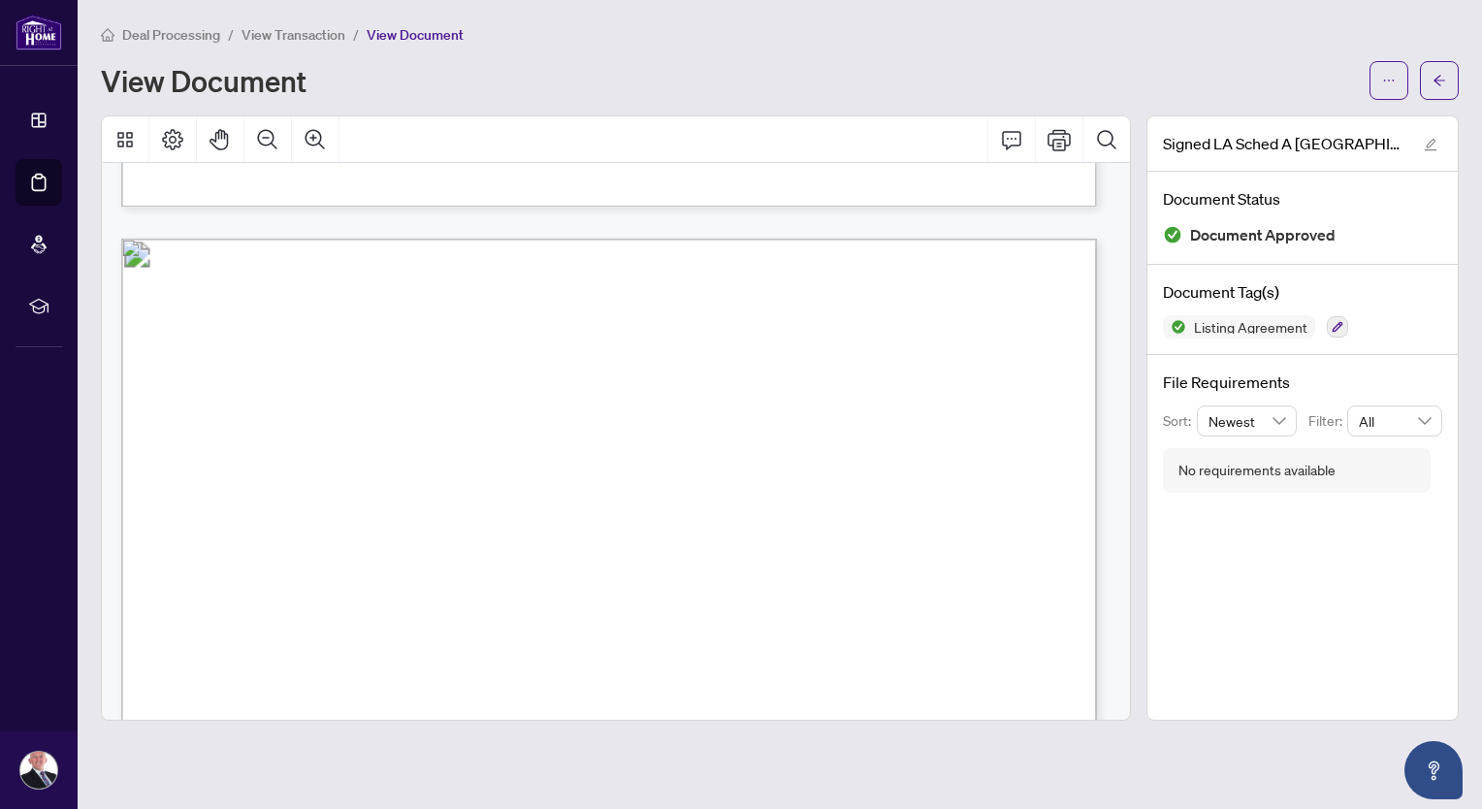
scroll to position [6404, 0]
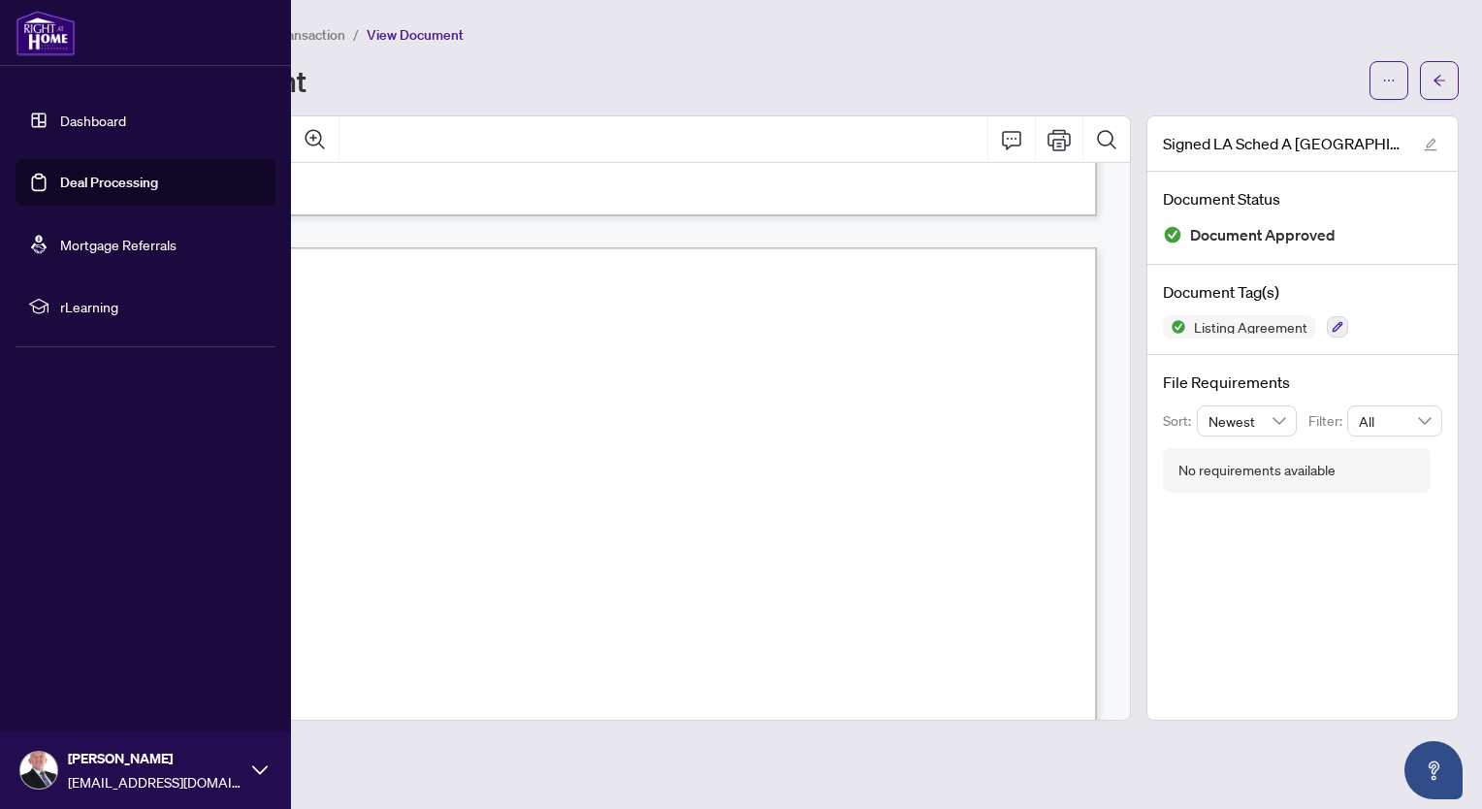
click at [60, 184] on link "Deal Processing" at bounding box center [109, 182] width 98 height 17
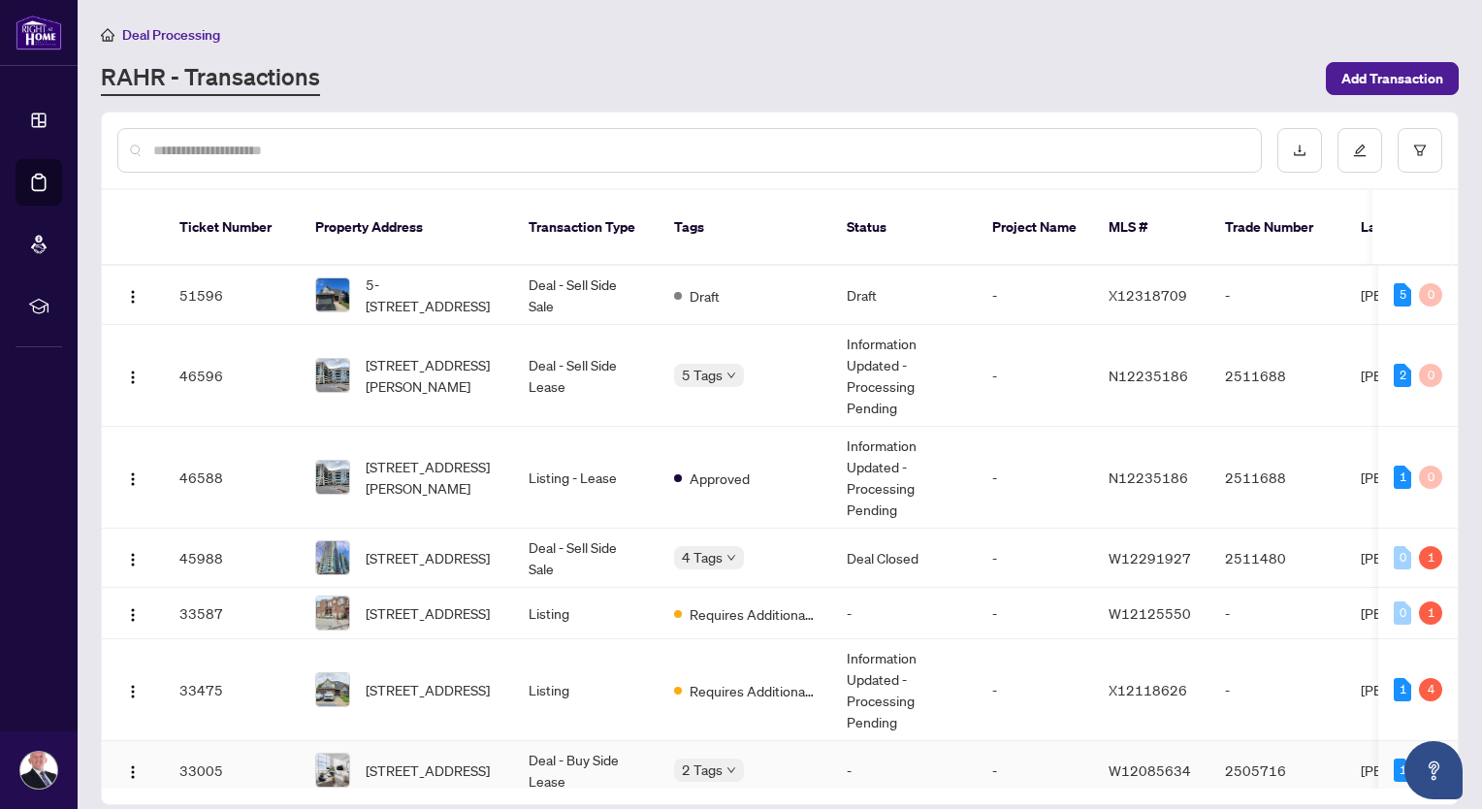
scroll to position [200, 0]
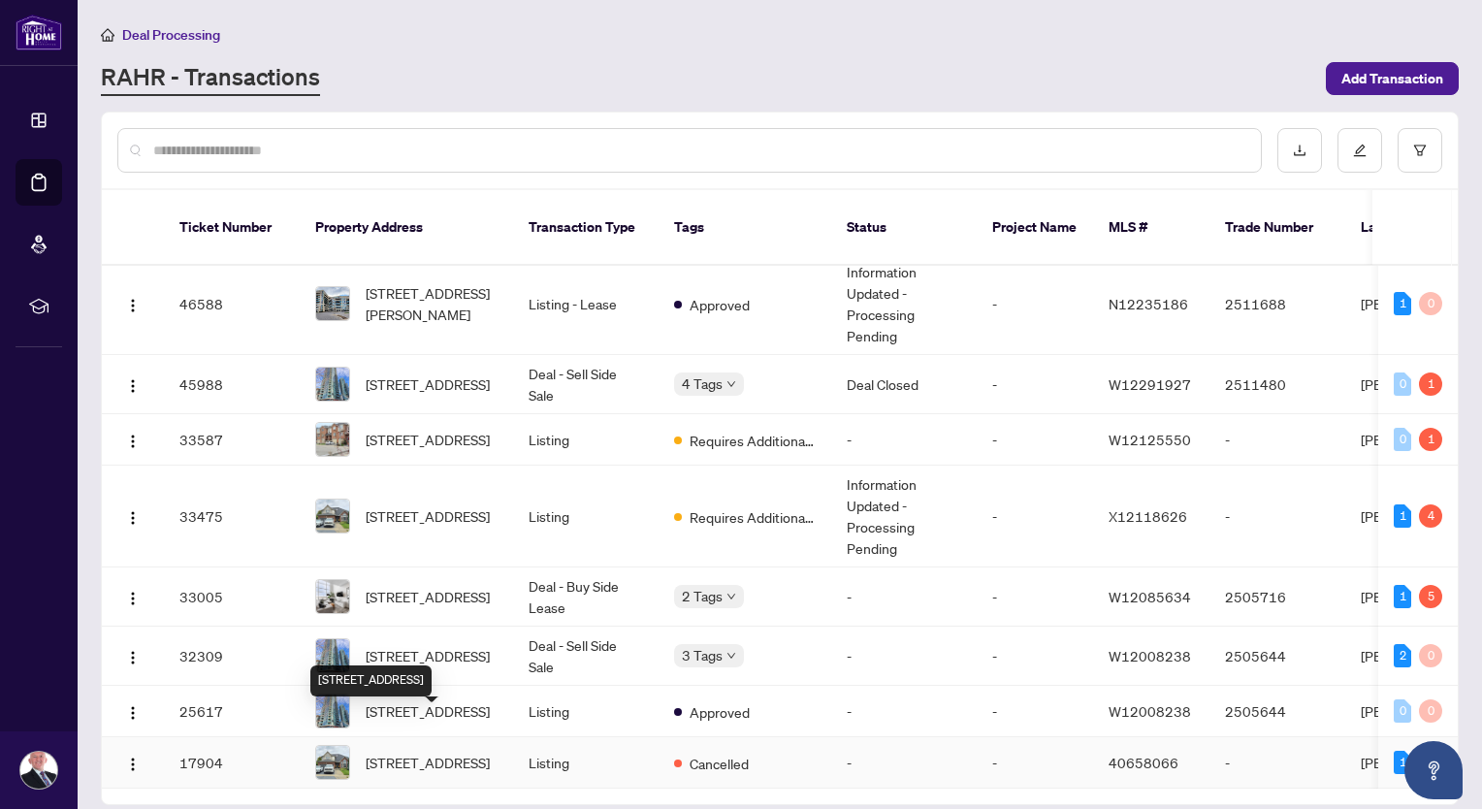
click at [470, 751] on span "[STREET_ADDRESS]" at bounding box center [428, 761] width 124 height 21
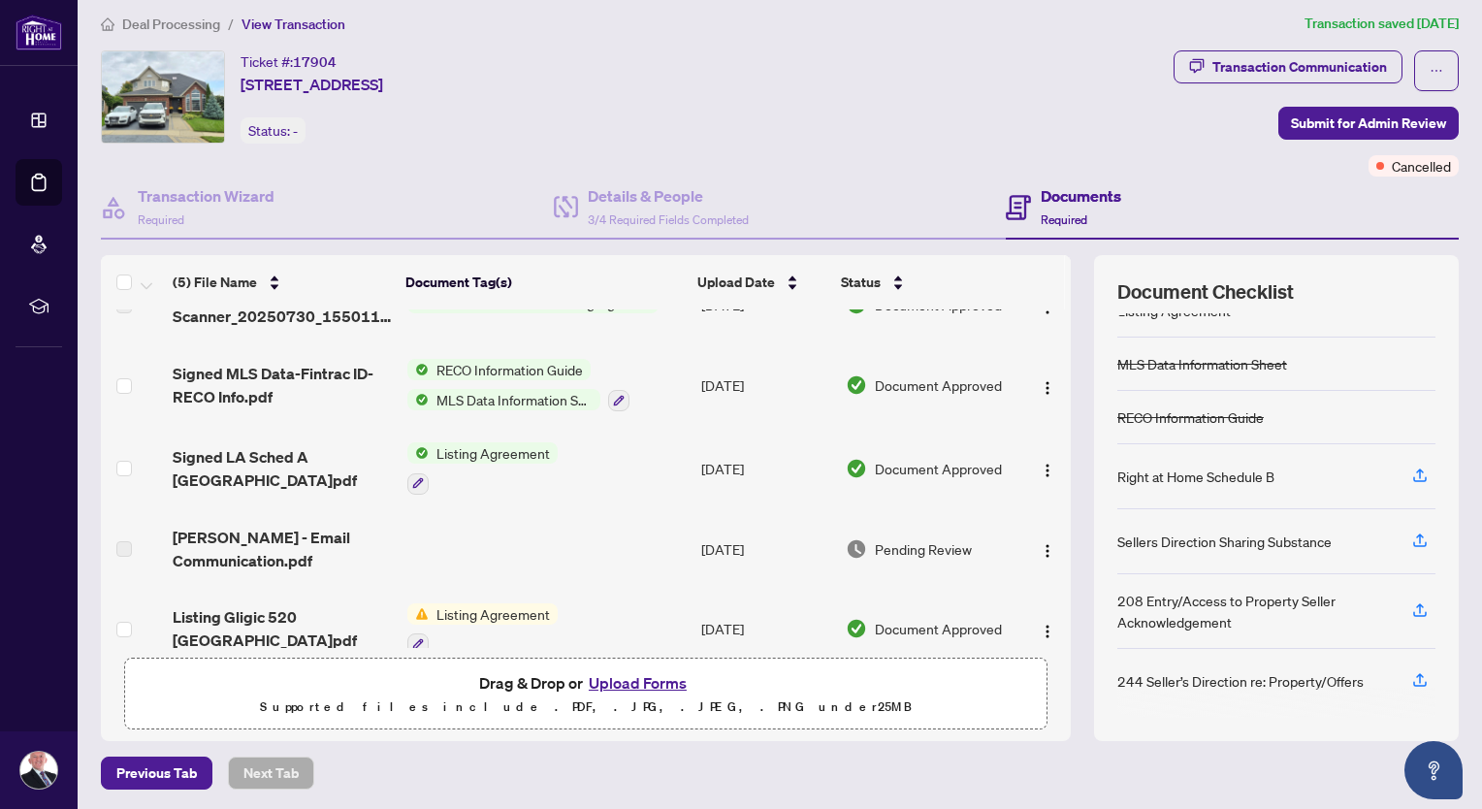
scroll to position [68, 0]
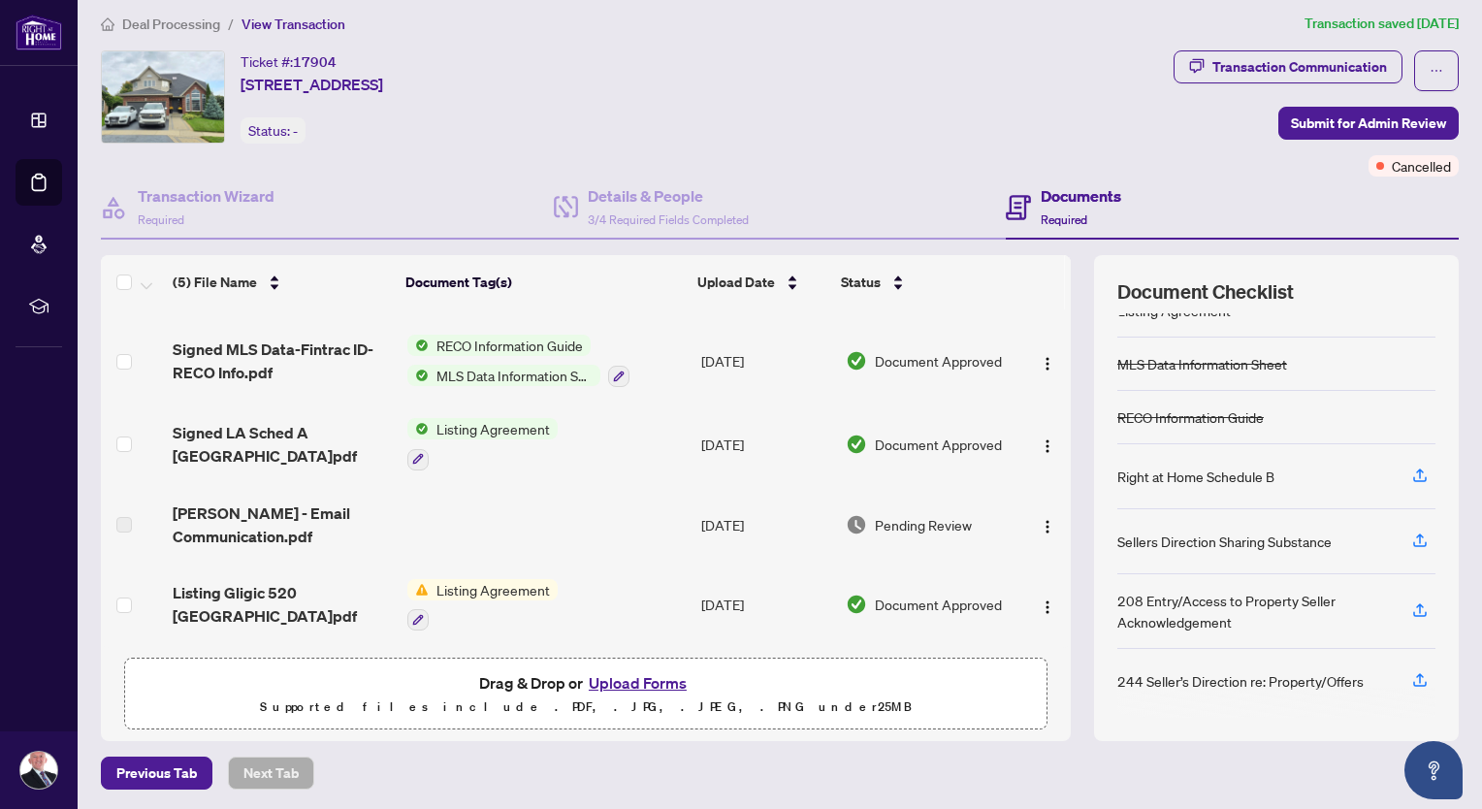
click at [496, 585] on span "Listing Agreement" at bounding box center [493, 589] width 129 height 21
click at [496, 584] on span "Listing Agreement" at bounding box center [493, 589] width 129 height 21
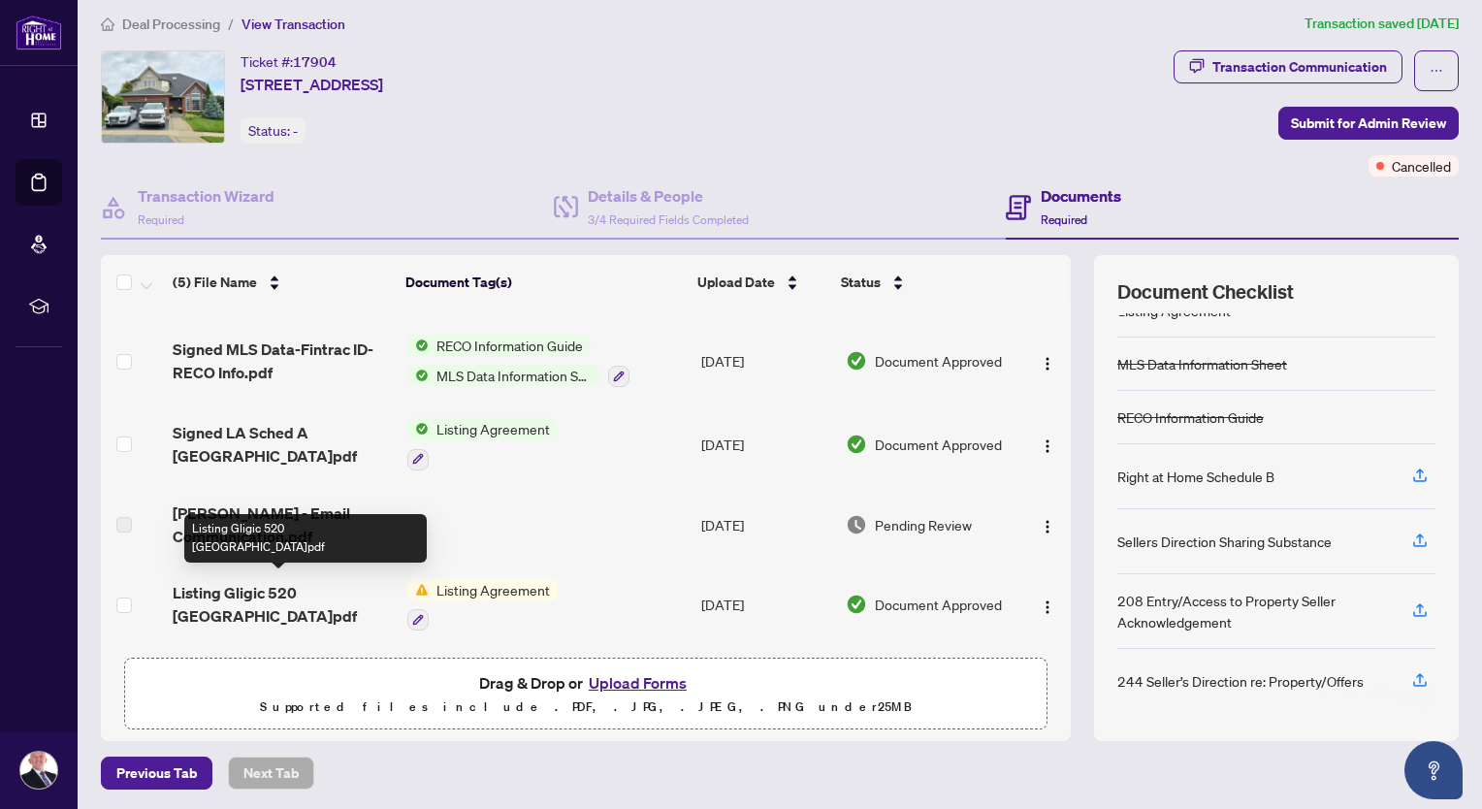
click at [300, 591] on span "Listing Gligic 520 [GEOGRAPHIC_DATA]pdf" at bounding box center [282, 604] width 219 height 47
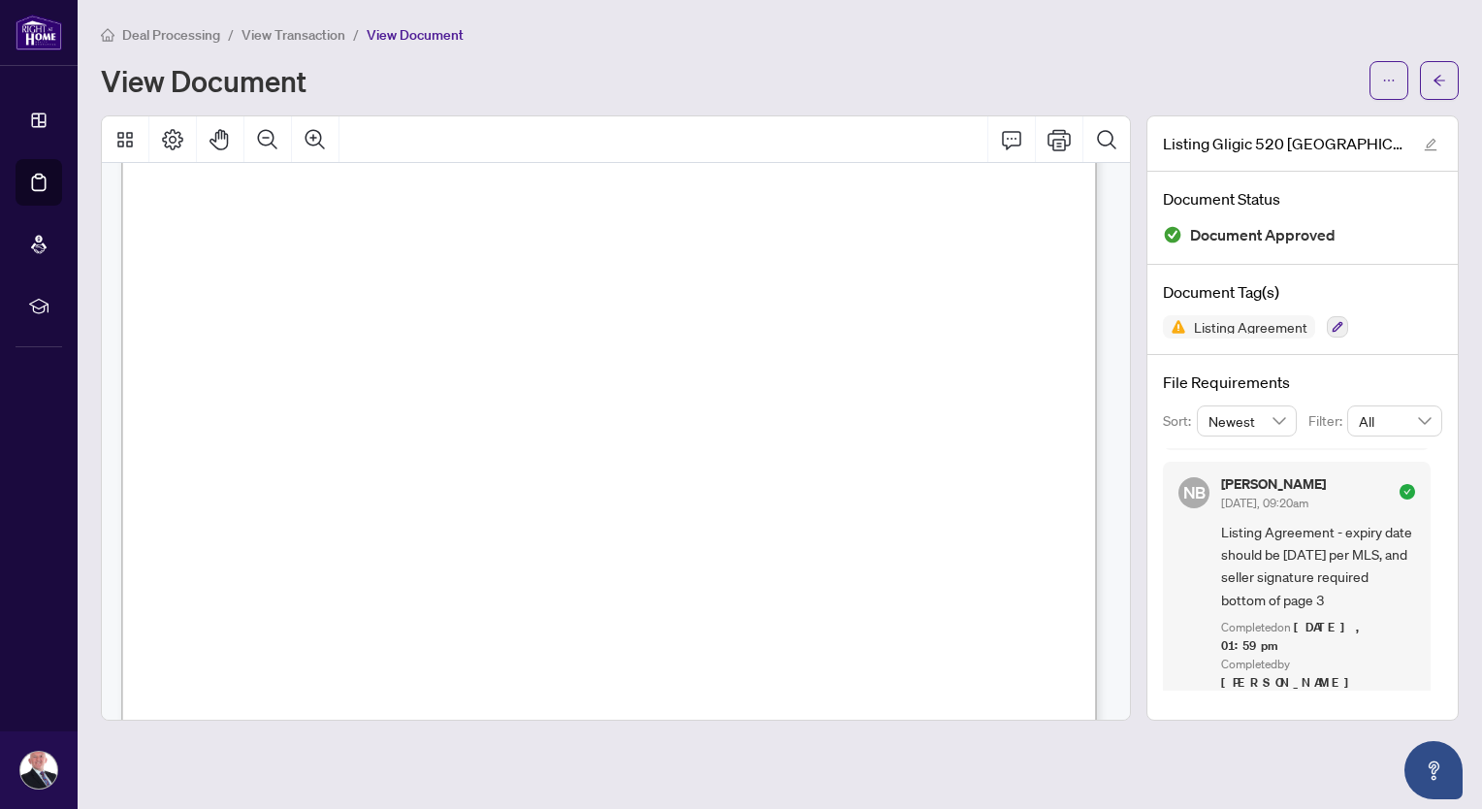
scroll to position [161, 0]
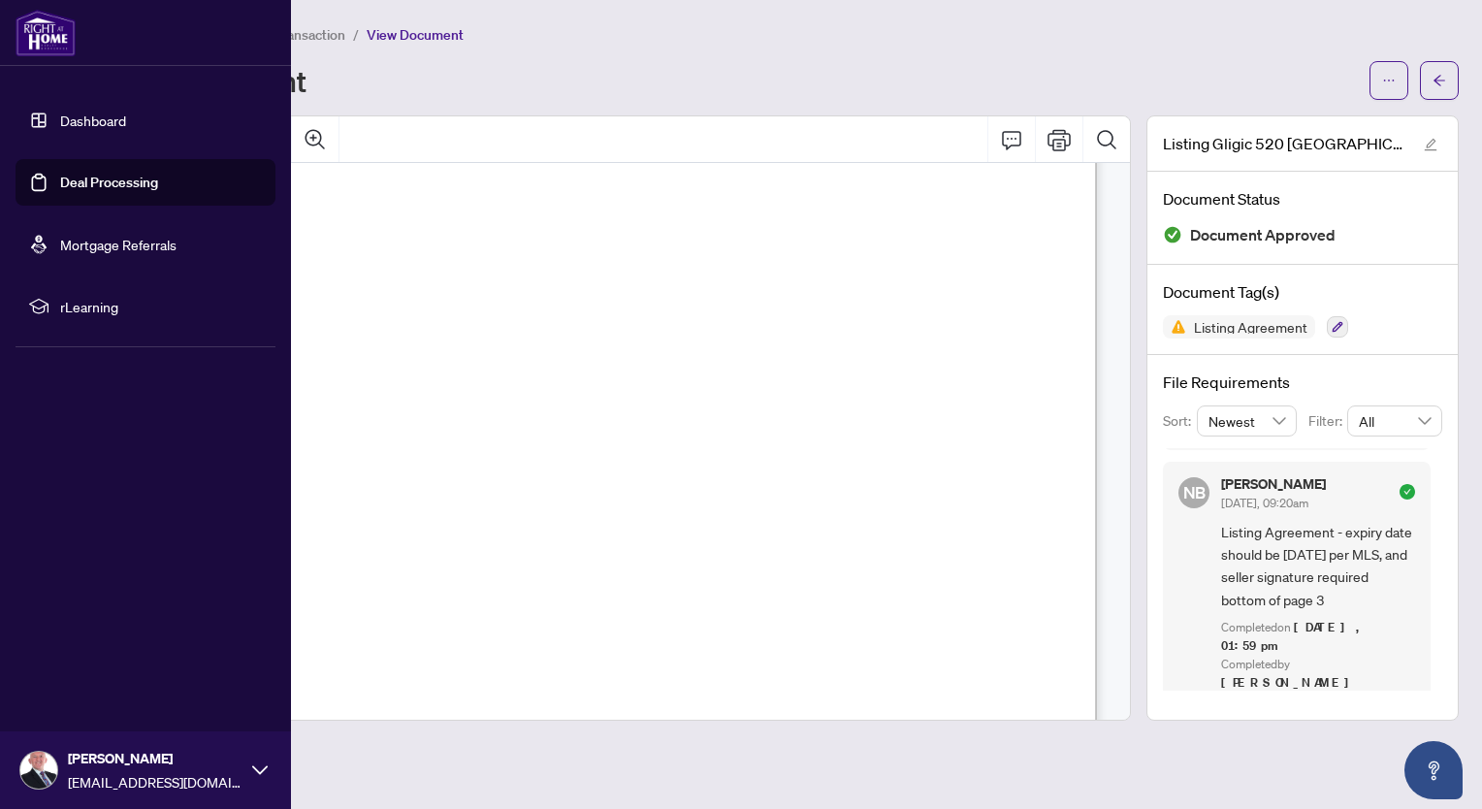
click at [108, 187] on link "Deal Processing" at bounding box center [109, 182] width 98 height 17
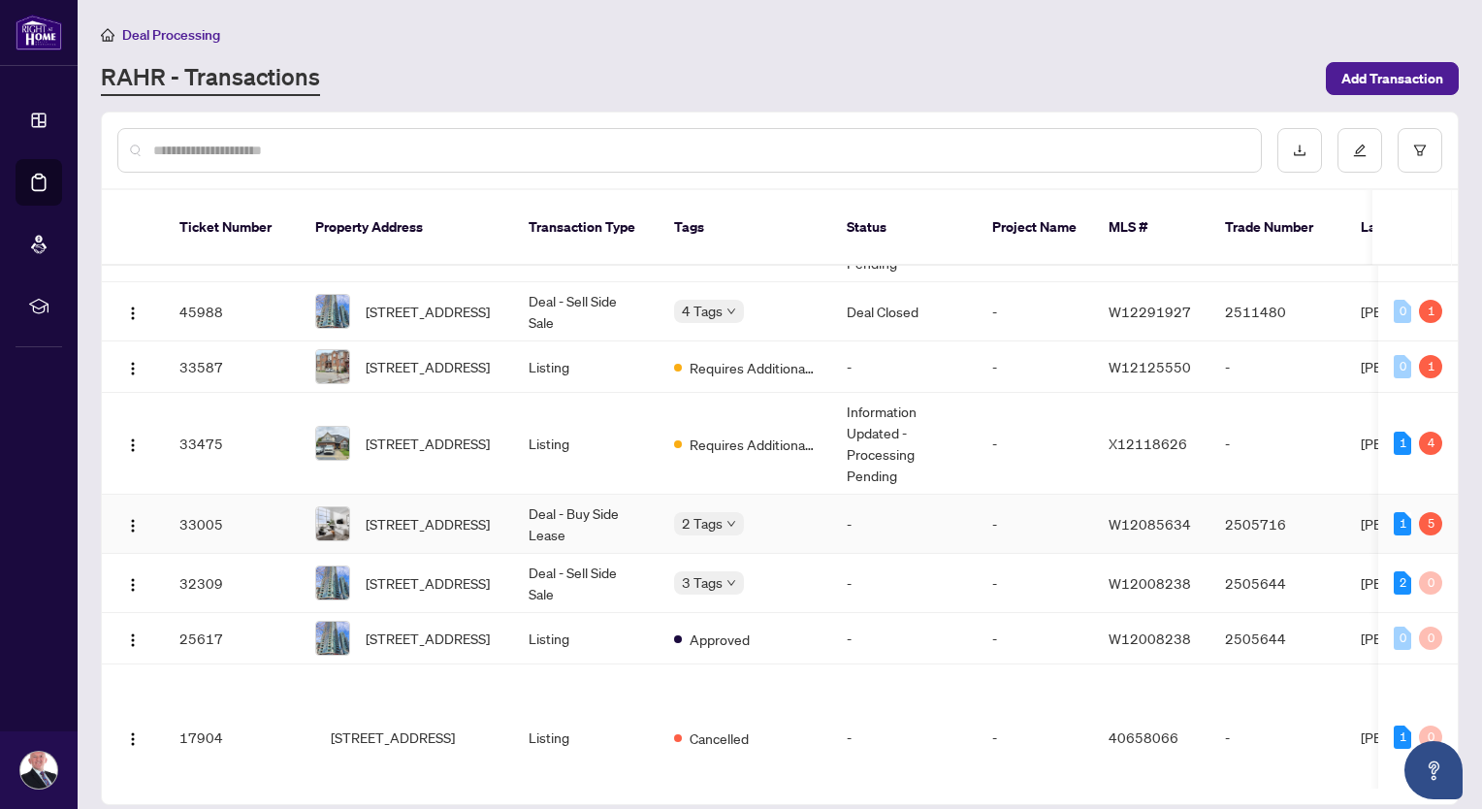
scroll to position [200, 0]
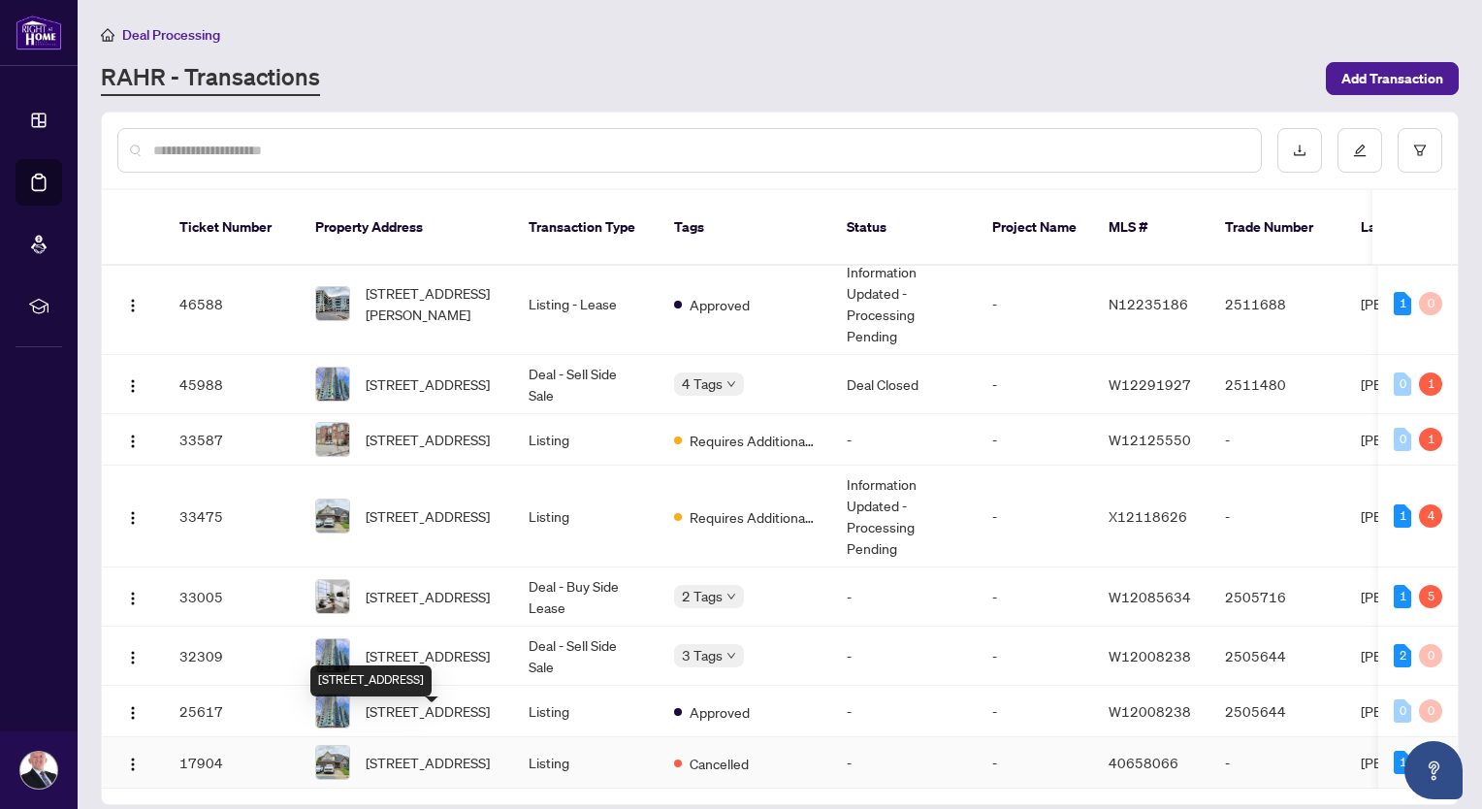
click at [419, 751] on span "[STREET_ADDRESS]" at bounding box center [428, 761] width 124 height 21
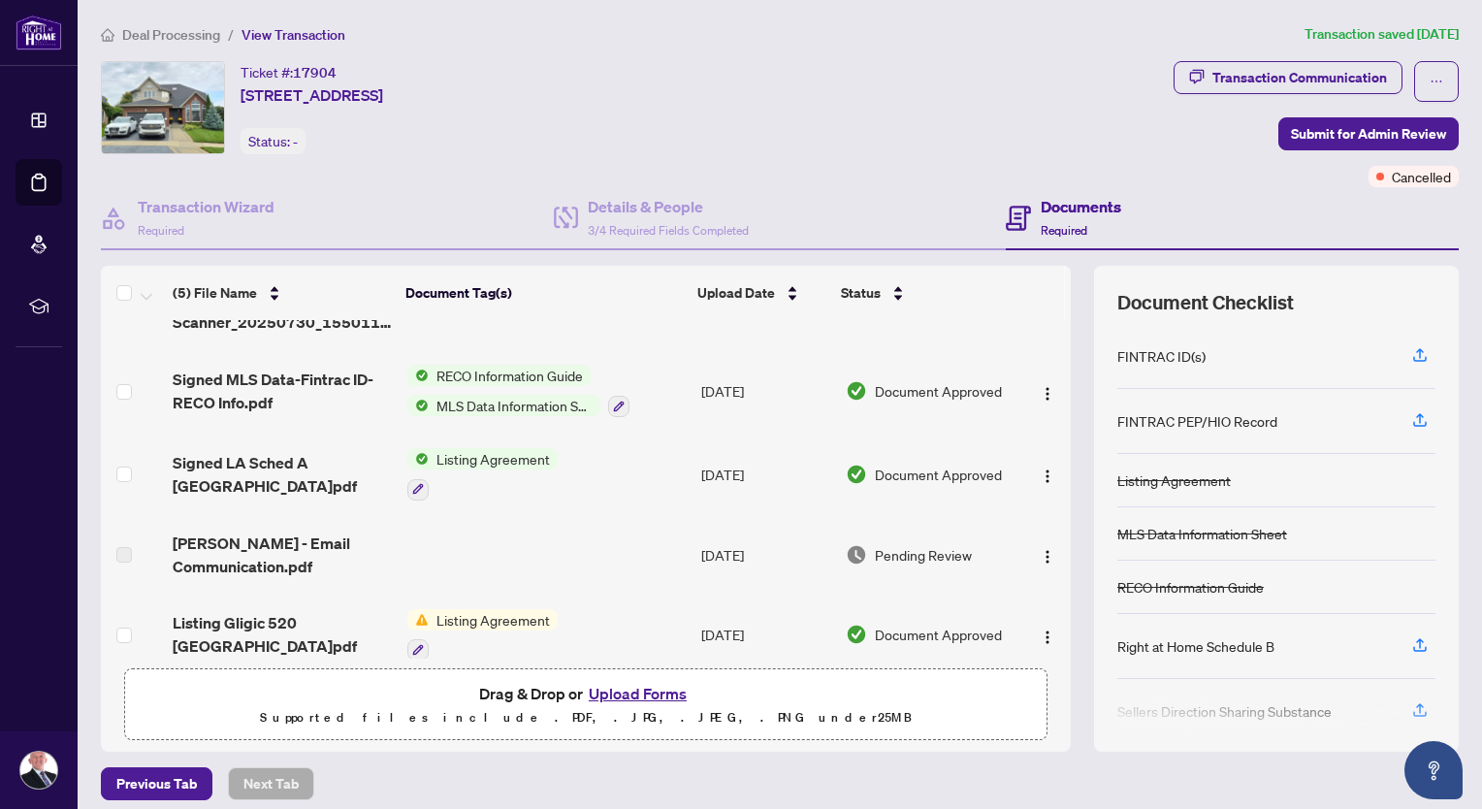
scroll to position [68, 0]
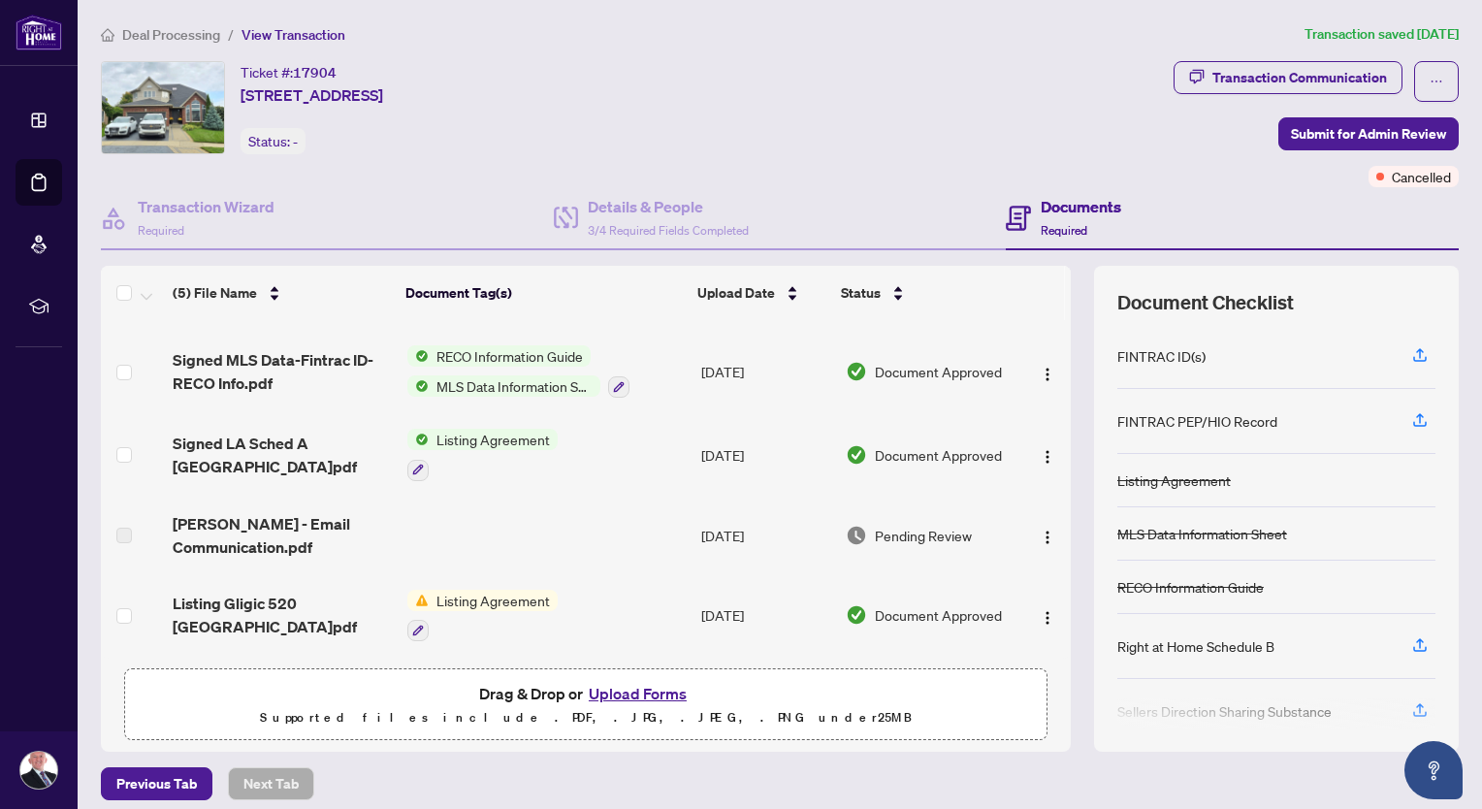
click at [491, 435] on span "Listing Agreement" at bounding box center [493, 439] width 129 height 21
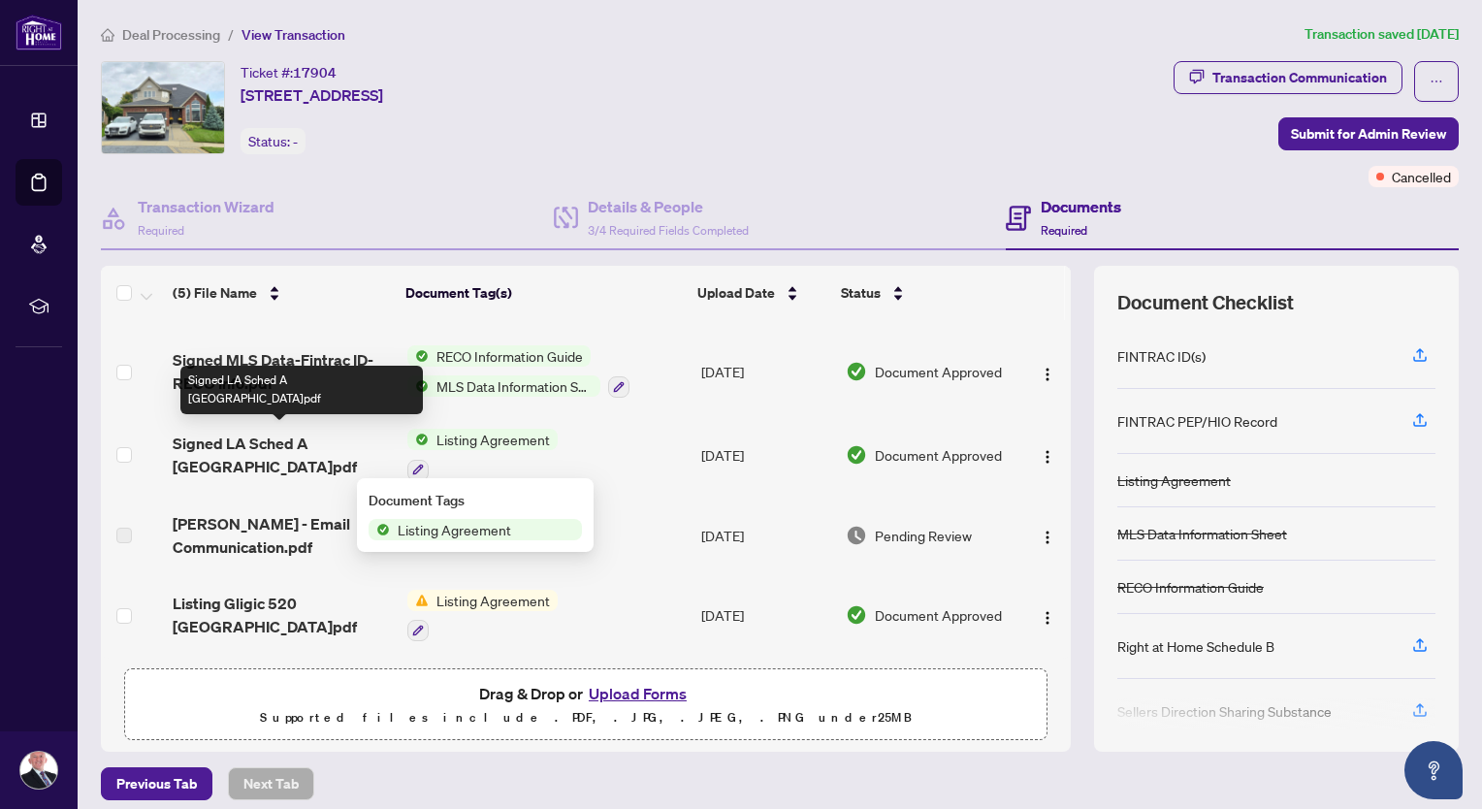
click at [260, 432] on span "Signed LA Sched A [GEOGRAPHIC_DATA]pdf" at bounding box center [282, 454] width 219 height 47
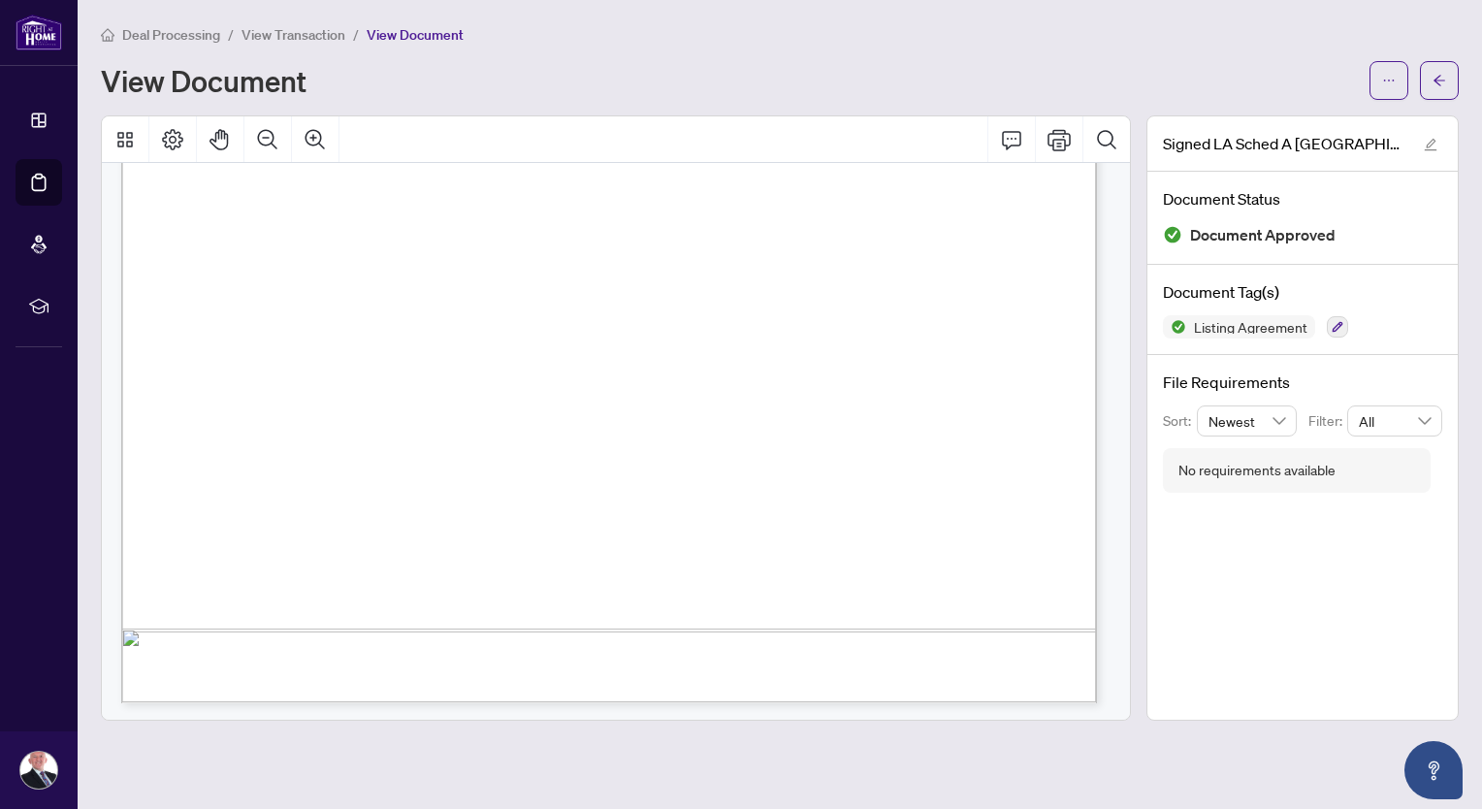
scroll to position [7213, 0]
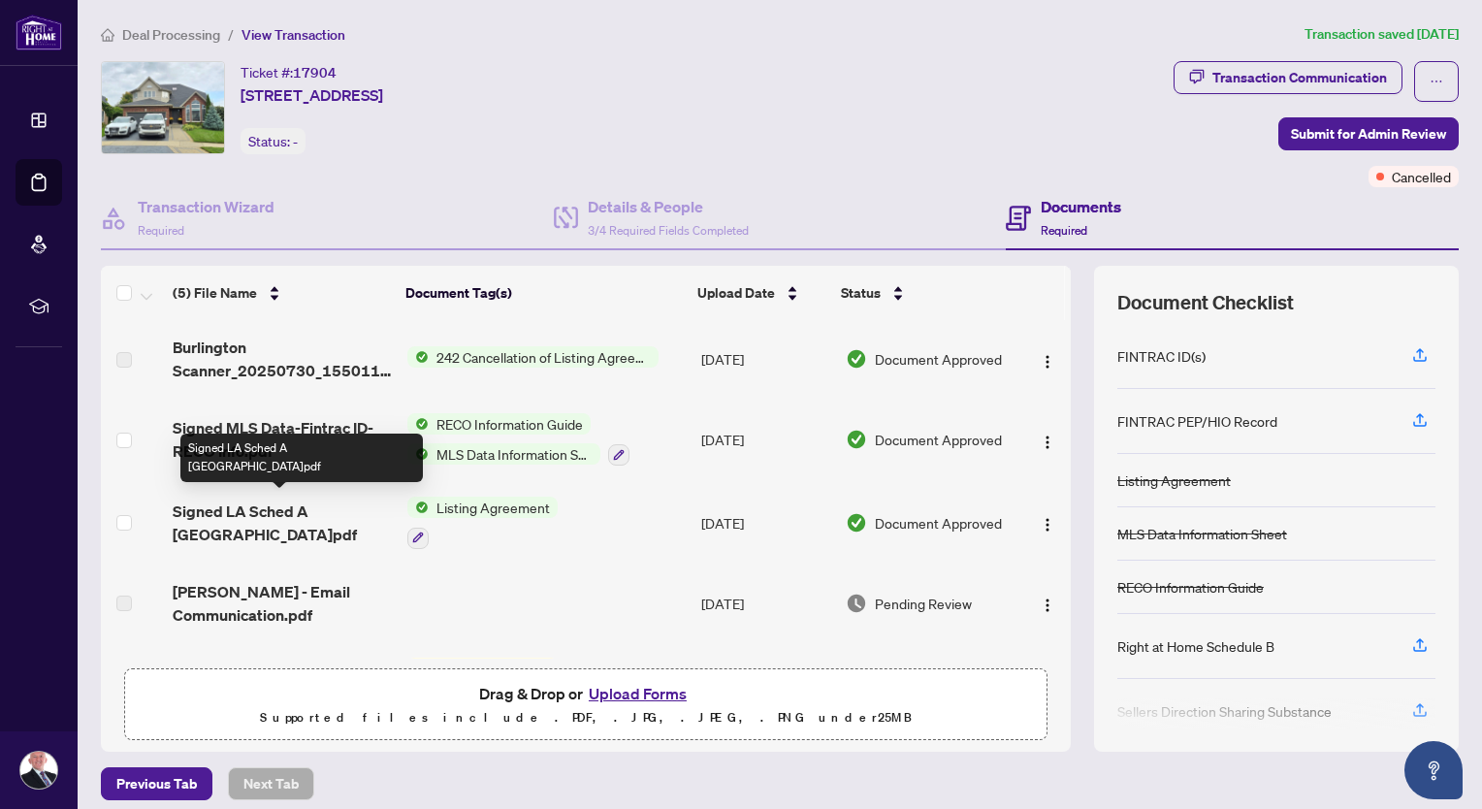
click at [234, 499] on span "Signed LA Sched A [GEOGRAPHIC_DATA]pdf" at bounding box center [282, 522] width 219 height 47
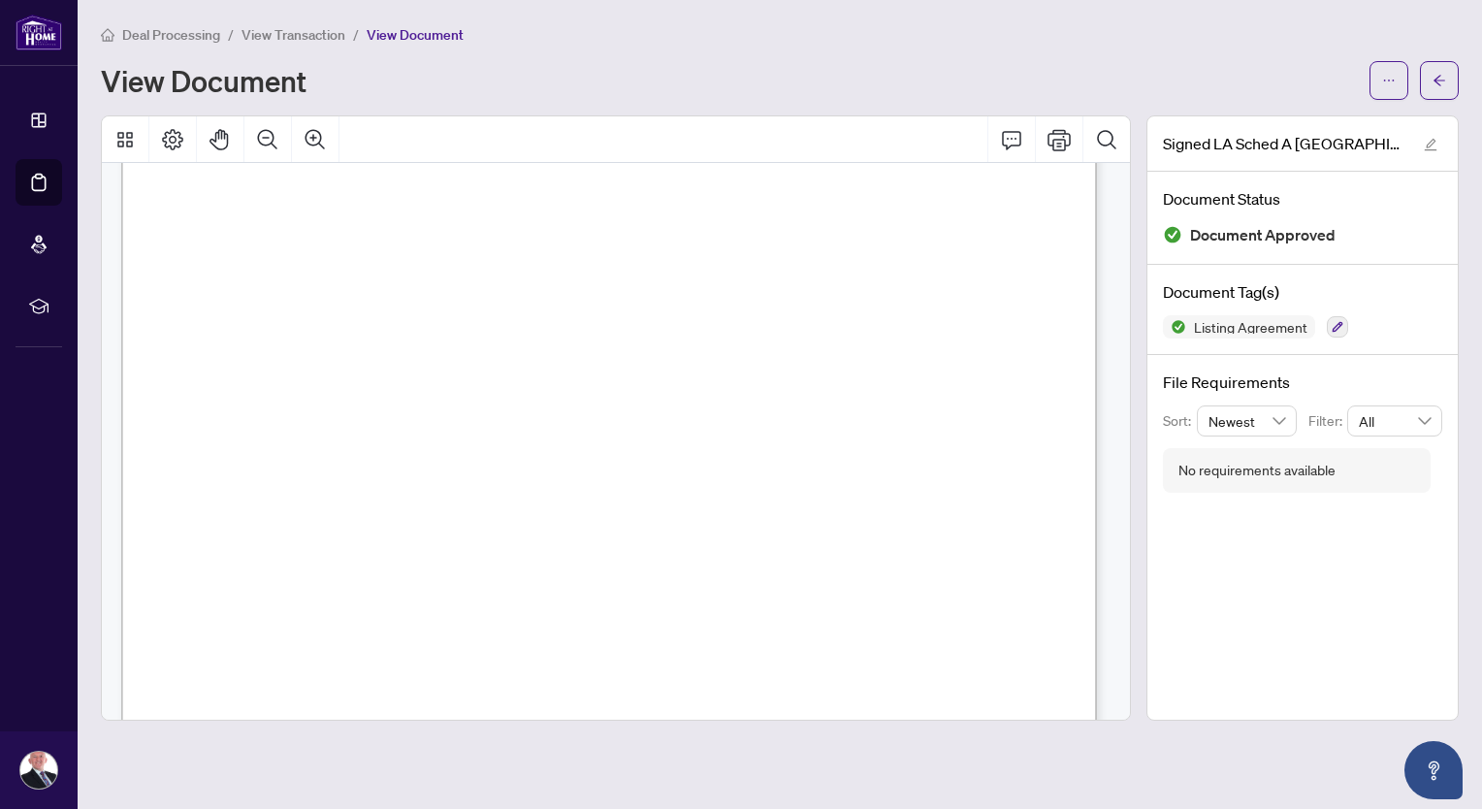
scroll to position [6302, 0]
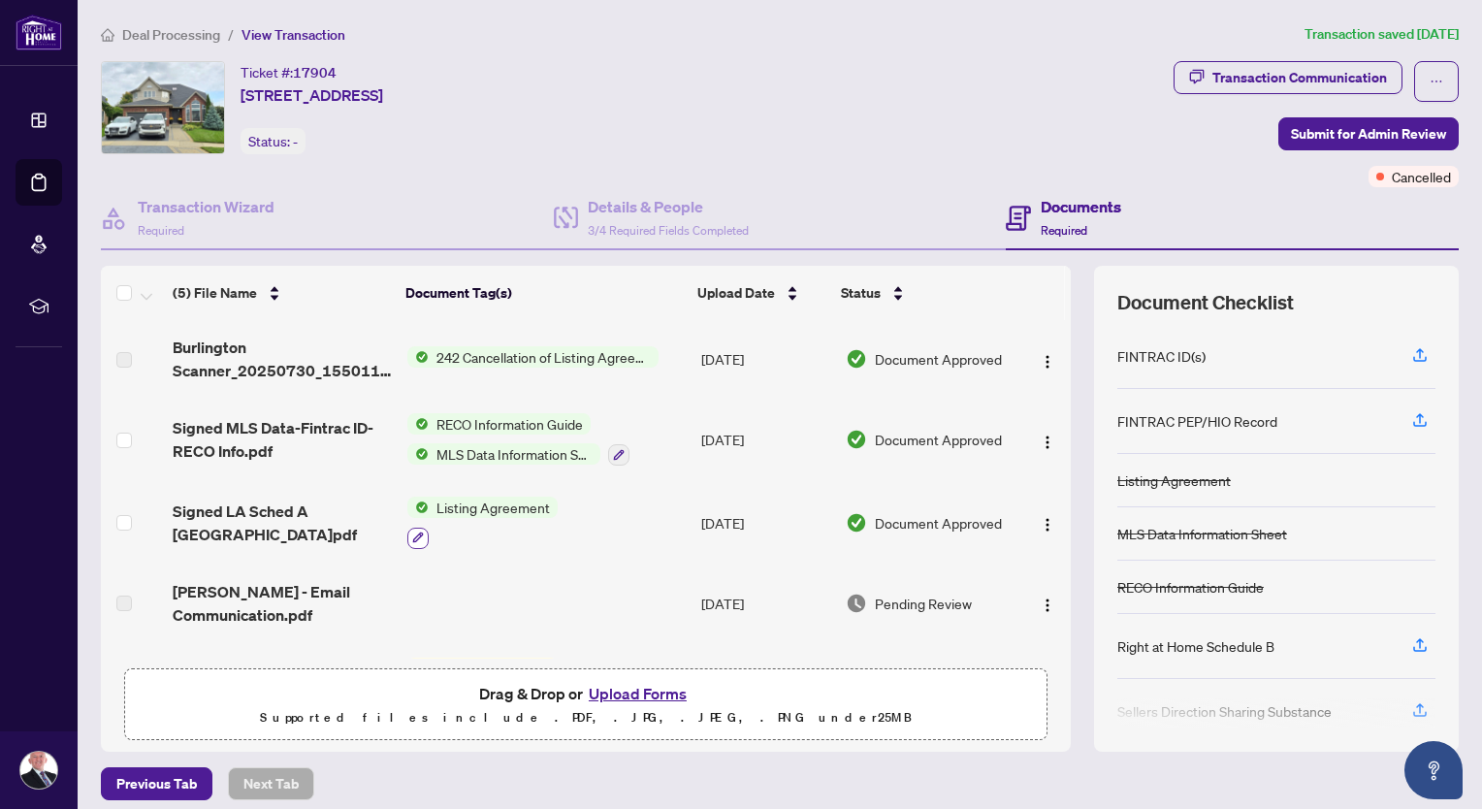
click at [413, 537] on icon "button" at bounding box center [418, 537] width 12 height 12
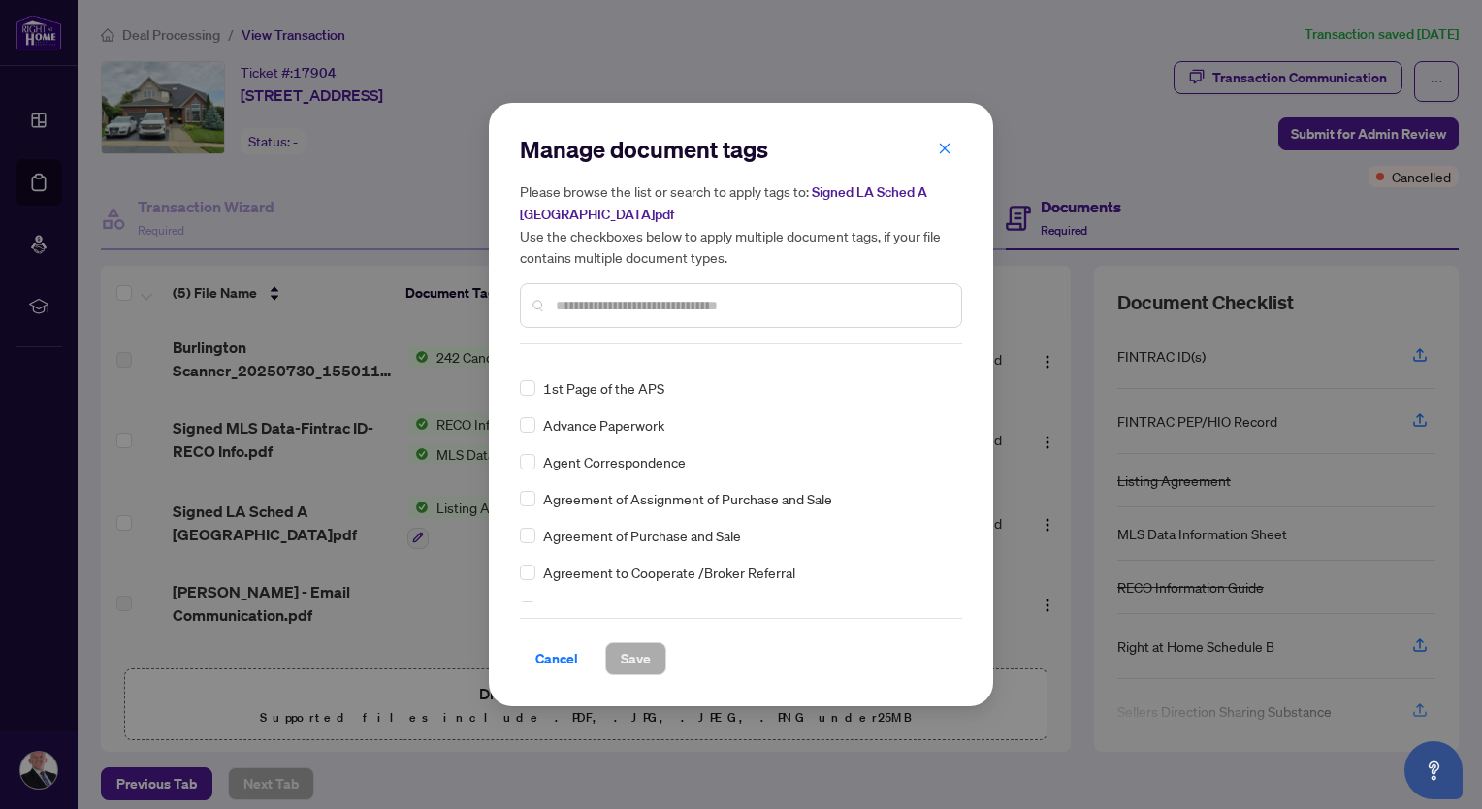
scroll to position [323, 0]
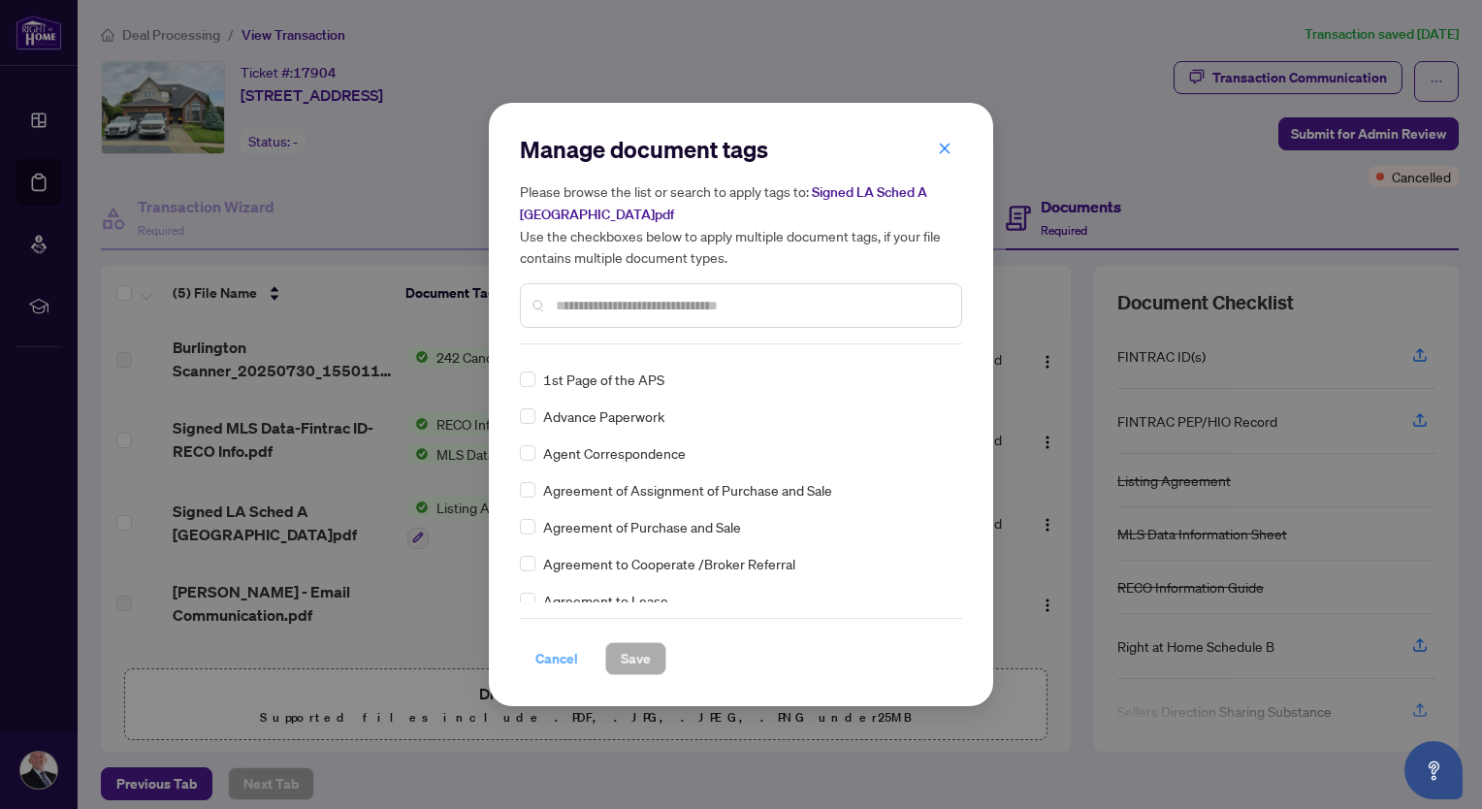
click at [554, 657] on span "Cancel" at bounding box center [556, 658] width 43 height 31
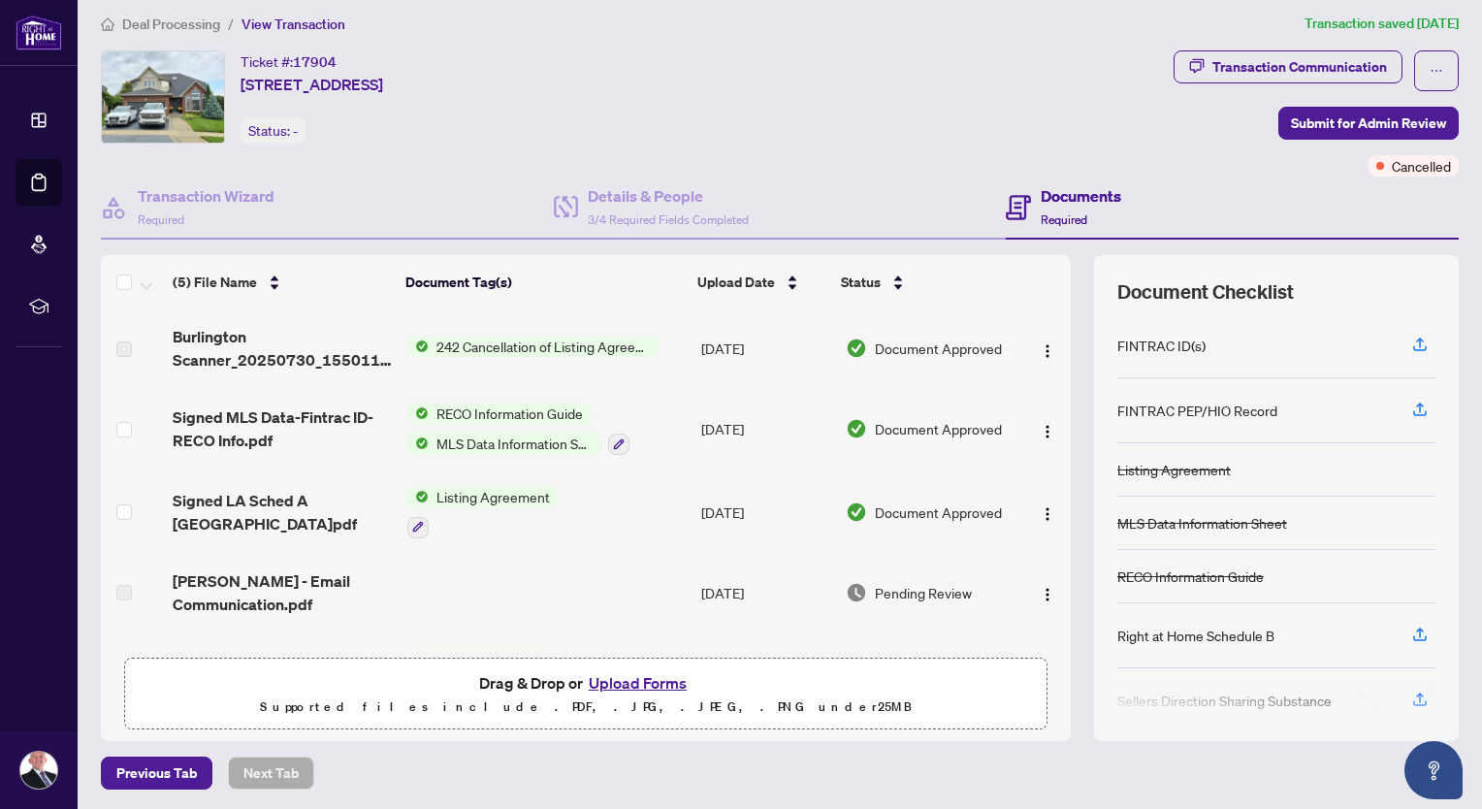
scroll to position [159, 0]
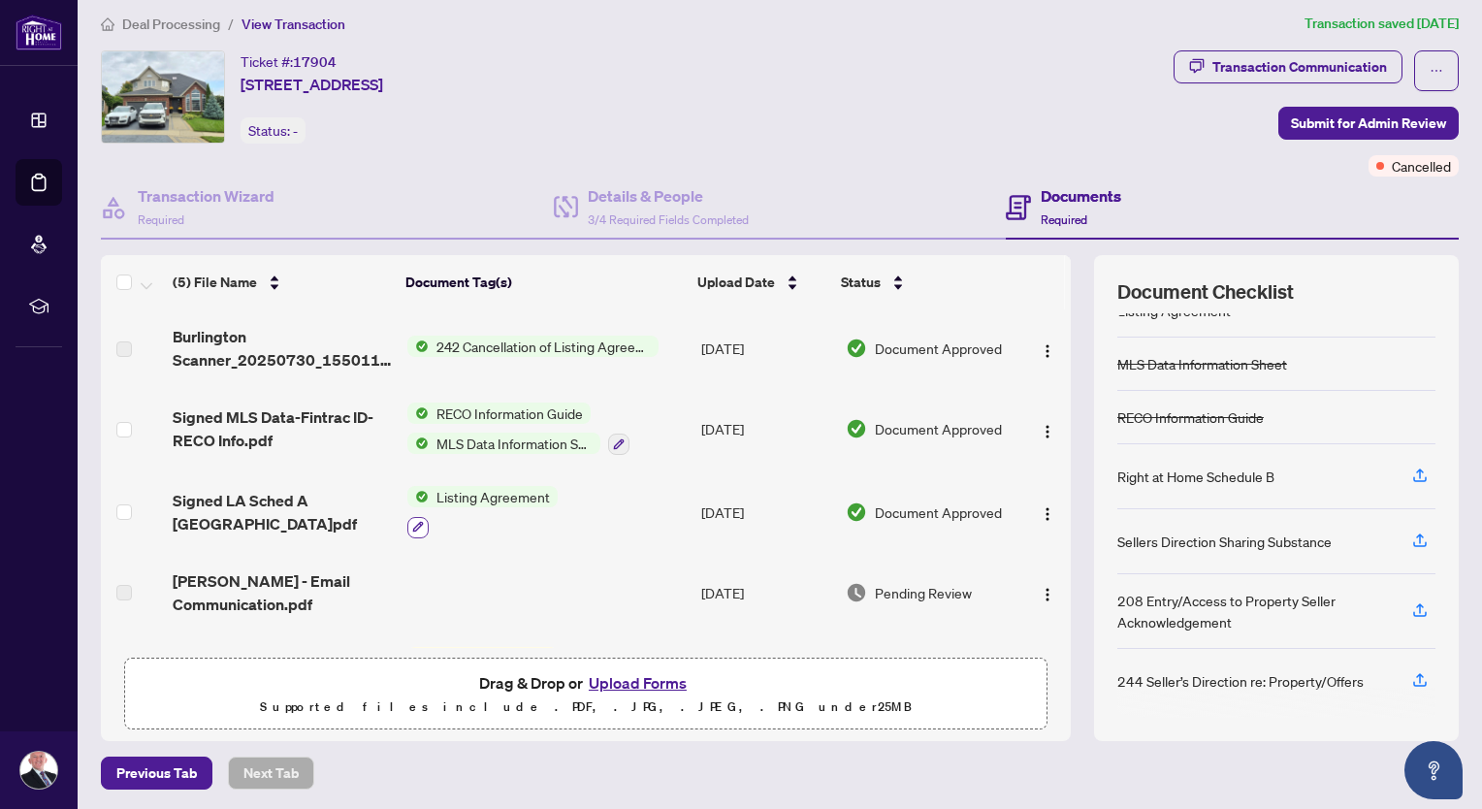
click at [413, 524] on icon "button" at bounding box center [418, 527] width 11 height 11
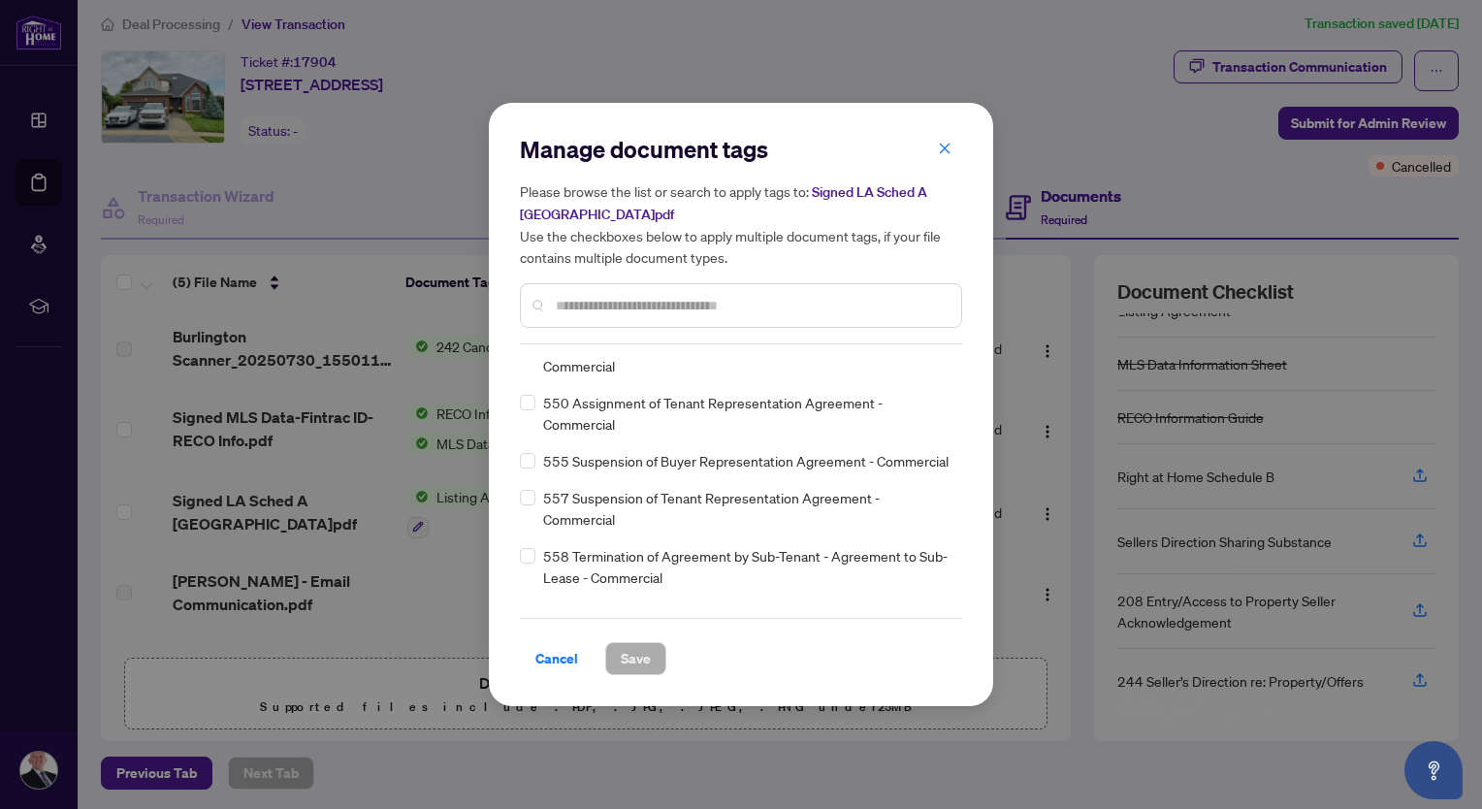
scroll to position [10826, 0]
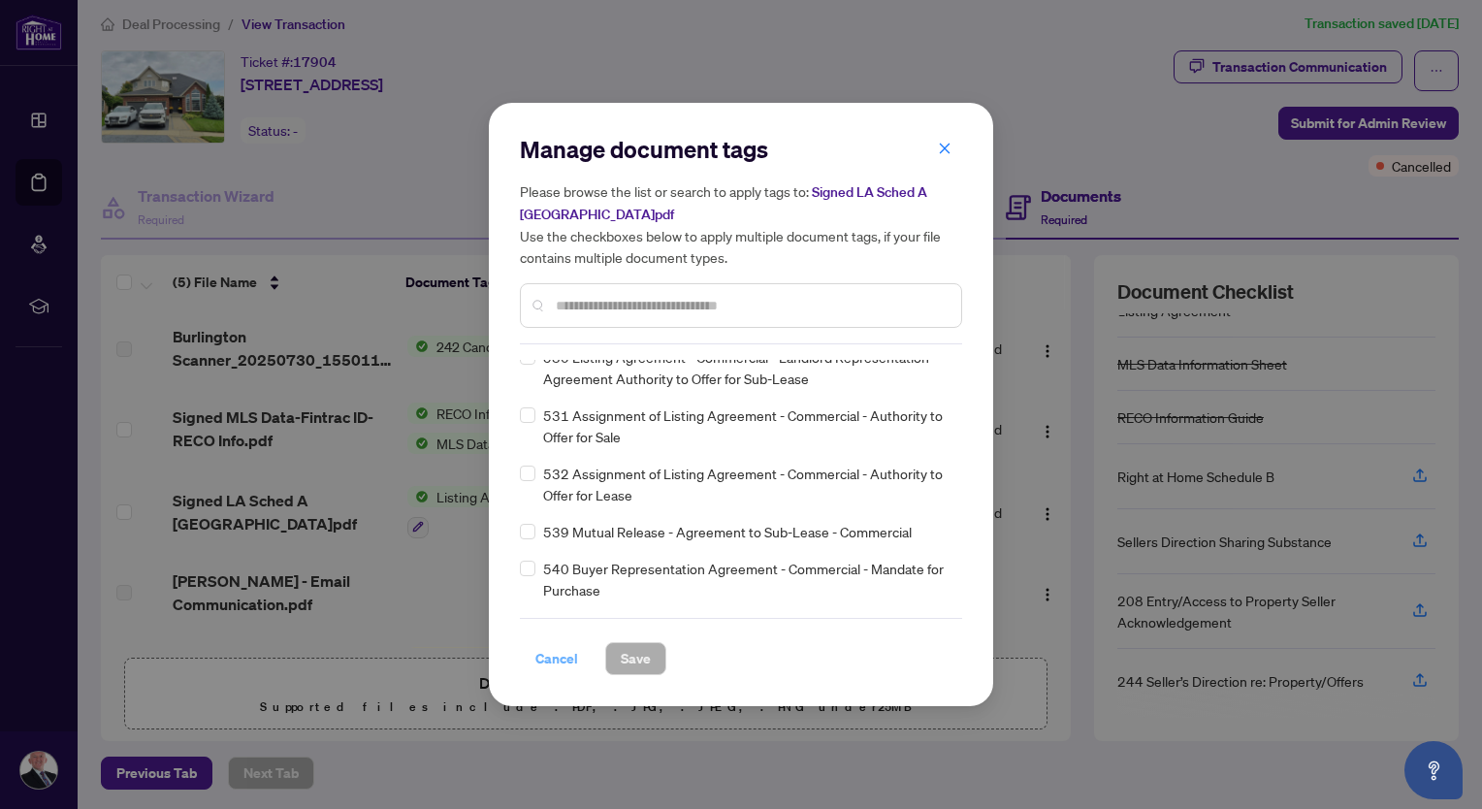
click at [565, 661] on span "Cancel" at bounding box center [556, 658] width 43 height 31
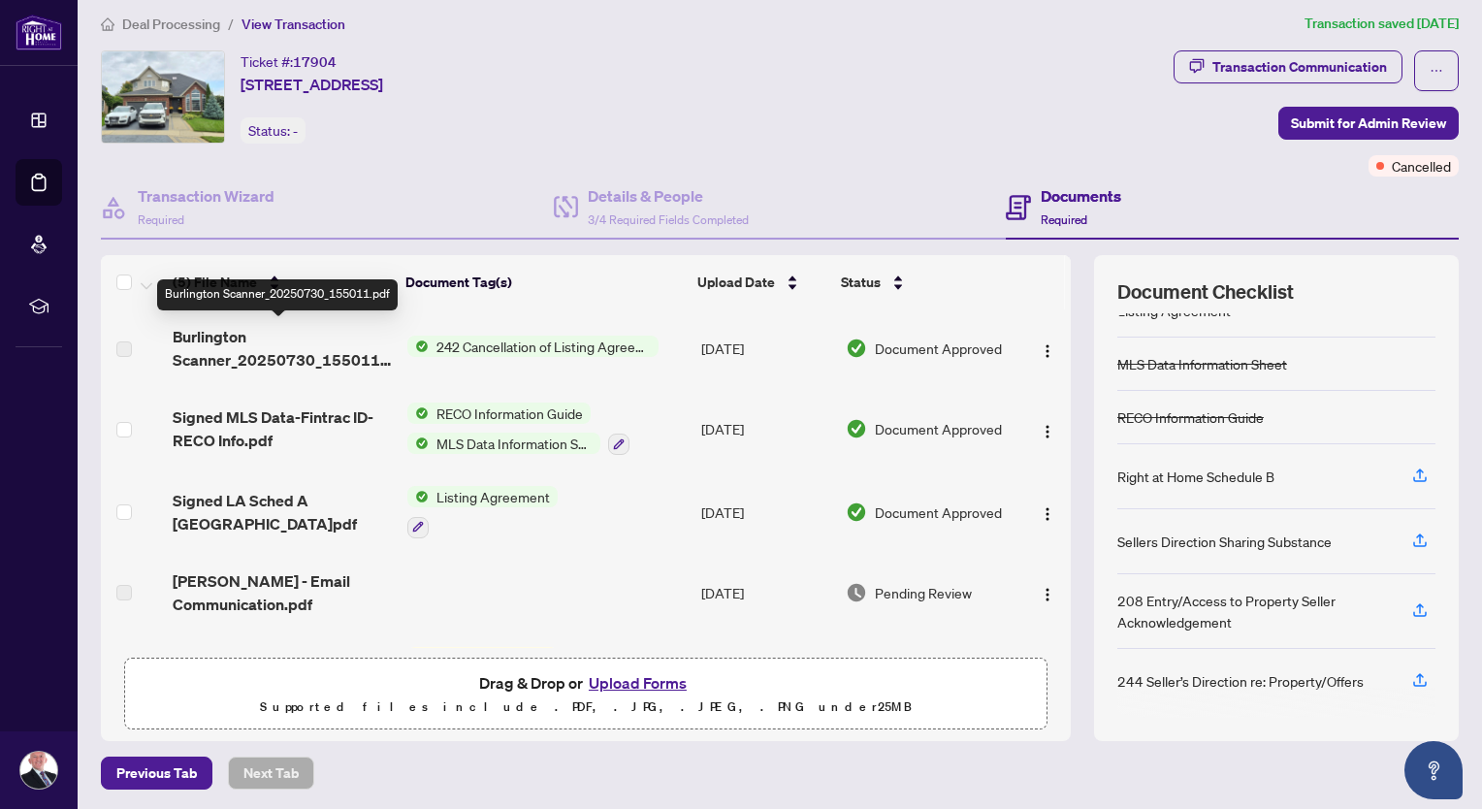
click at [212, 354] on span "Burlington Scanner_20250730_155011.pdf" at bounding box center [282, 348] width 219 height 47
click at [292, 359] on span "Burlington Scanner_20250730_155011.pdf" at bounding box center [282, 348] width 219 height 47
click at [463, 339] on span "242 Cancellation of Listing Agreement - Authority to Offer for Sale" at bounding box center [544, 345] width 230 height 21
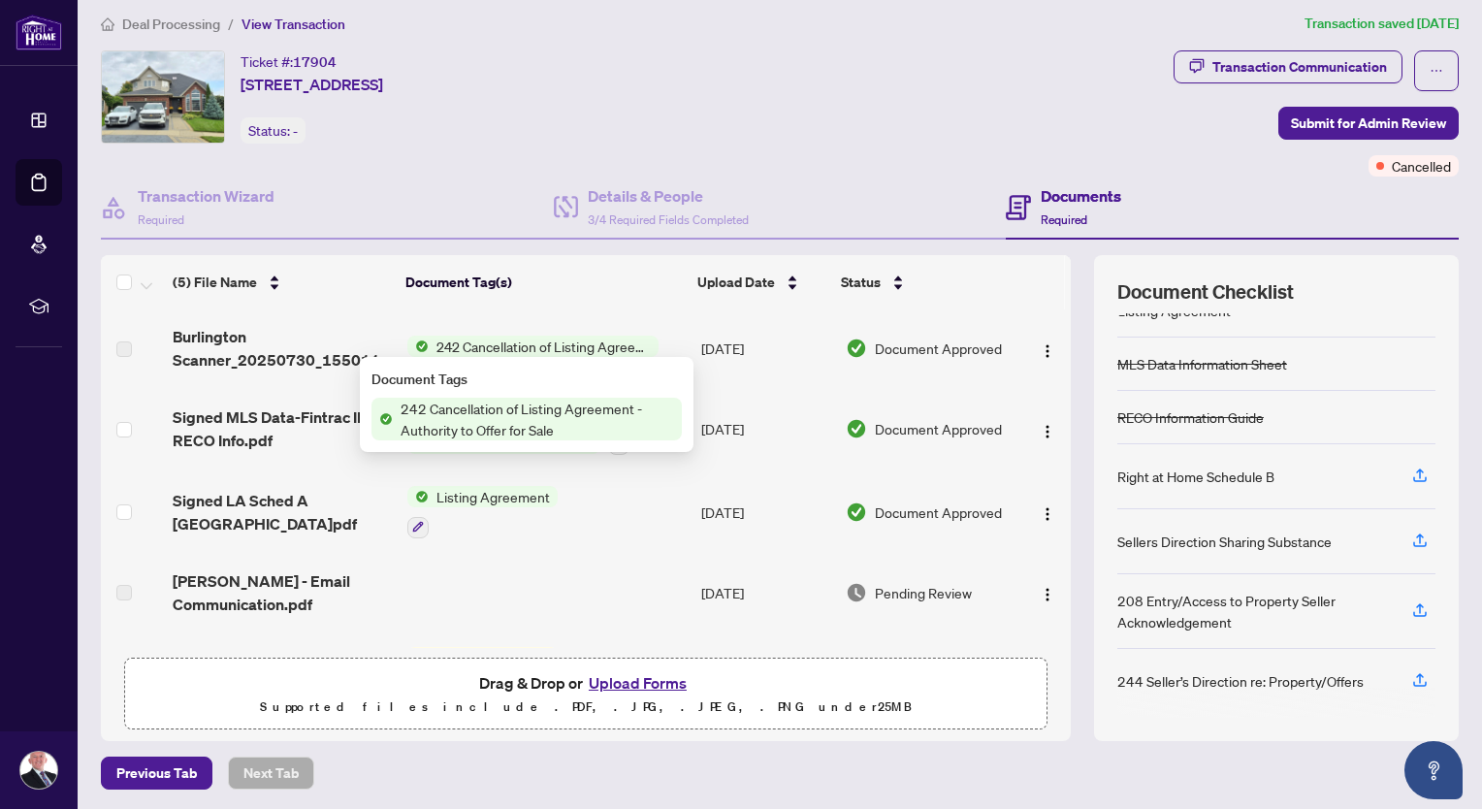
click at [463, 342] on span "242 Cancellation of Listing Agreement - Authority to Offer for Sale" at bounding box center [544, 345] width 230 height 21
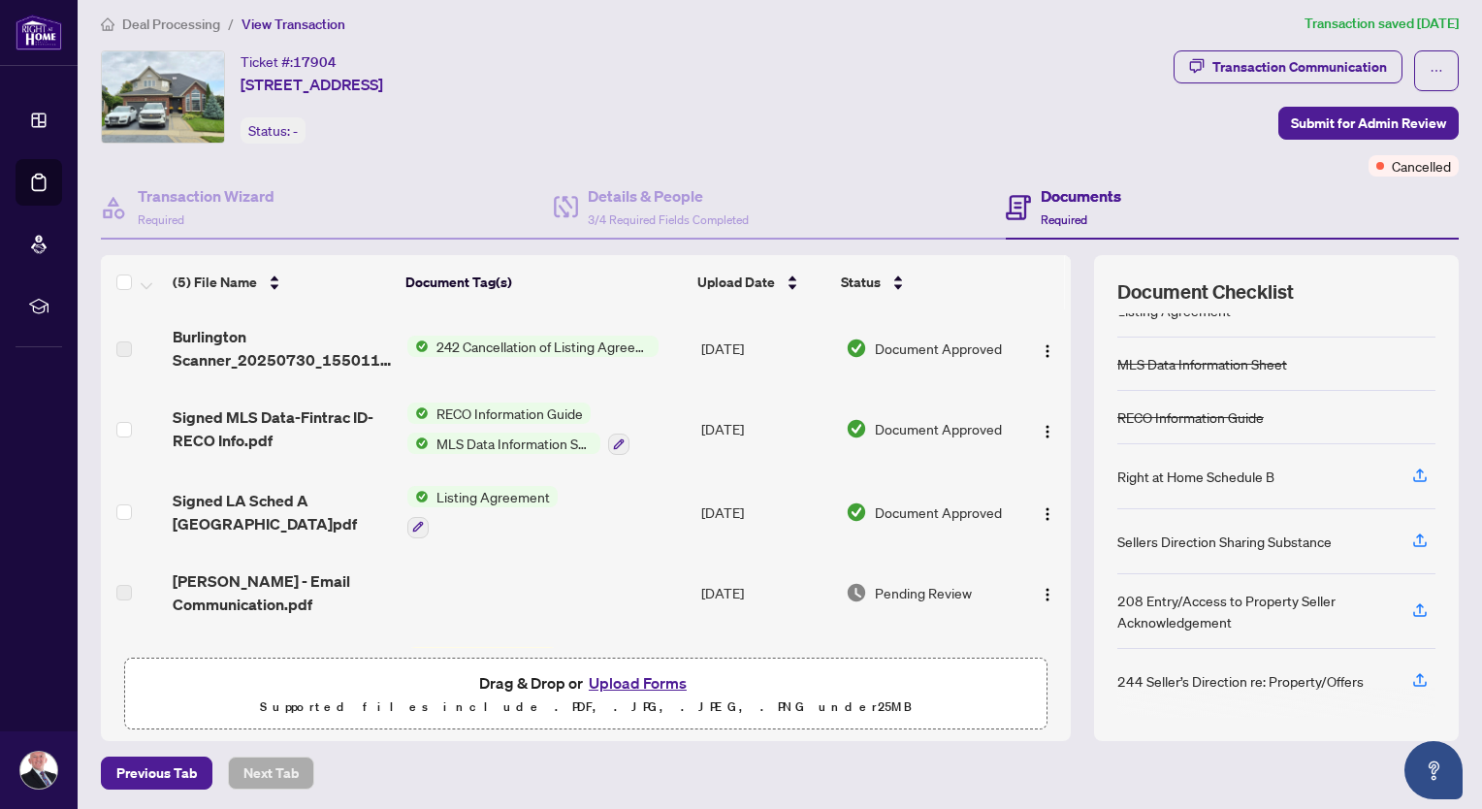
click at [351, 351] on span "Burlington Scanner_20250730_155011.pdf" at bounding box center [282, 348] width 219 height 47
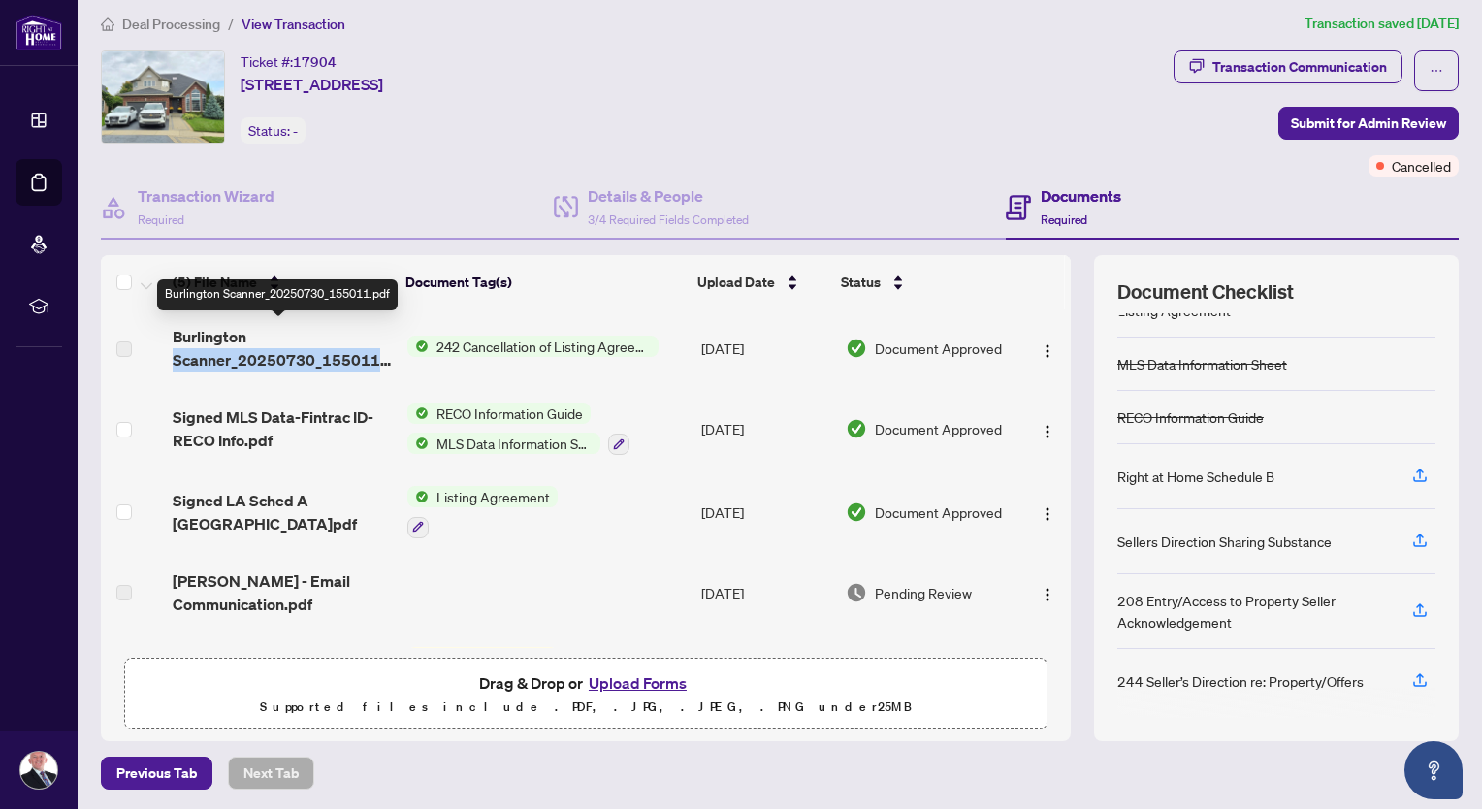
click at [351, 351] on span "Burlington Scanner_20250730_155011.pdf" at bounding box center [282, 348] width 219 height 47
drag, startPoint x: 351, startPoint y: 351, endPoint x: 198, endPoint y: 330, distance: 154.7
click at [198, 330] on span "Burlington Scanner_20250730_155011.pdf" at bounding box center [282, 348] width 219 height 47
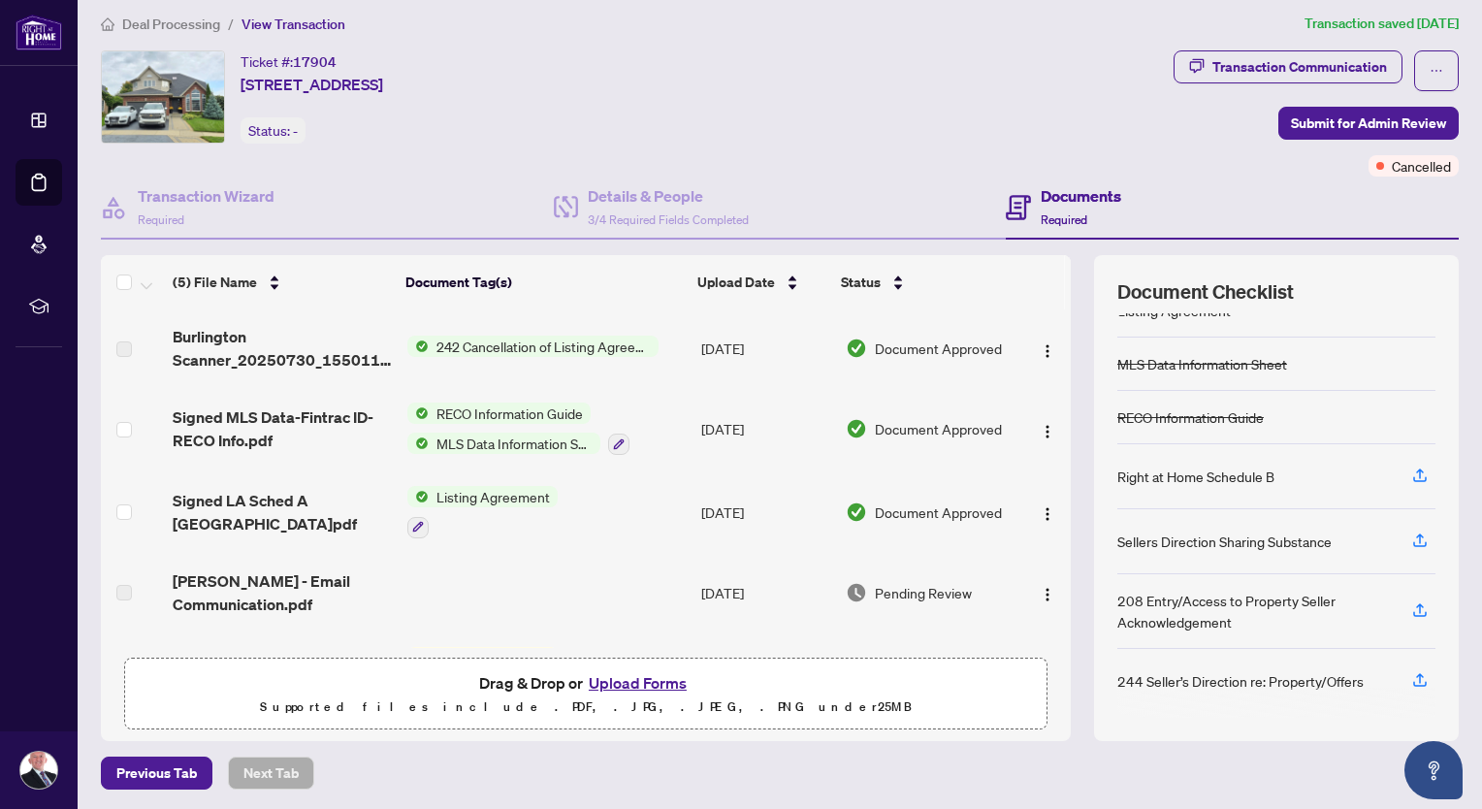
click at [199, 332] on span "Burlington Scanner_20250730_155011.pdf" at bounding box center [282, 348] width 219 height 47
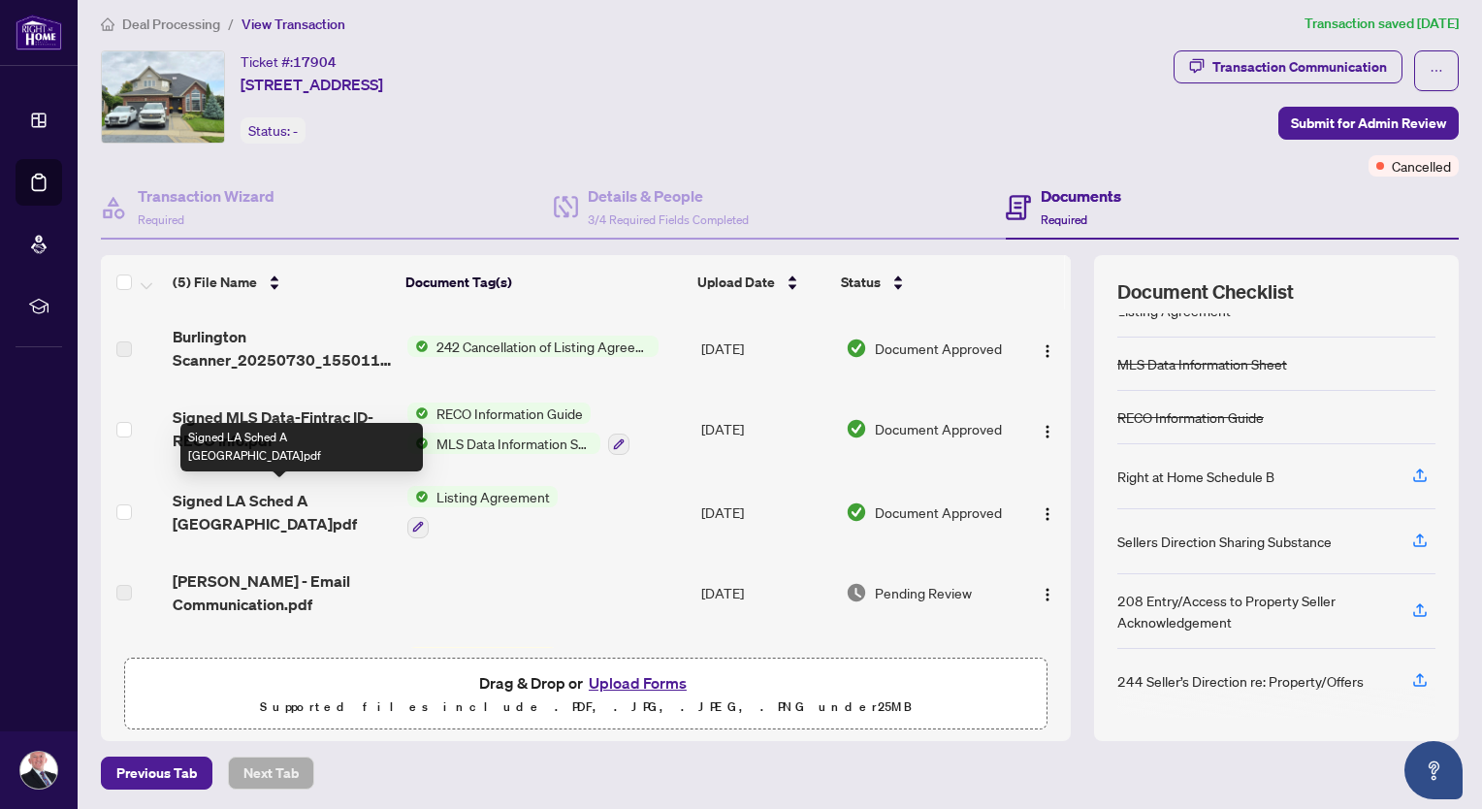
click at [299, 495] on span "Signed LA Sched A [GEOGRAPHIC_DATA]pdf" at bounding box center [282, 512] width 219 height 47
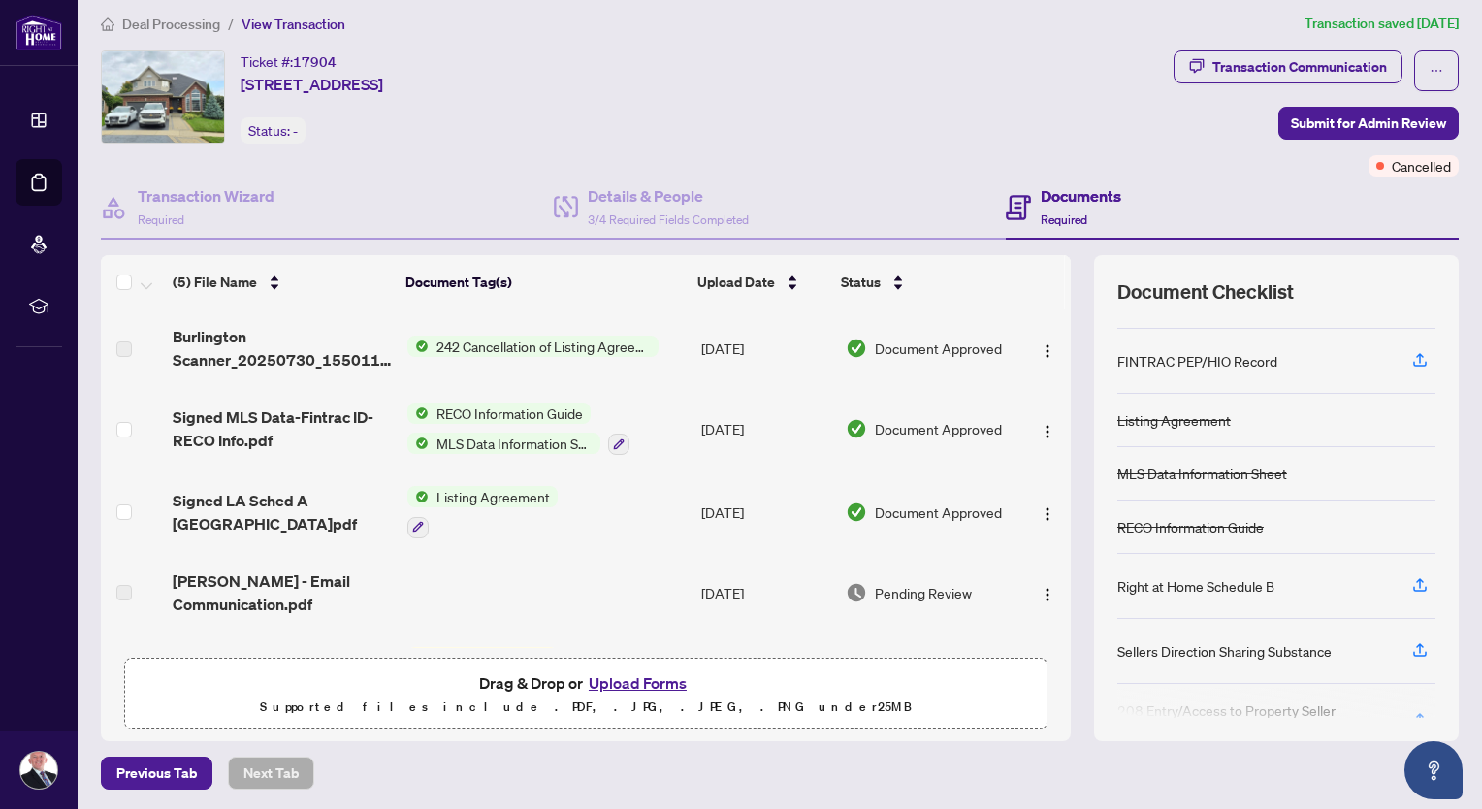
scroll to position [159, 0]
